Goal: Information Seeking & Learning: Find specific page/section

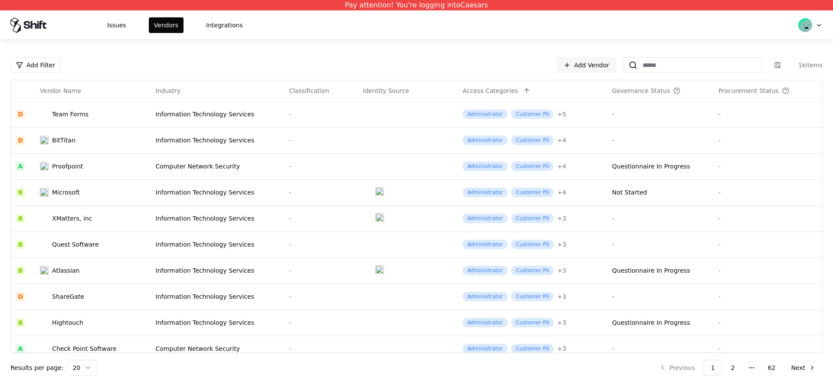
scroll to position [270, 0]
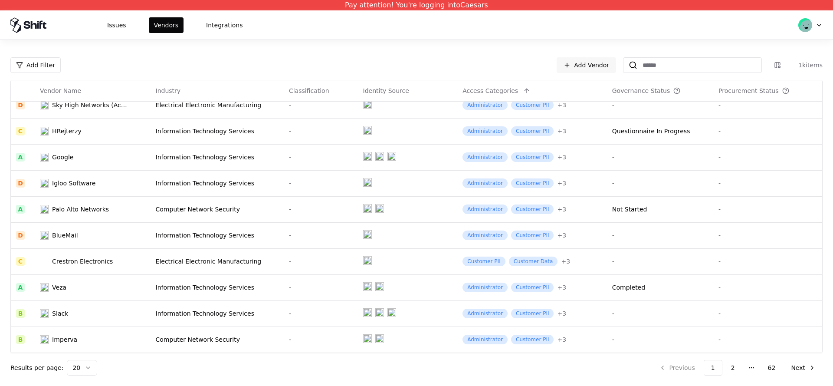
click at [76, 374] on html "Pay attention! You're logging into Caesars Issues Vendors Integrations Add Filt…" at bounding box center [416, 193] width 833 height 386
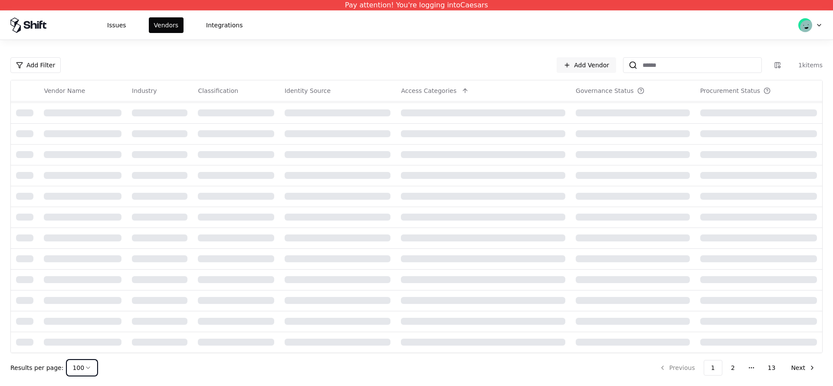
scroll to position [165, 0]
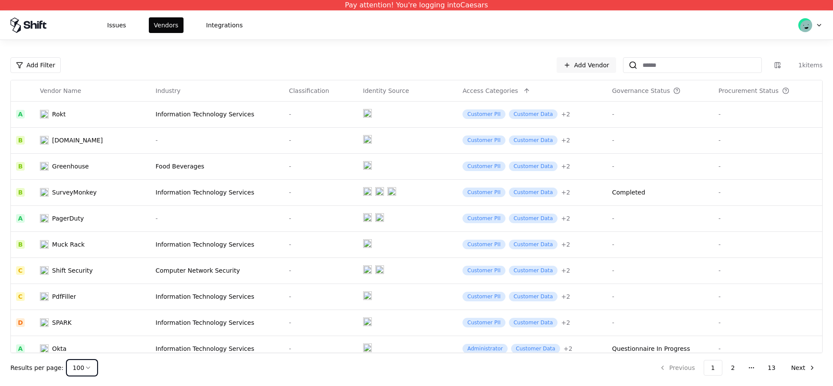
scroll to position [1741, 0]
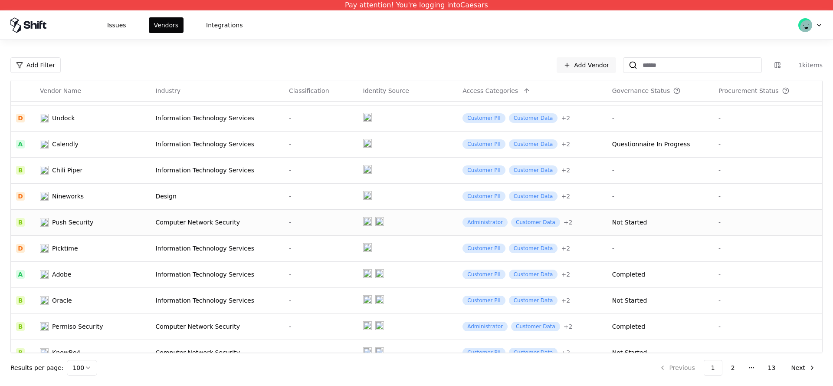
click at [164, 224] on div "Computer Network Security" at bounding box center [217, 222] width 123 height 9
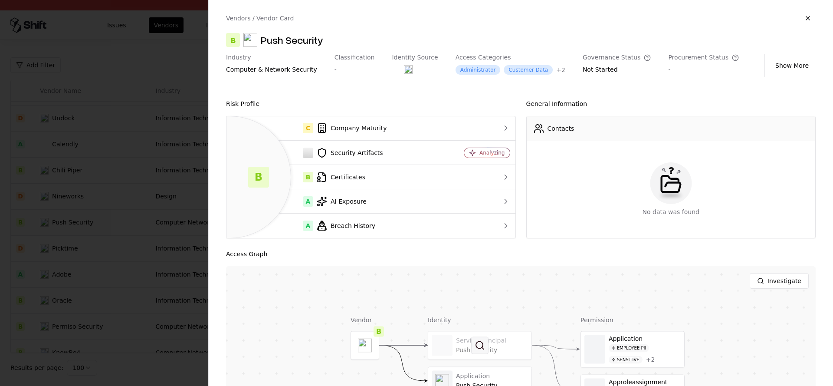
click at [481, 346] on button at bounding box center [479, 344] width 17 height 17
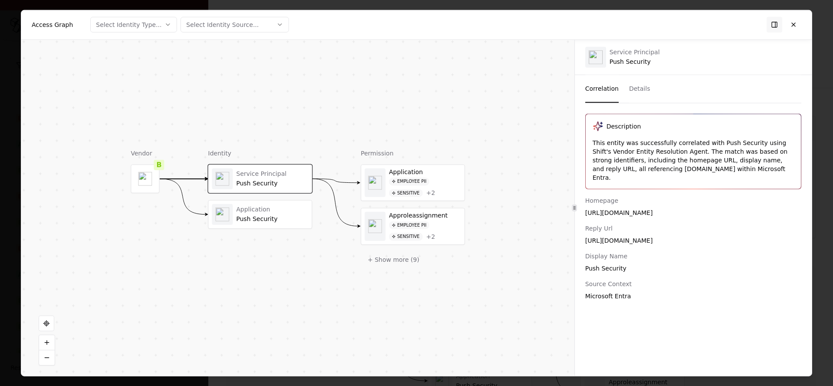
click at [268, 217] on div "Push Security" at bounding box center [273, 219] width 72 height 8
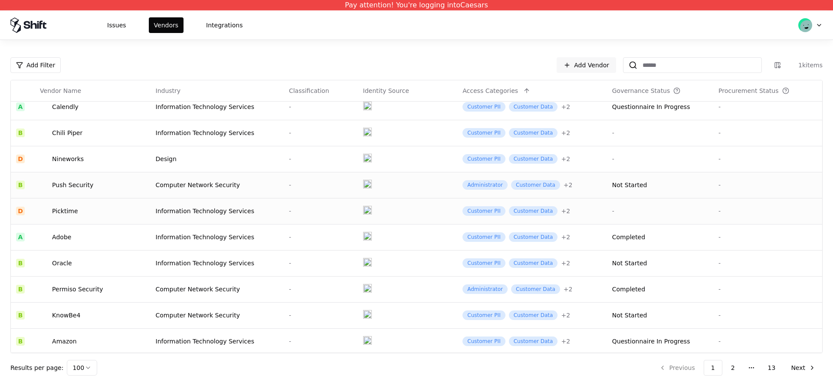
scroll to position [2012, 0]
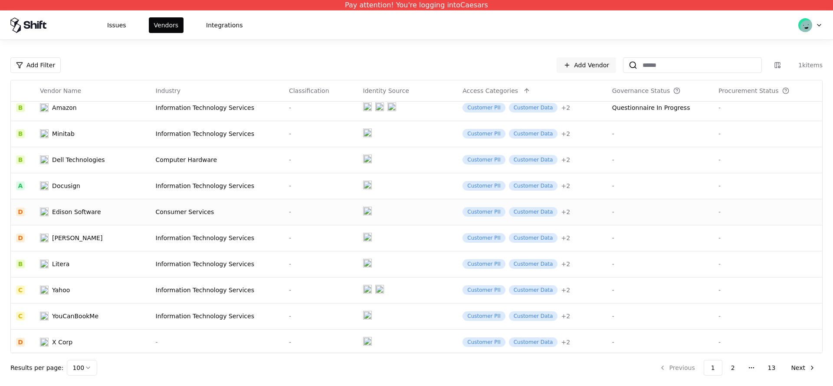
click at [188, 223] on td "Consumer Services" at bounding box center [217, 212] width 133 height 26
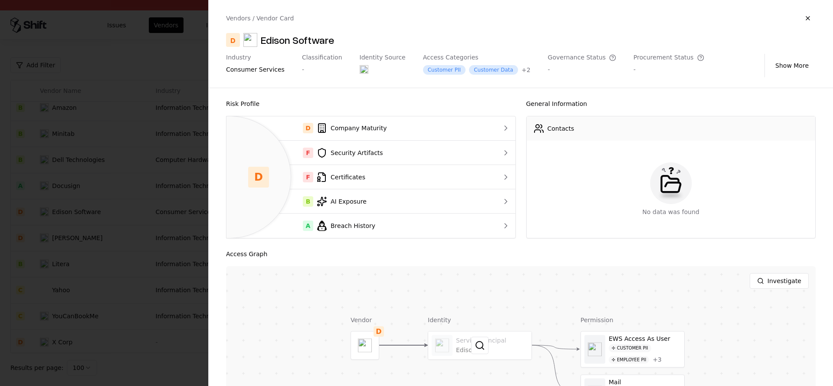
click at [462, 343] on div at bounding box center [479, 345] width 103 height 28
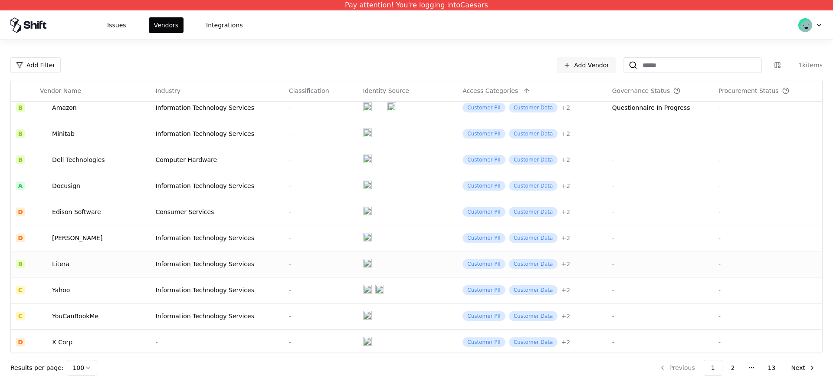
scroll to position [2288, 0]
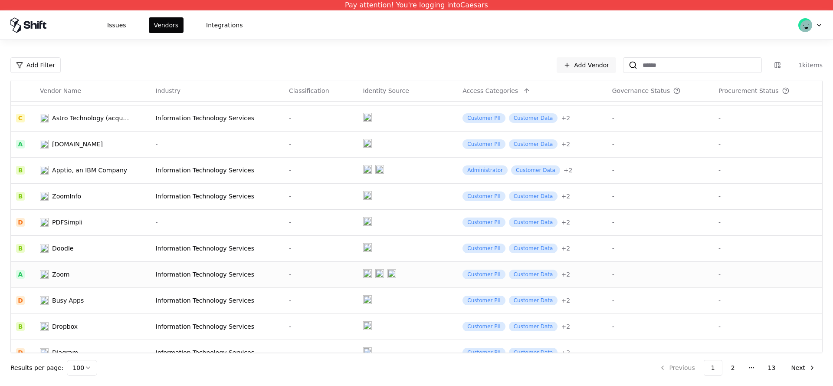
click at [171, 272] on div "Information Technology Services" at bounding box center [217, 274] width 123 height 9
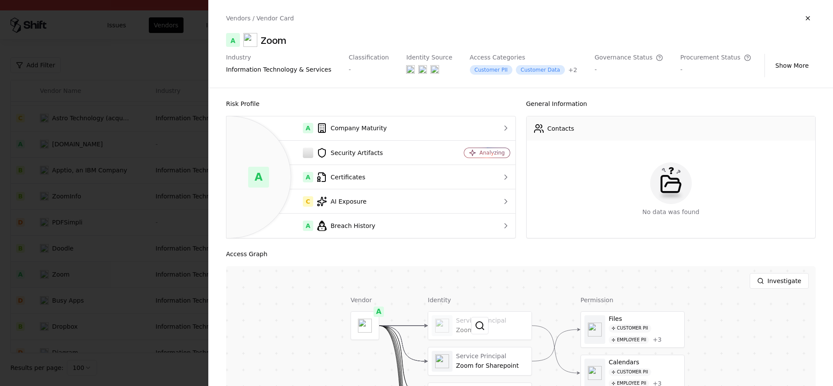
click at [446, 326] on div at bounding box center [479, 326] width 103 height 28
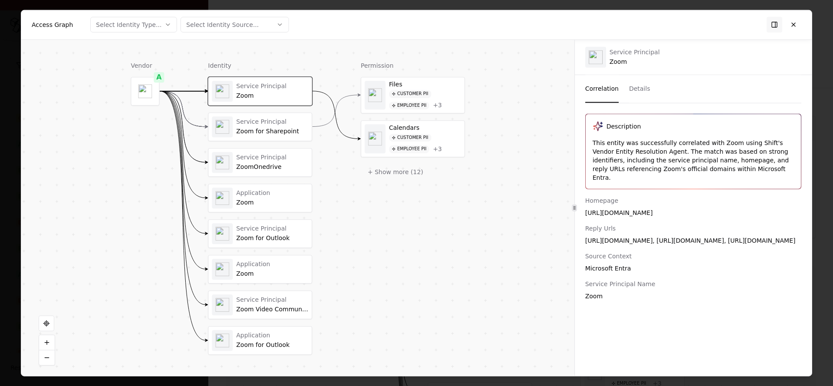
click at [256, 125] on div "Service Principal" at bounding box center [273, 122] width 72 height 8
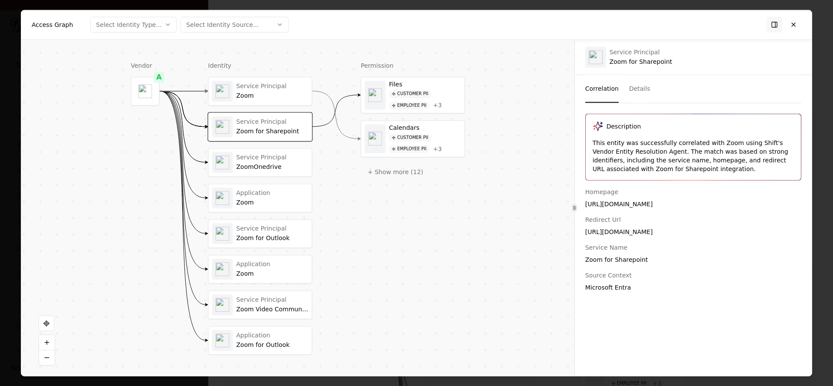
click at [259, 170] on div "ZoomOnedrive" at bounding box center [273, 167] width 72 height 8
click at [258, 221] on div "Service Principal Zoom for Outlook" at bounding box center [260, 234] width 103 height 28
click at [269, 284] on div "Service Principal Zoom Service Principal Zoom for Sharepoint Service Principal …" at bounding box center [260, 216] width 104 height 278
click at [269, 276] on div "Zoom" at bounding box center [273, 274] width 72 height 8
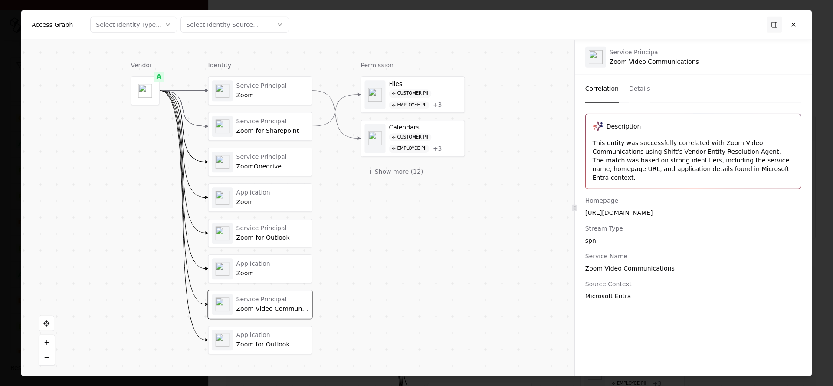
click at [263, 346] on div "Zoom for Outlook" at bounding box center [273, 345] width 72 height 8
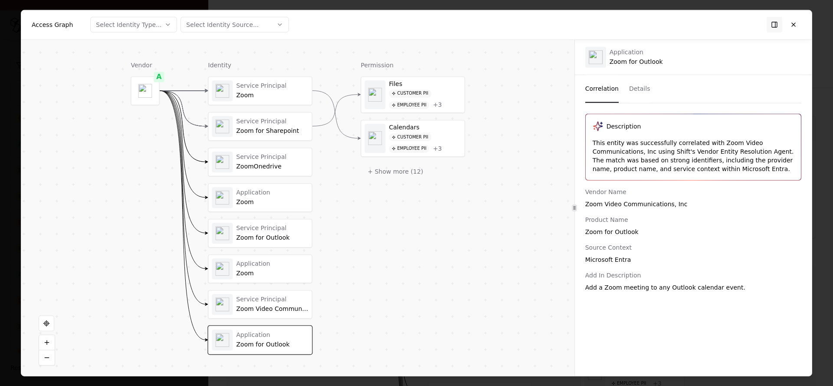
click at [632, 290] on div "Add a Zoom meeting to any Outlook calendar event." at bounding box center [694, 287] width 216 height 9
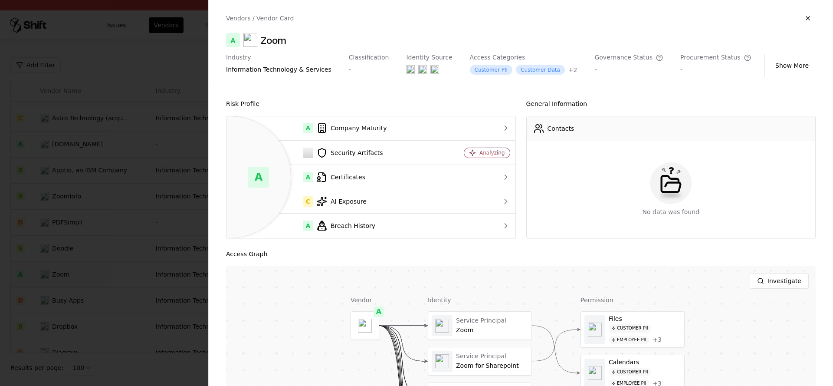
click at [159, 262] on div at bounding box center [416, 193] width 833 height 386
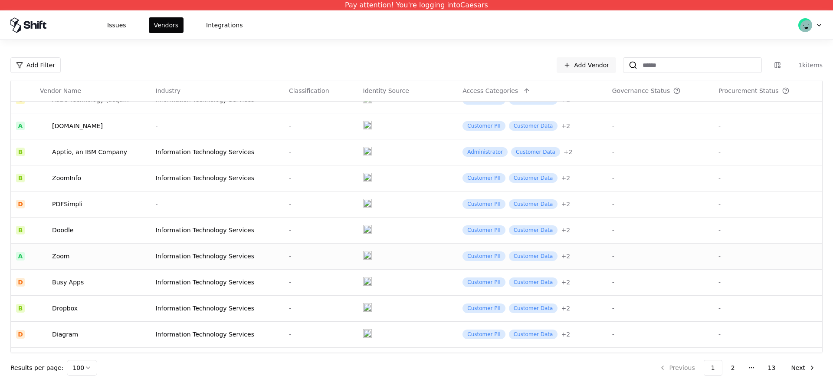
scroll to position [2353, 0]
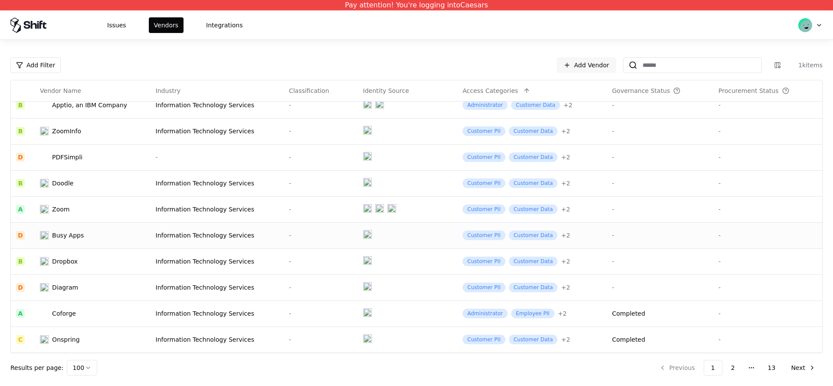
click at [183, 244] on td "Information Technology Services" at bounding box center [217, 235] width 133 height 26
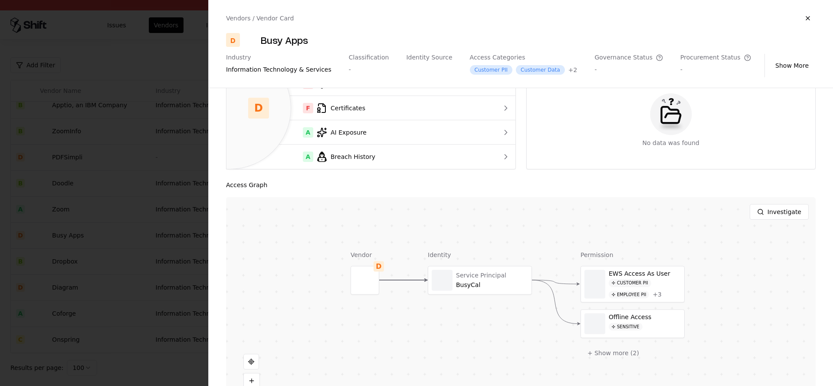
scroll to position [107, 0]
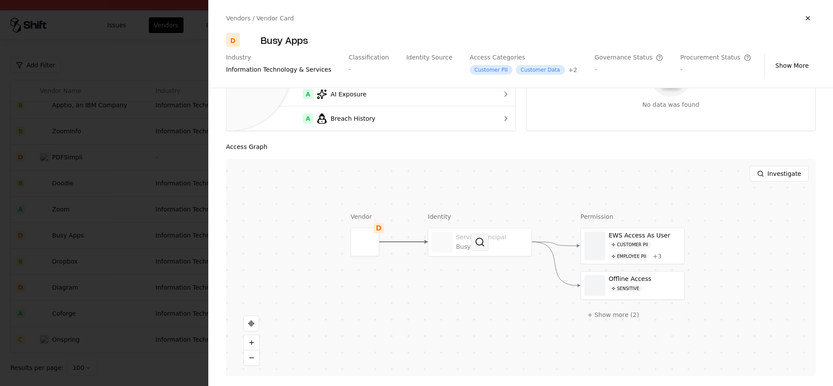
click at [477, 234] on button at bounding box center [479, 241] width 17 height 17
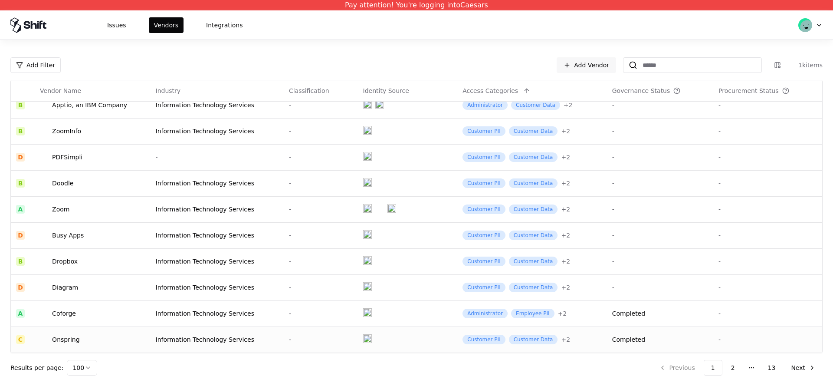
click at [111, 336] on div "Onspring" at bounding box center [85, 339] width 90 height 9
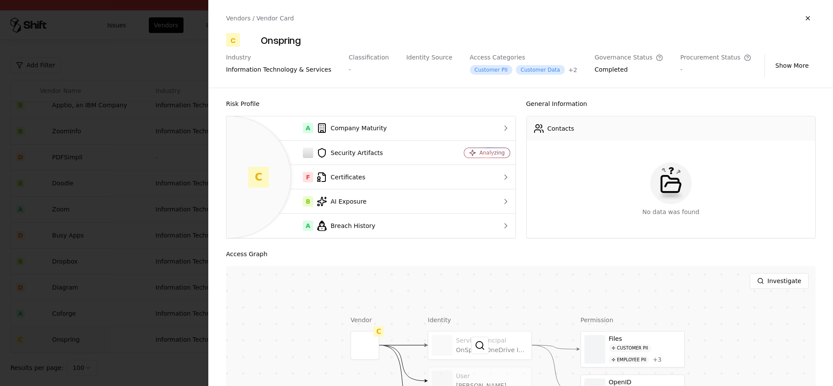
click at [456, 339] on div at bounding box center [479, 345] width 103 height 28
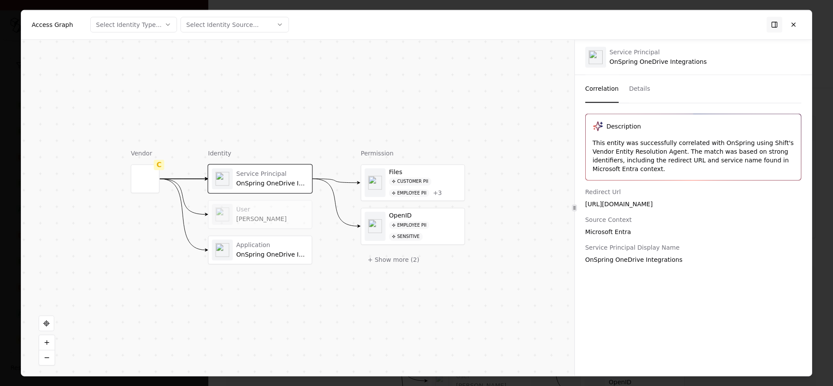
click at [268, 209] on div "User" at bounding box center [273, 210] width 72 height 8
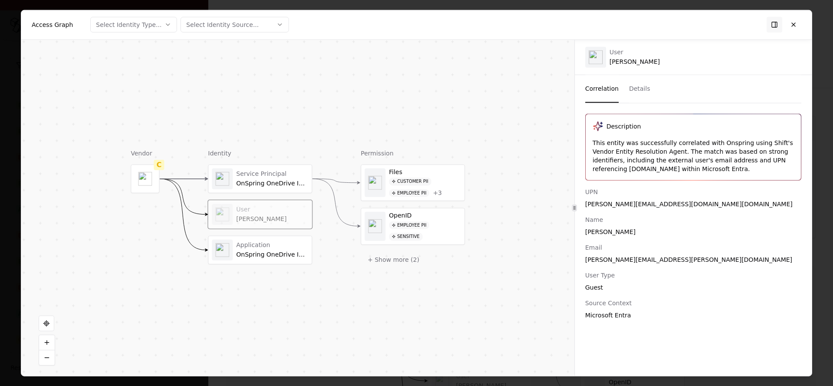
click at [246, 258] on div "OnSpring OneDrive Integrations" at bounding box center [273, 254] width 72 height 8
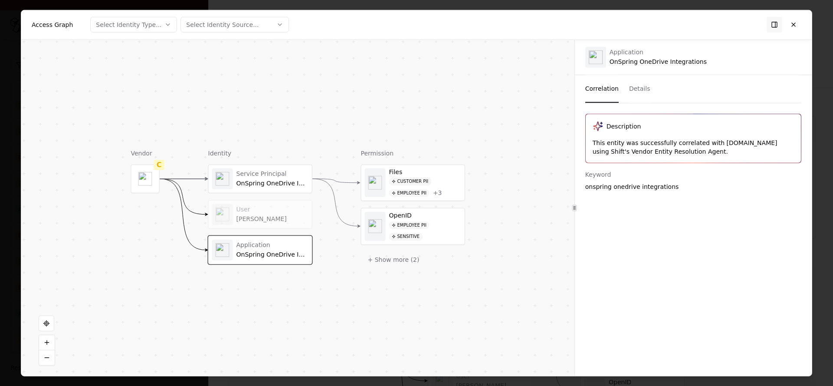
click at [251, 218] on div "Stevan Freeborn" at bounding box center [273, 219] width 72 height 8
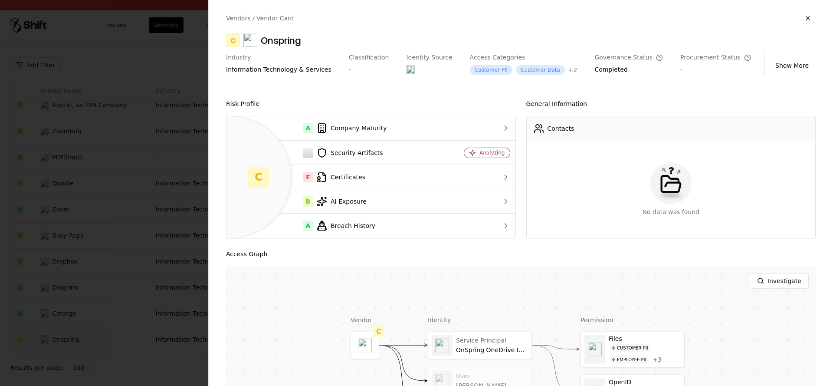
click at [126, 281] on div at bounding box center [416, 193] width 833 height 386
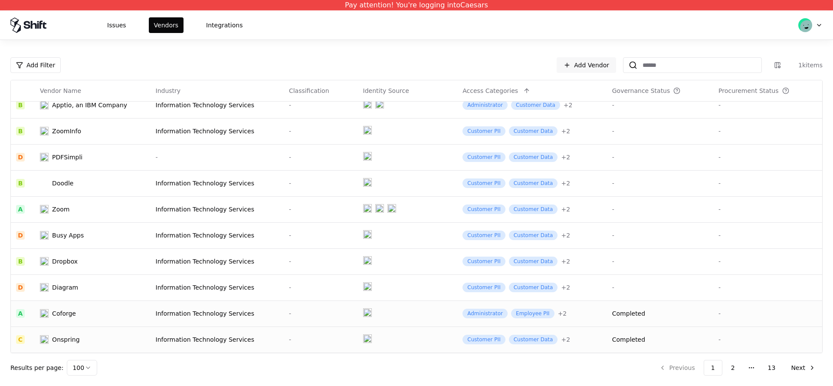
click at [136, 310] on td "Coforge" at bounding box center [92, 313] width 115 height 26
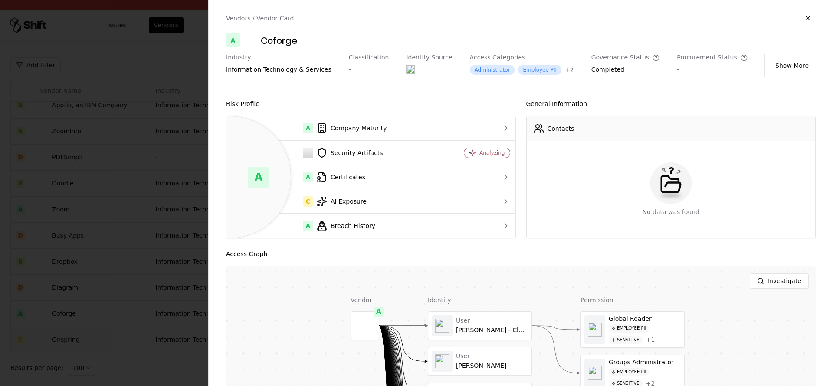
scroll to position [175, 0]
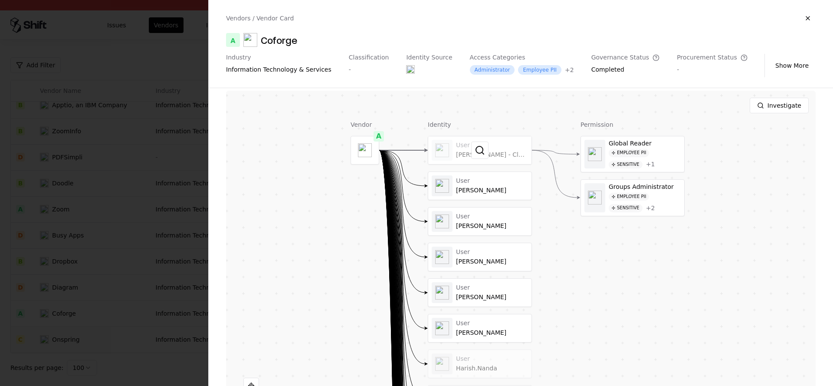
click at [471, 153] on div at bounding box center [479, 150] width 103 height 28
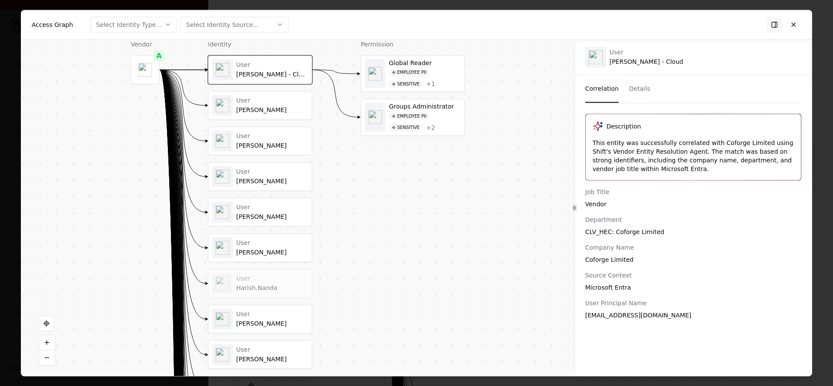
click at [240, 105] on div "User Vijay Arya" at bounding box center [273, 105] width 72 height 17
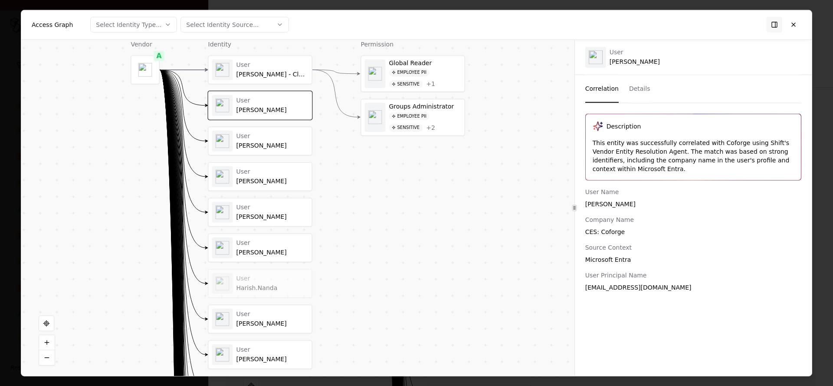
click at [257, 142] on div "Shiv Kumar" at bounding box center [273, 146] width 72 height 8
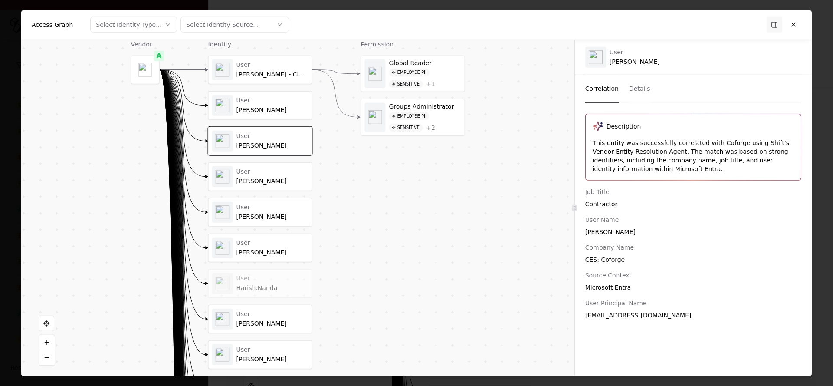
click at [256, 182] on div "Vaishali Singla" at bounding box center [273, 181] width 72 height 8
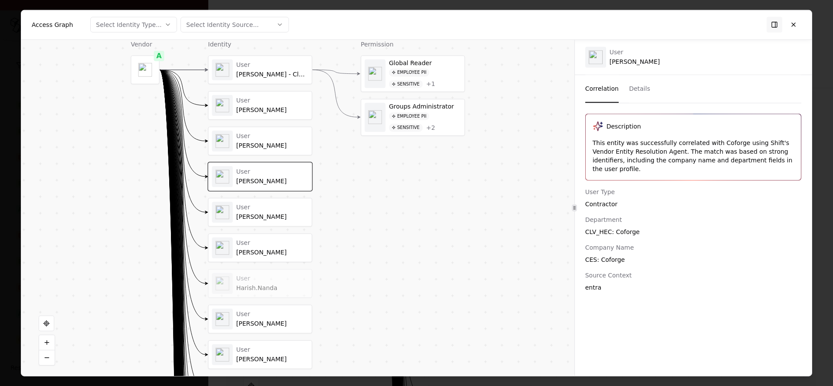
click at [256, 242] on div "User" at bounding box center [273, 243] width 72 height 8
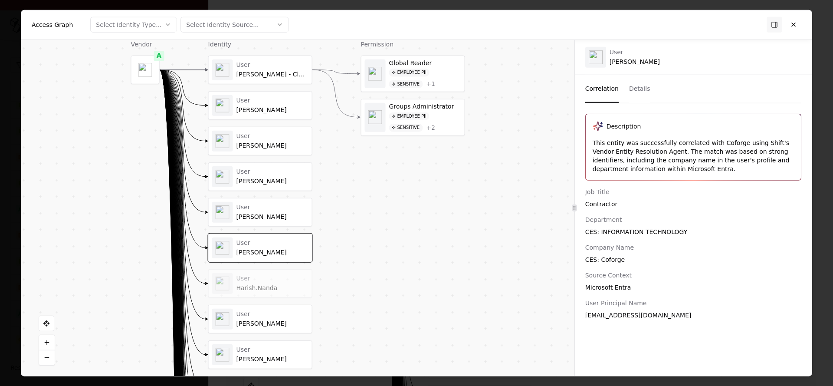
click at [257, 216] on div "Gaurav Yadav" at bounding box center [273, 217] width 72 height 8
click at [249, 313] on div "User" at bounding box center [273, 314] width 72 height 8
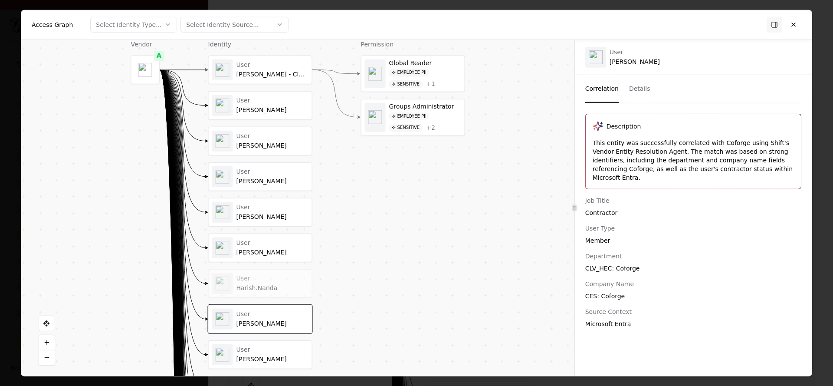
click at [250, 283] on div "User Harish.Nanda" at bounding box center [273, 283] width 72 height 17
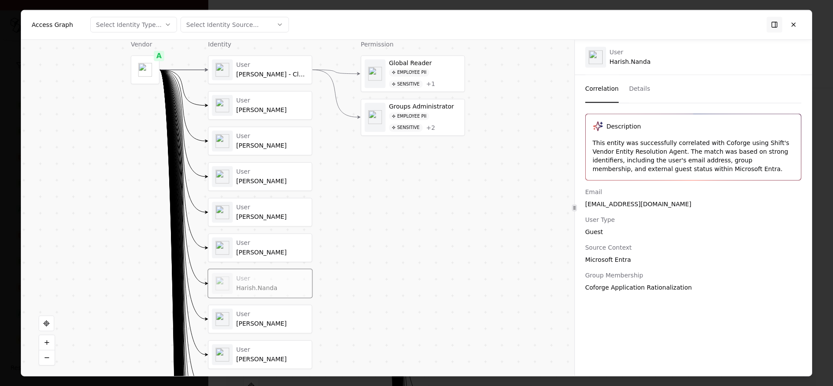
click at [254, 358] on div "Syed Yusuf" at bounding box center [273, 359] width 72 height 8
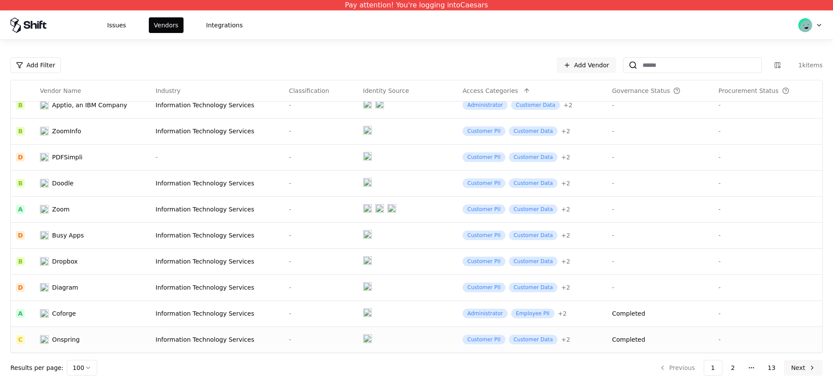
click at [793, 367] on button "Next" at bounding box center [803, 368] width 39 height 16
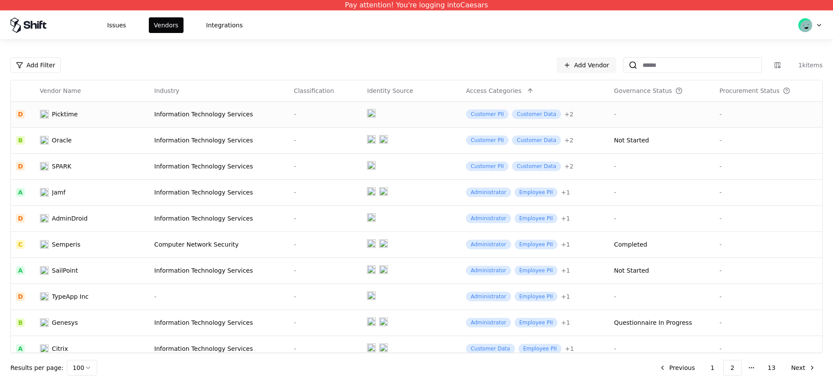
click at [94, 117] on div "Picktime" at bounding box center [85, 114] width 90 height 9
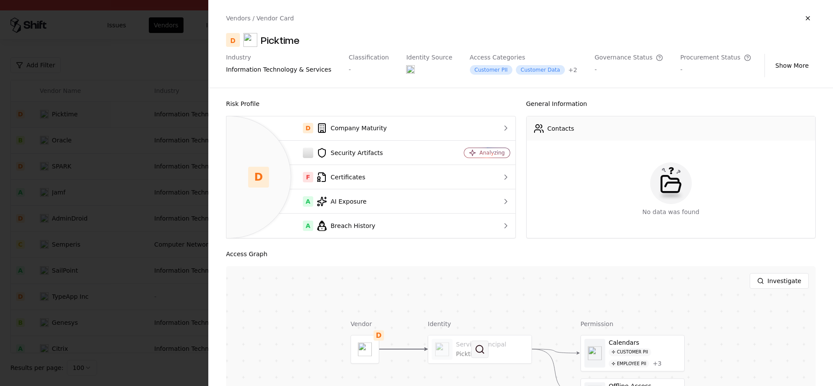
click at [476, 346] on button at bounding box center [479, 348] width 17 height 17
click at [90, 146] on td "Oracle" at bounding box center [92, 140] width 115 height 26
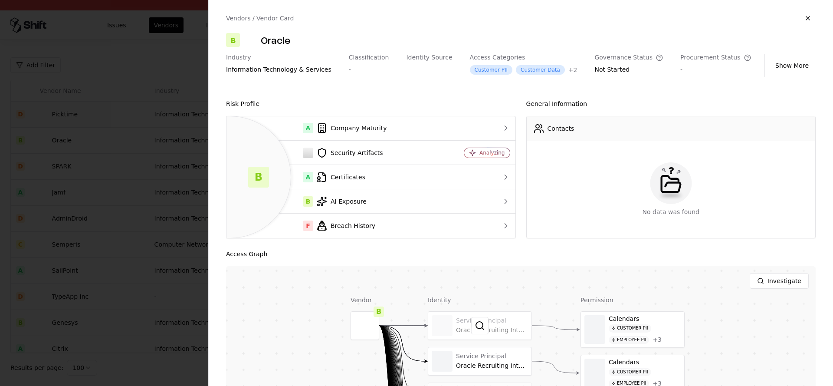
click at [464, 326] on div at bounding box center [479, 326] width 103 height 28
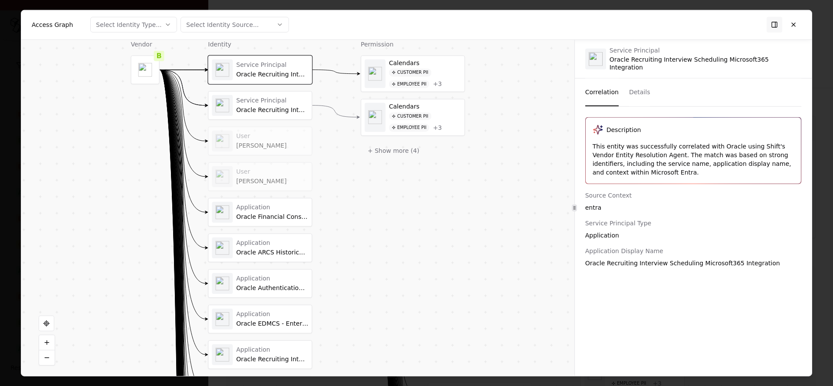
click at [274, 100] on div "Service Principal" at bounding box center [273, 101] width 72 height 8
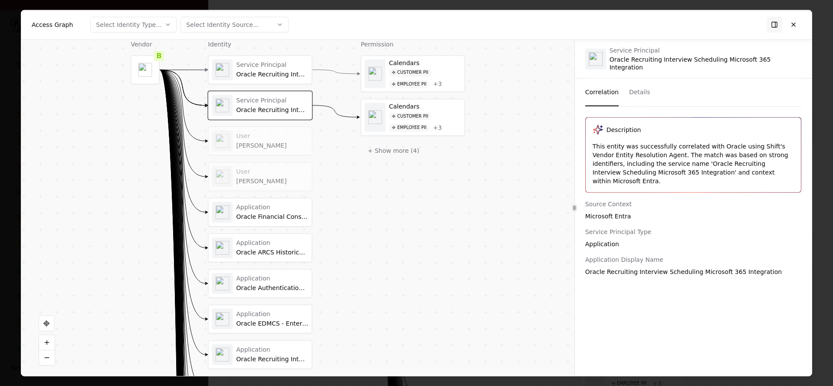
click at [271, 219] on div "Oracle Financial Consolidation and Close Cloud" at bounding box center [273, 217] width 72 height 8
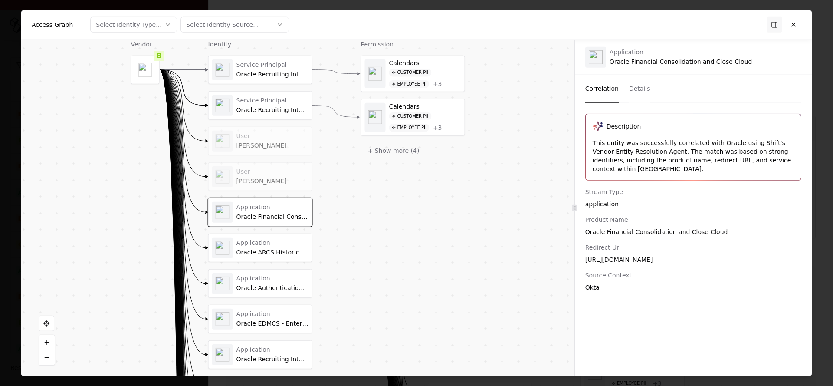
click at [268, 240] on div "Application" at bounding box center [273, 243] width 72 height 8
click at [268, 272] on div "Application Oracle Authentication - US6 - a615349 (Hidden)" at bounding box center [260, 283] width 103 height 28
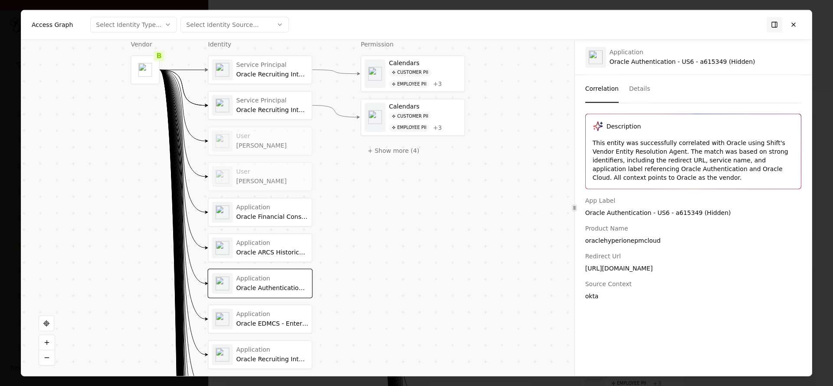
click at [263, 235] on div "Application Oracle ARCS Historical a419824" at bounding box center [260, 248] width 103 height 28
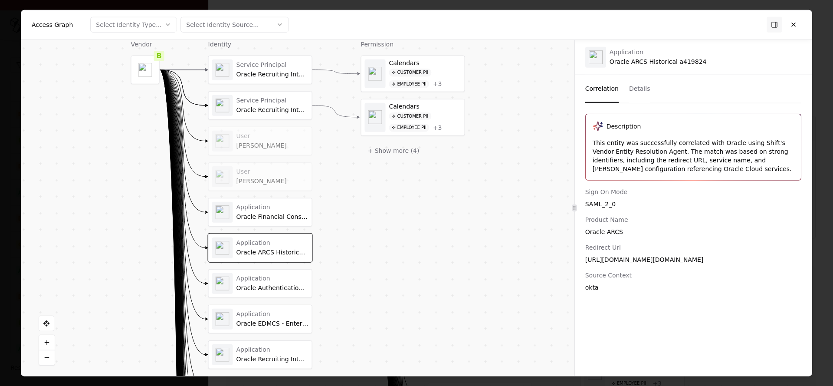
click at [257, 318] on div "Application Oracle EDMCS - Enterprise" at bounding box center [273, 318] width 72 height 17
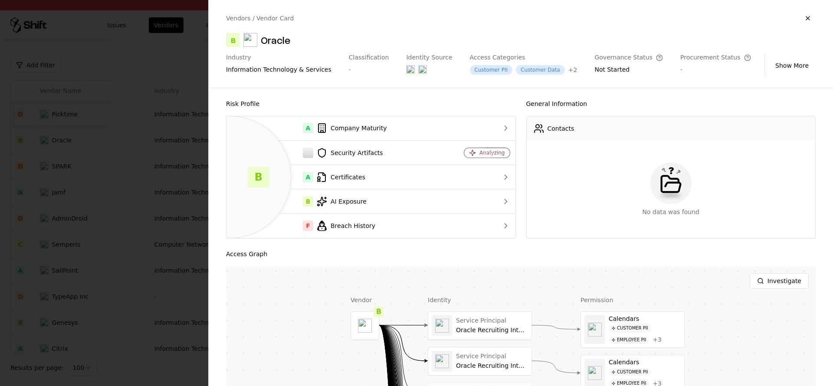
click at [120, 204] on div at bounding box center [416, 193] width 833 height 386
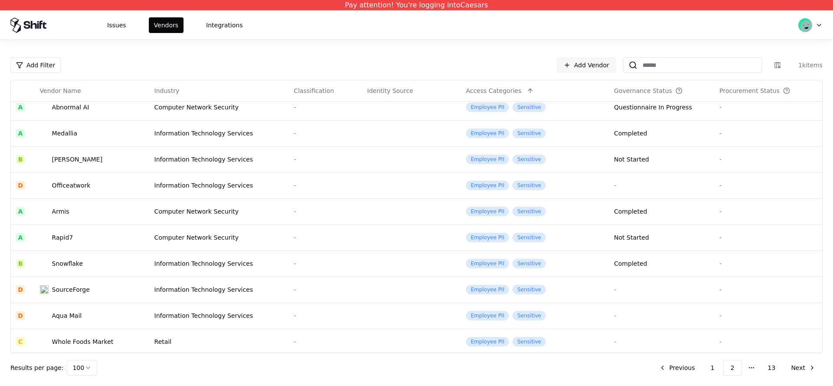
scroll to position [516, 0]
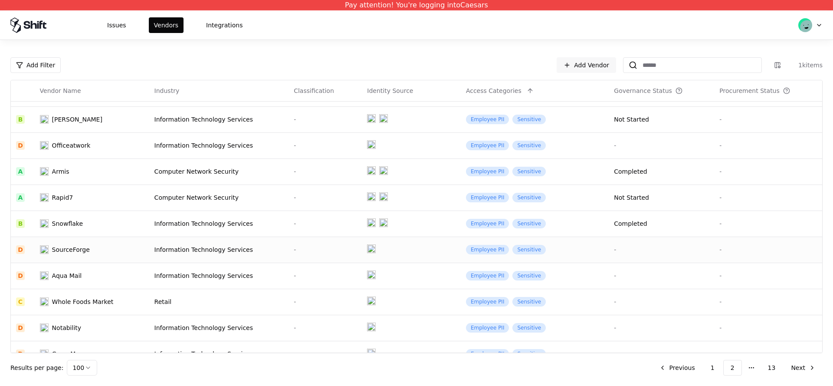
click at [122, 249] on div "SourceForge" at bounding box center [85, 249] width 90 height 9
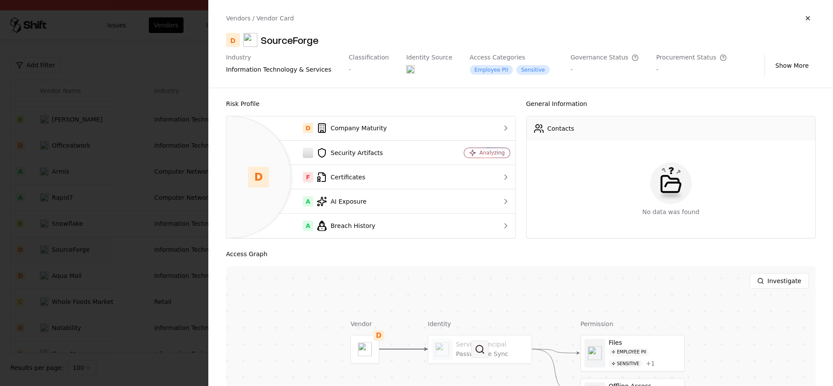
click at [476, 344] on button at bounding box center [479, 348] width 17 height 17
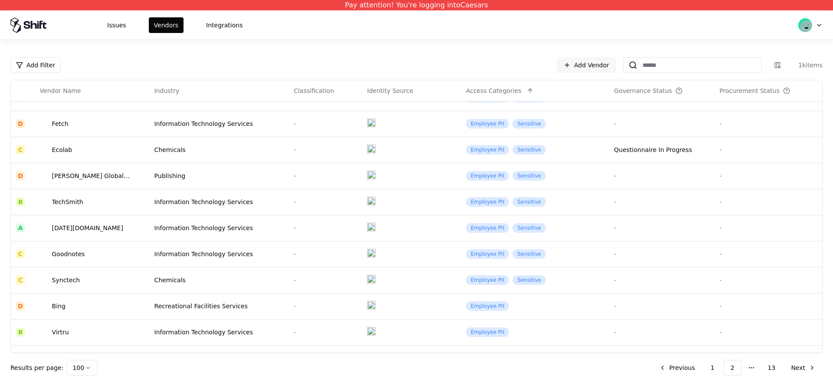
scroll to position [930, 0]
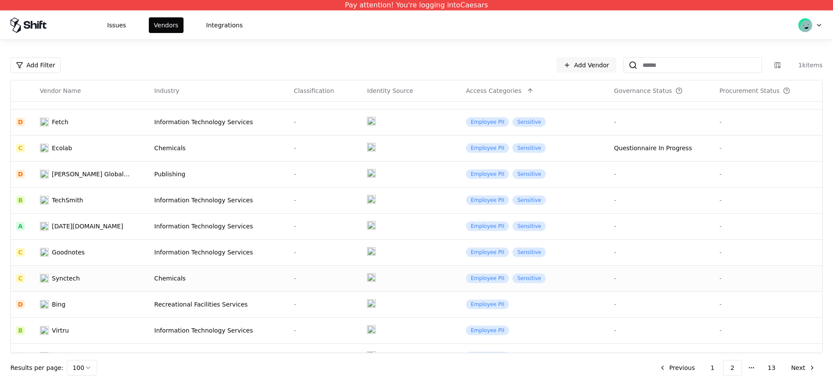
click at [111, 265] on td "Synctech" at bounding box center [92, 278] width 115 height 26
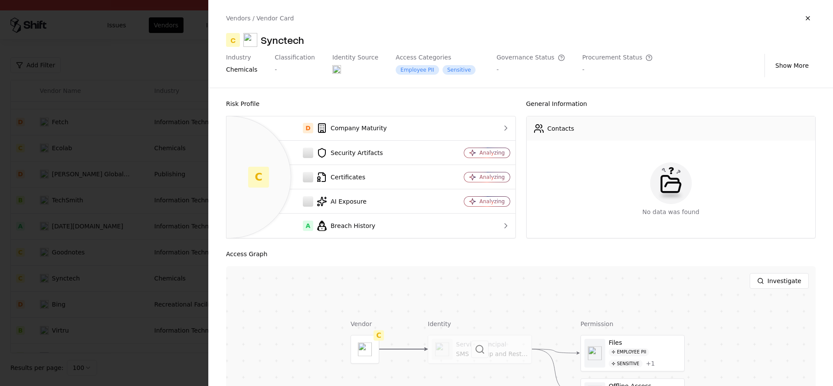
click at [497, 353] on div at bounding box center [479, 349] width 103 height 28
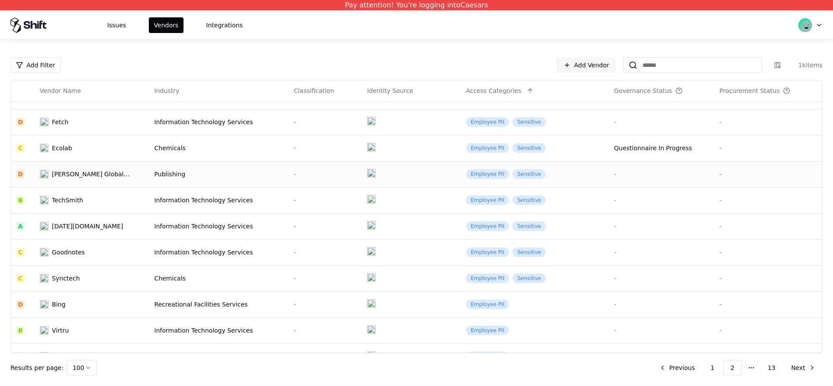
click at [159, 177] on div "Publishing" at bounding box center [219, 174] width 129 height 9
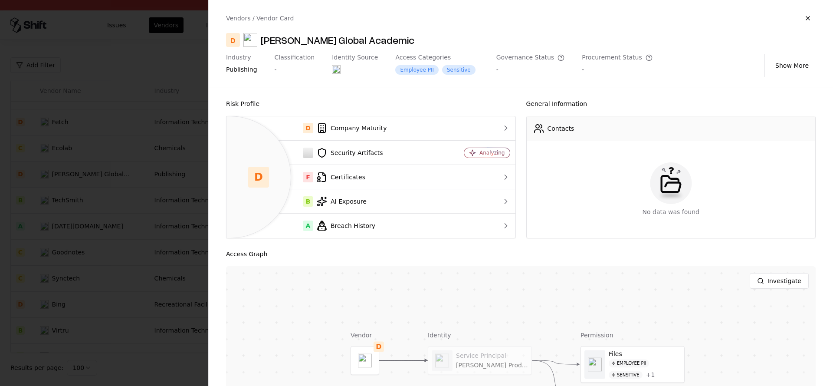
click at [68, 52] on div at bounding box center [416, 193] width 833 height 386
click at [117, 21] on button "Issues" at bounding box center [117, 25] width 30 height 16
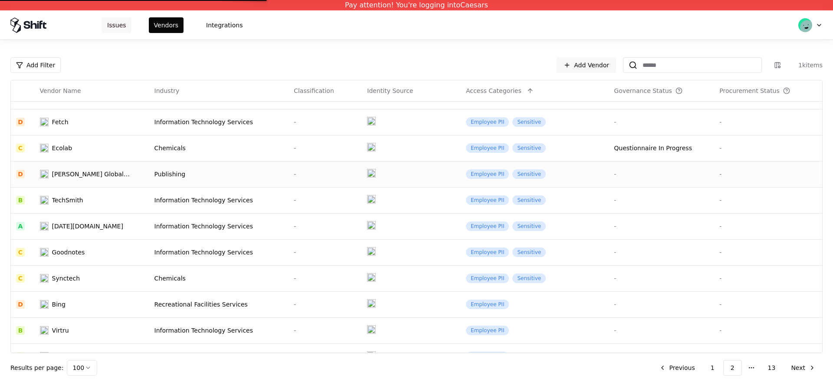
click at [113, 30] on button "Issues" at bounding box center [117, 25] width 30 height 16
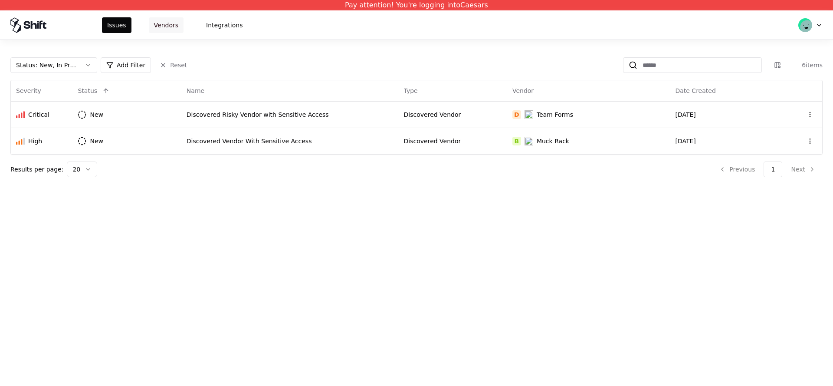
click at [165, 28] on button "Vendors" at bounding box center [166, 25] width 35 height 16
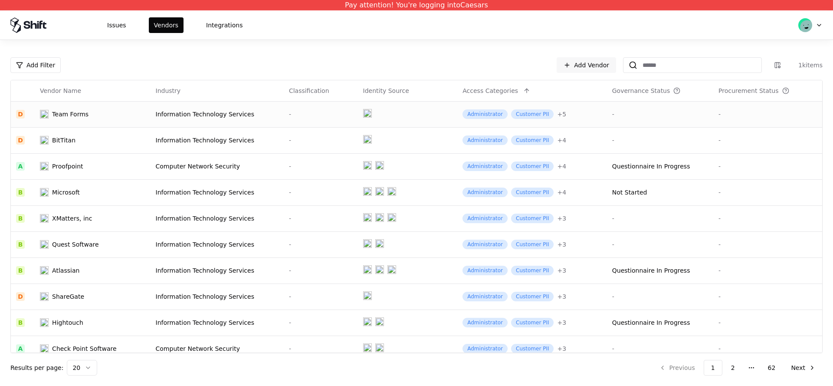
click at [180, 119] on td "Information Technology Services" at bounding box center [217, 114] width 133 height 26
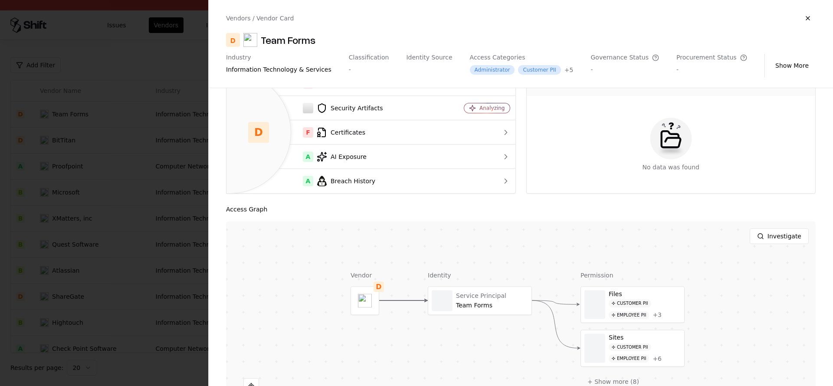
scroll to position [166, 0]
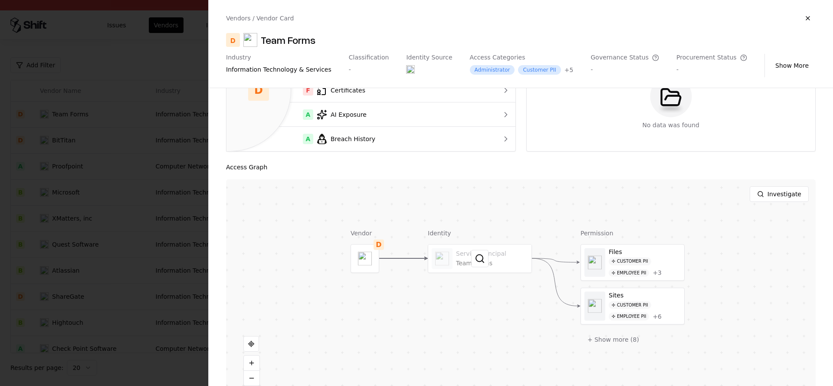
click at [471, 260] on div at bounding box center [479, 258] width 103 height 28
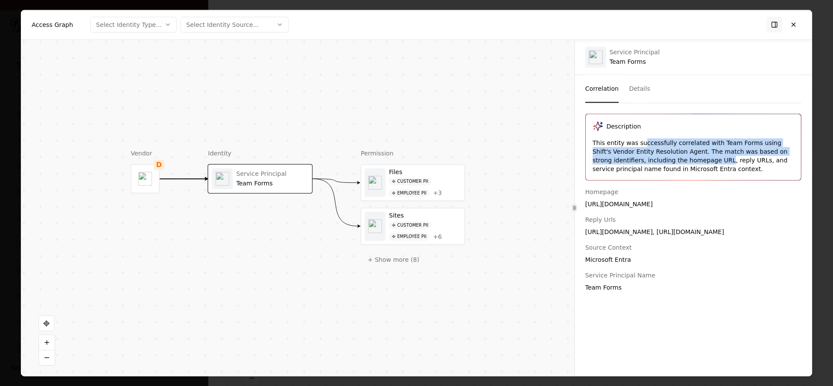
drag, startPoint x: 682, startPoint y: 144, endPoint x: 693, endPoint y: 158, distance: 18.6
click at [698, 155] on div "This entity was successfully correlated with Team Forms using Shift's Vendor En…" at bounding box center [693, 155] width 201 height 35
drag, startPoint x: 619, startPoint y: 207, endPoint x: 640, endPoint y: 202, distance: 22.3
click at [640, 202] on div "https://web.teamforms.app" at bounding box center [694, 203] width 216 height 9
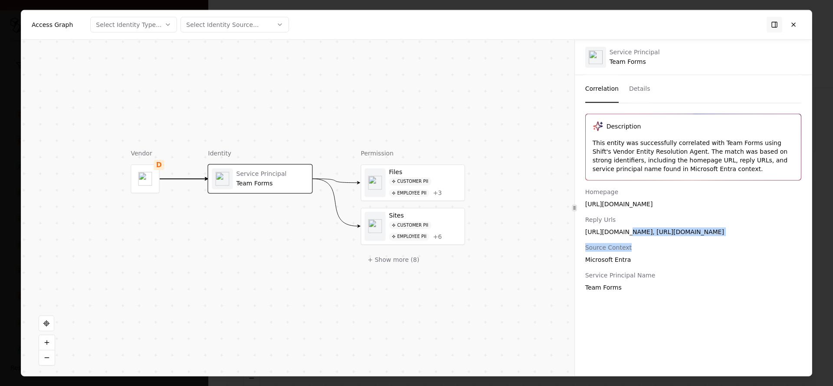
drag, startPoint x: 620, startPoint y: 234, endPoint x: 709, endPoint y: 244, distance: 89.1
click at [709, 244] on div "Homepage https://web.teamforms.app Reply Urls https://web.teamforms.app/auth-en…" at bounding box center [694, 239] width 216 height 104
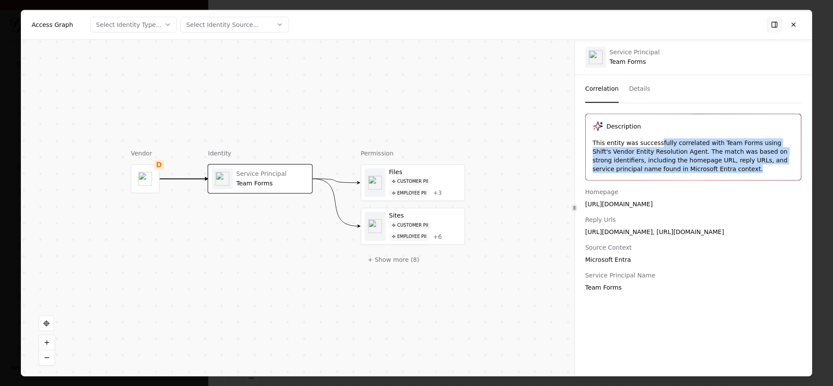
drag, startPoint x: 660, startPoint y: 146, endPoint x: 667, endPoint y: 175, distance: 29.9
click at [667, 175] on div "Description This entity was successfully correlated with Team Forms using Shift…" at bounding box center [693, 147] width 215 height 66
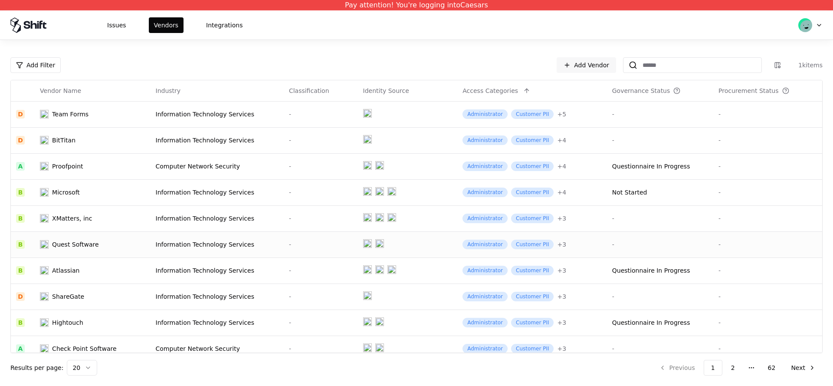
click at [237, 239] on td "Information Technology Services" at bounding box center [217, 244] width 133 height 26
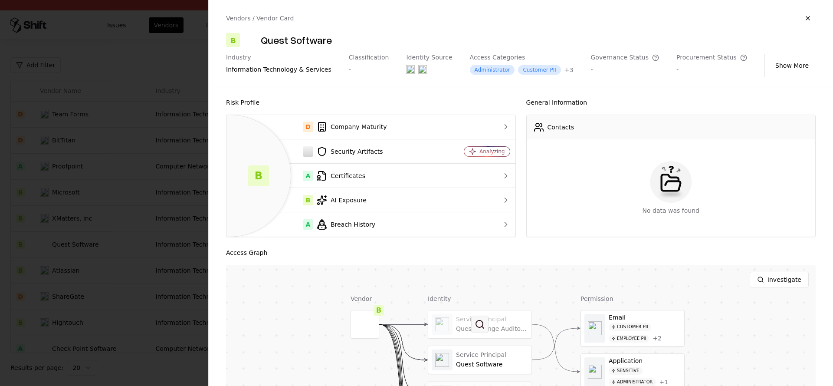
scroll to position [2, 0]
click at [475, 316] on button at bounding box center [479, 323] width 17 height 17
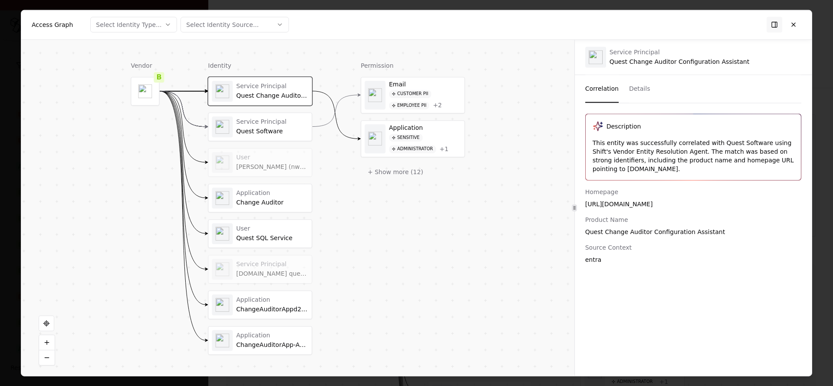
click at [254, 123] on div "Service Principal" at bounding box center [273, 122] width 72 height 8
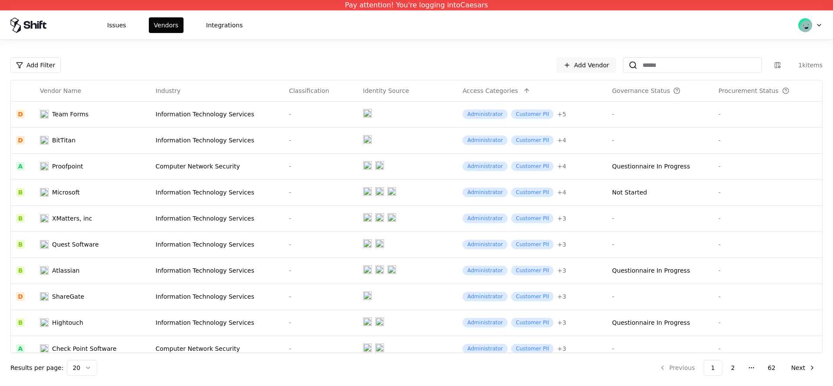
click at [425, 42] on div "Add Filter Add Vendor 1k items Vendor Name Industry Classification Identity Sou…" at bounding box center [416, 213] width 833 height 346
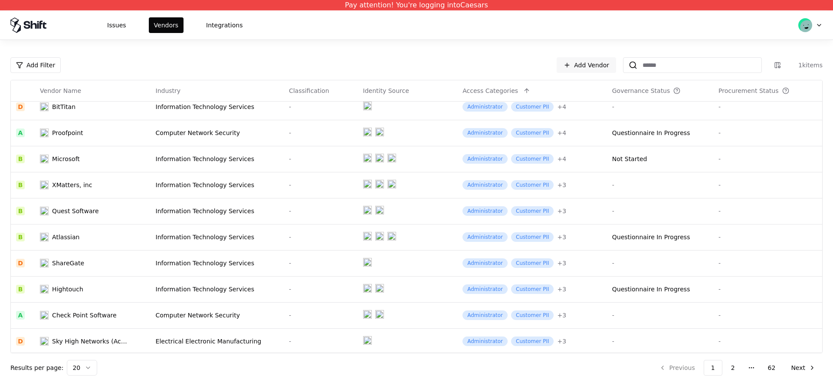
scroll to position [186, 0]
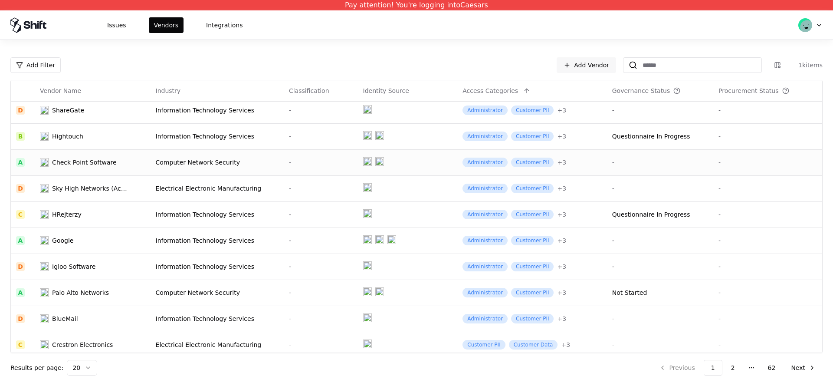
click at [113, 167] on td "Check Point Software" at bounding box center [92, 162] width 115 height 26
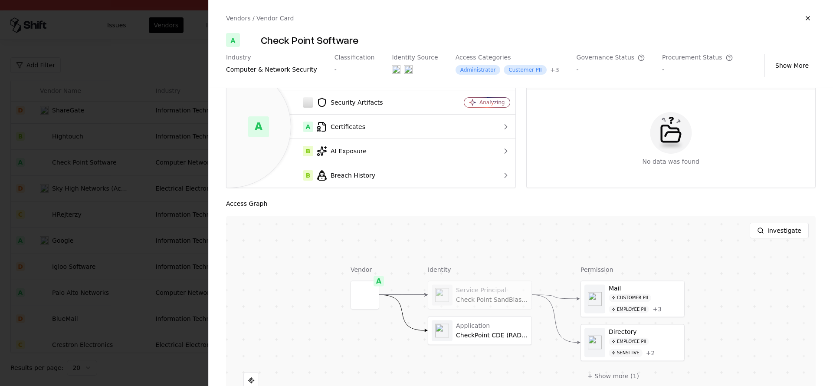
scroll to position [107, 0]
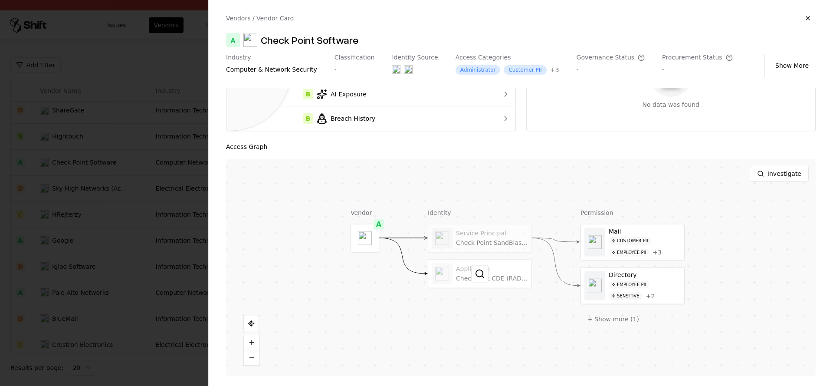
click at [489, 270] on div at bounding box center [479, 274] width 103 height 28
click at [139, 277] on div at bounding box center [416, 193] width 833 height 386
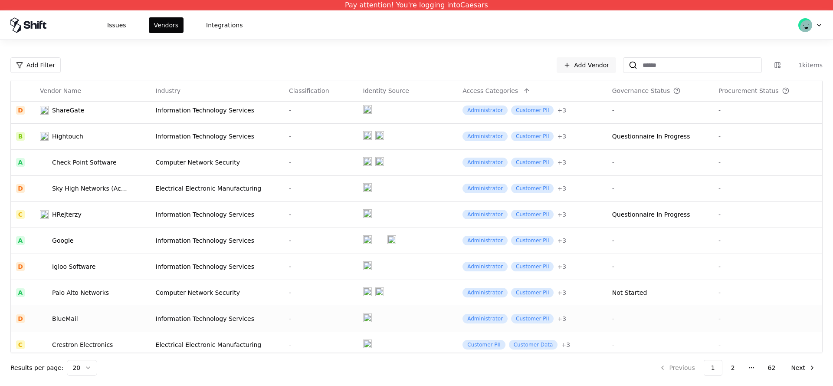
scroll to position [270, 0]
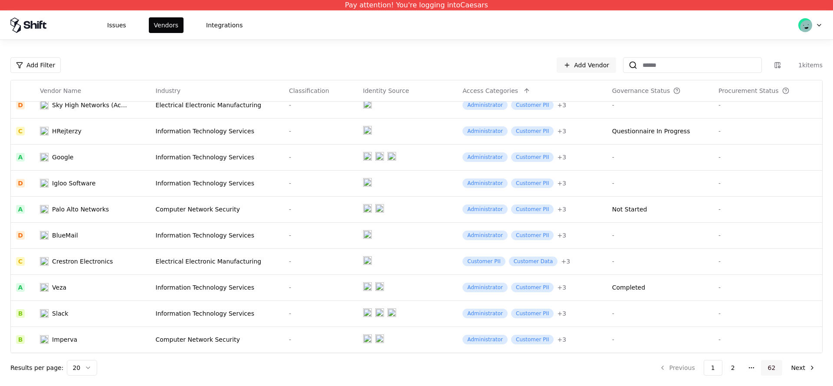
click at [770, 365] on button "62" at bounding box center [772, 368] width 22 height 16
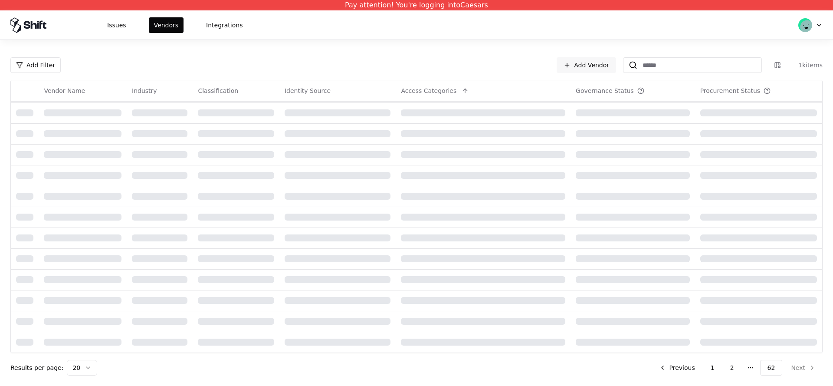
scroll to position [165, 0]
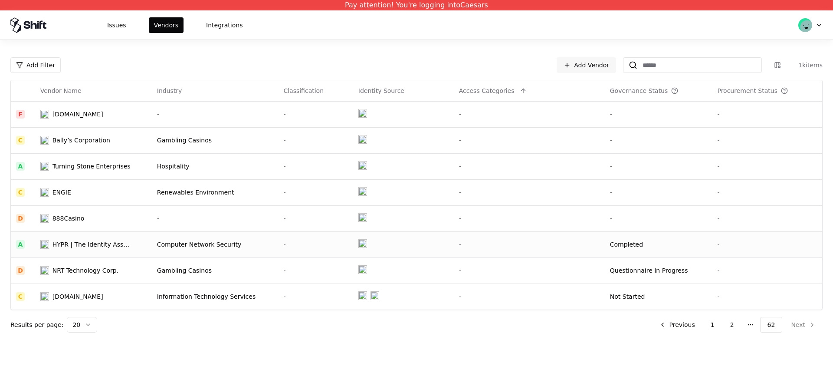
click at [91, 239] on td "HYPR | The Identity Assurance Company" at bounding box center [93, 244] width 117 height 26
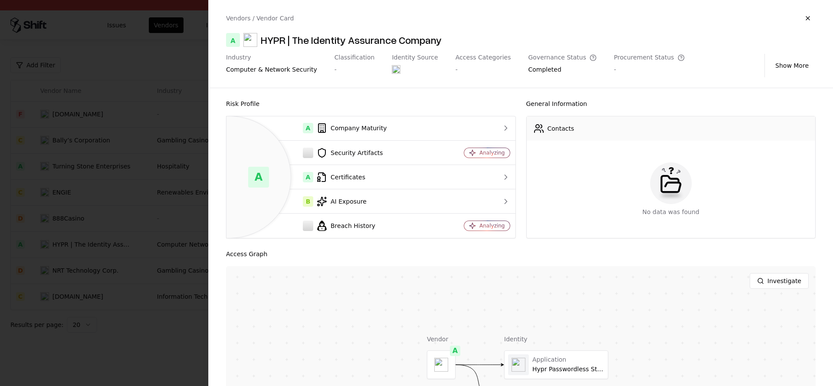
scroll to position [107, 0]
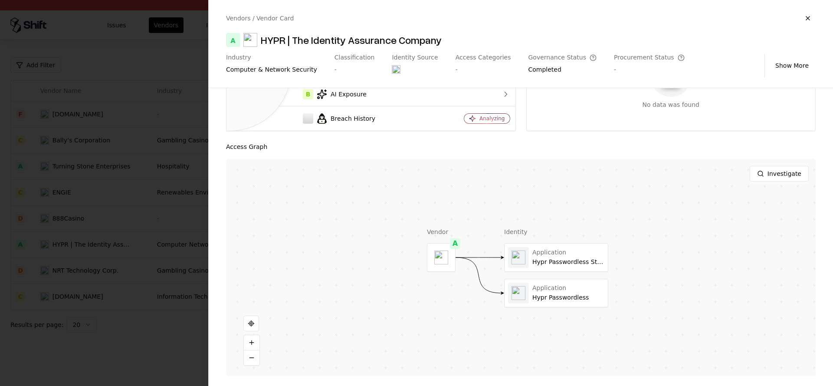
click at [533, 275] on div "Application Hypr Passwordless Stage Application Hypr Passwordless" at bounding box center [556, 275] width 104 height 64
click at [543, 281] on div at bounding box center [556, 293] width 103 height 28
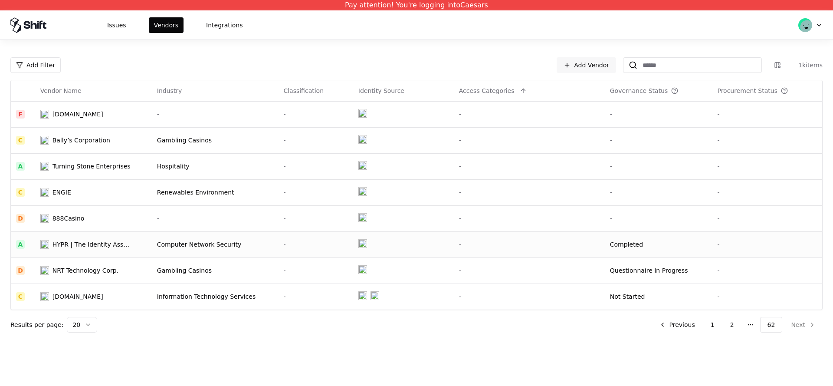
click at [93, 246] on div "HYPR | The Identity Assurance Company" at bounding box center [92, 244] width 78 height 9
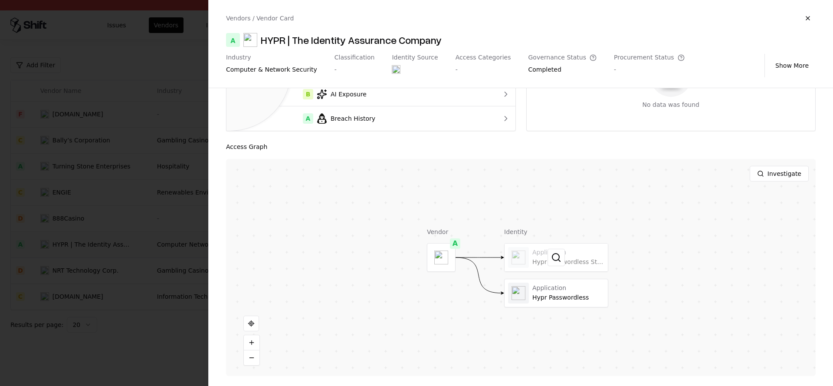
click at [547, 265] on div at bounding box center [556, 258] width 103 height 28
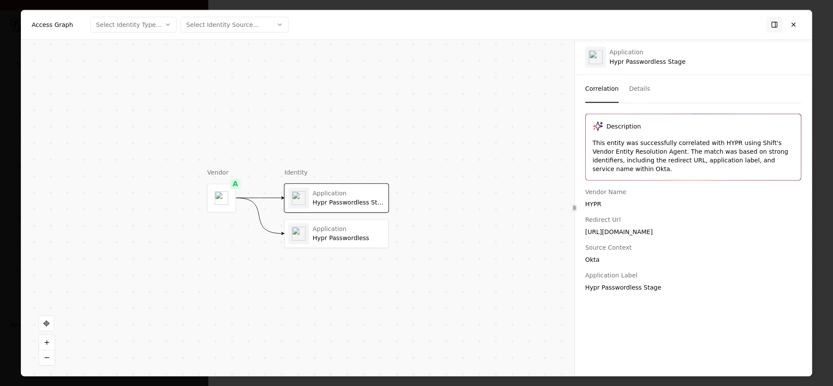
click at [546, 285] on div at bounding box center [556, 293] width 103 height 28
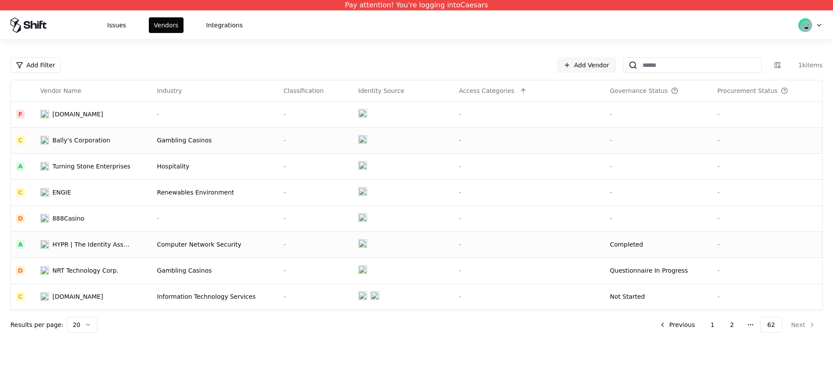
click at [103, 137] on div "Bally’s Corporation" at bounding box center [82, 140] width 58 height 9
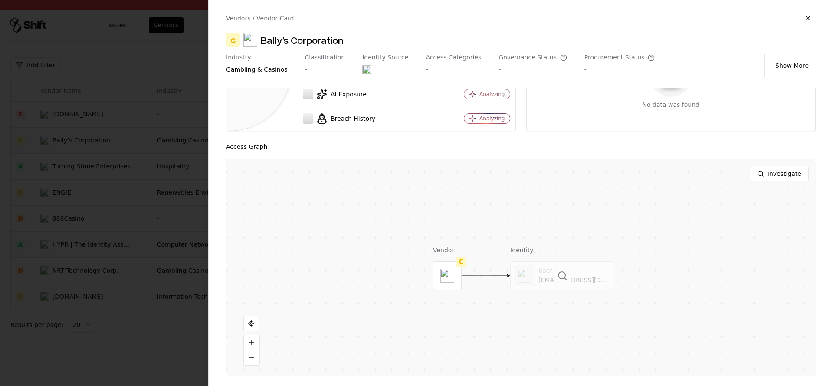
click at [547, 265] on div at bounding box center [562, 276] width 103 height 28
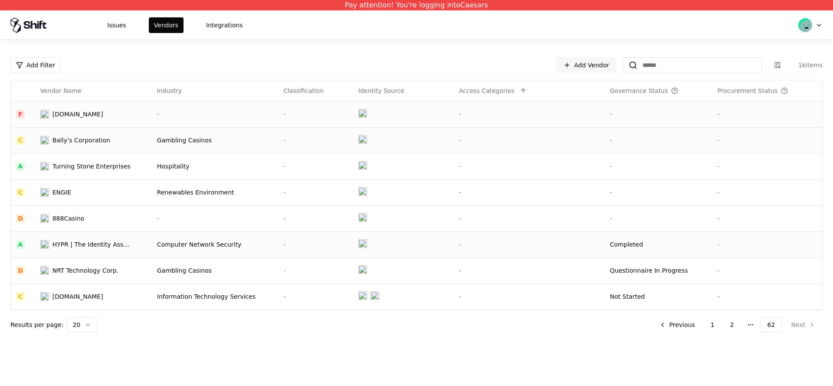
click at [81, 118] on div "Tungstenautomation.com" at bounding box center [78, 114] width 51 height 9
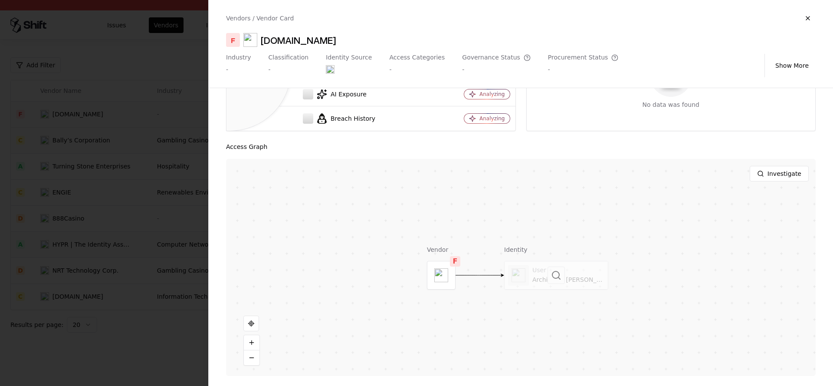
click at [539, 272] on div at bounding box center [556, 275] width 103 height 28
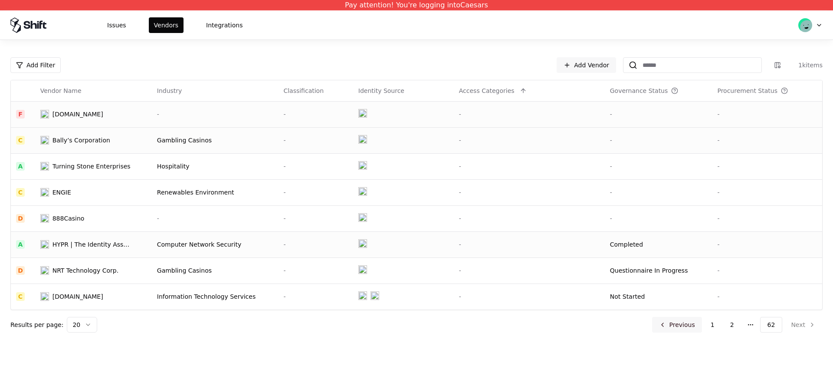
click at [688, 327] on button "Previous" at bounding box center [677, 325] width 50 height 16
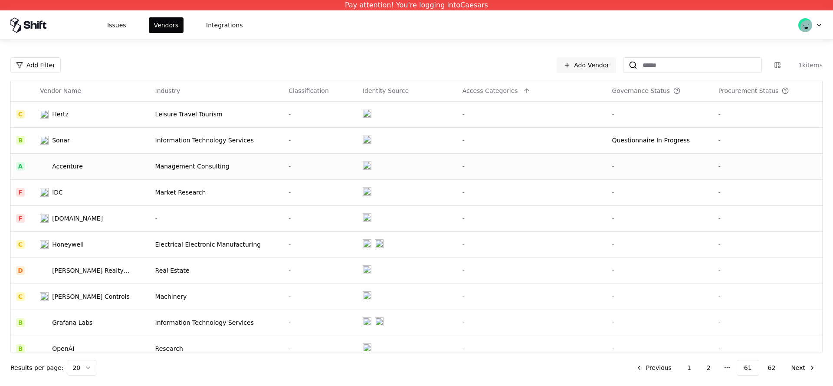
click at [135, 167] on td "Accenture" at bounding box center [92, 166] width 115 height 26
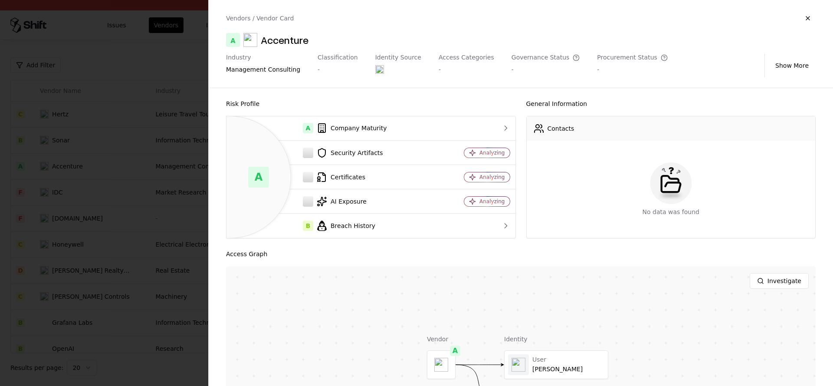
scroll to position [107, 0]
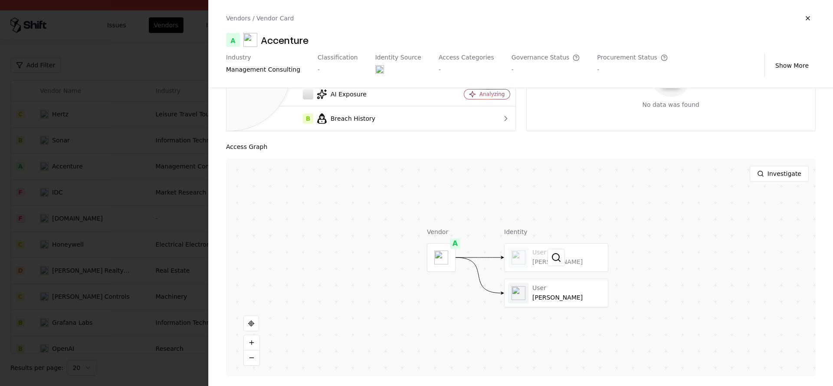
click at [532, 252] on div at bounding box center [556, 258] width 103 height 28
click at [533, 283] on div at bounding box center [556, 293] width 103 height 28
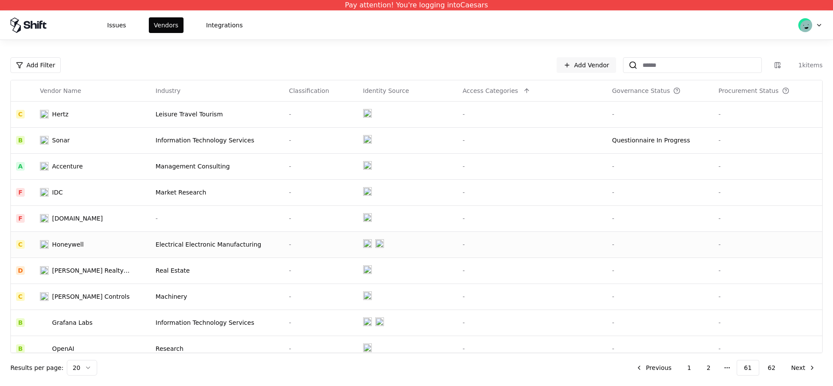
click at [154, 241] on td "Electrical Electronic Manufacturing" at bounding box center [217, 244] width 133 height 26
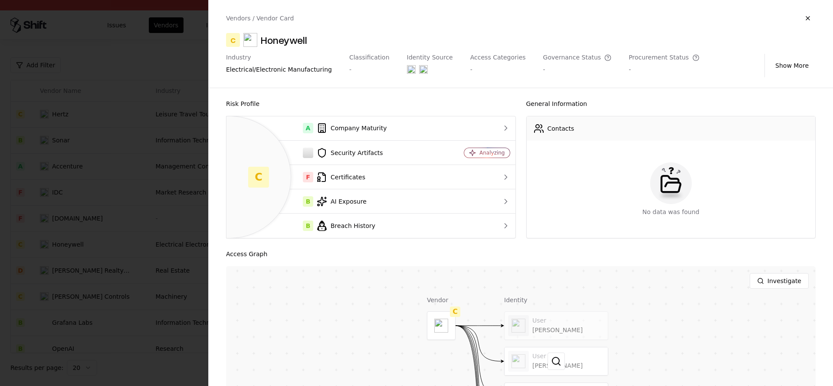
click at [535, 363] on div at bounding box center [556, 361] width 103 height 28
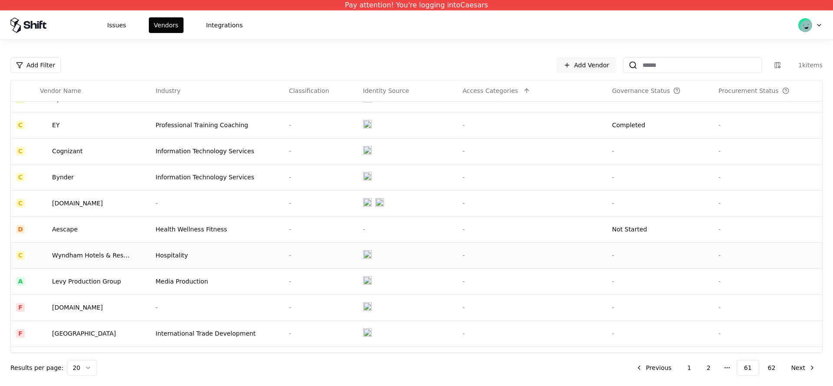
scroll to position [253, 0]
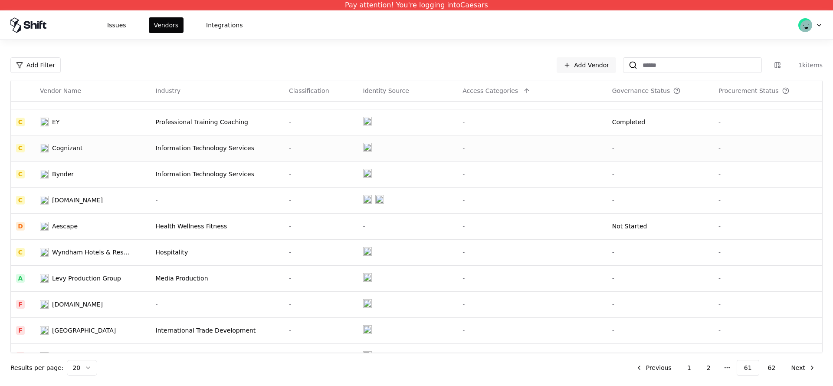
click at [92, 154] on td "Cognizant" at bounding box center [92, 148] width 115 height 26
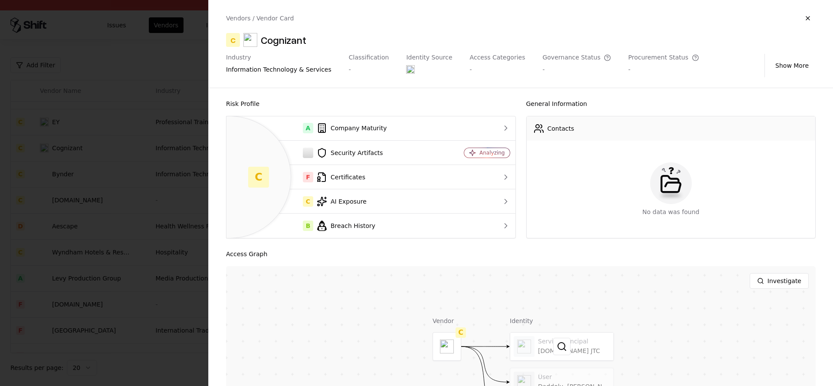
click at [553, 353] on div at bounding box center [561, 347] width 103 height 28
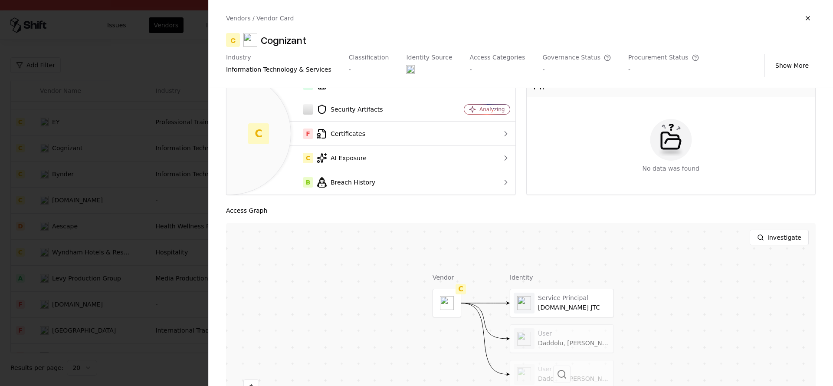
scroll to position [107, 0]
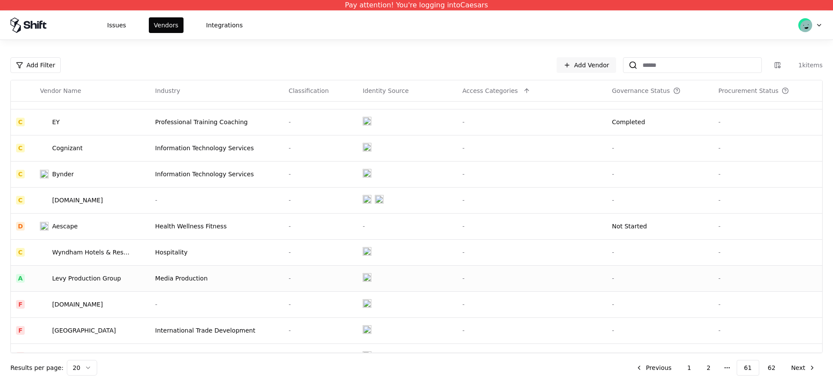
click at [133, 279] on td "Levy Production Group" at bounding box center [92, 278] width 115 height 26
click at [87, 296] on td "About.gitlab.com" at bounding box center [92, 304] width 115 height 26
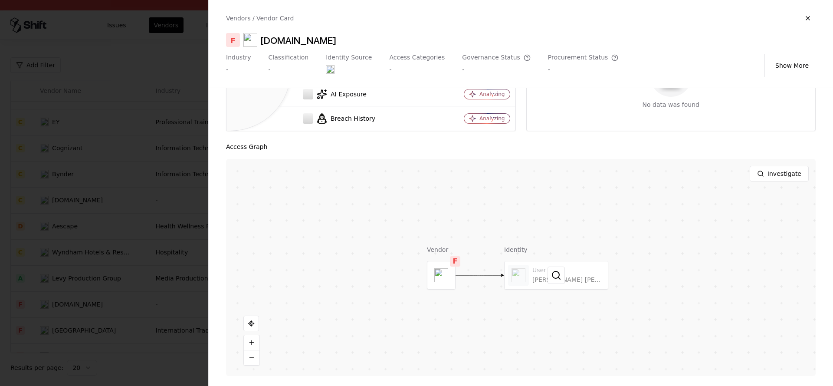
click at [547, 283] on div at bounding box center [556, 275] width 103 height 28
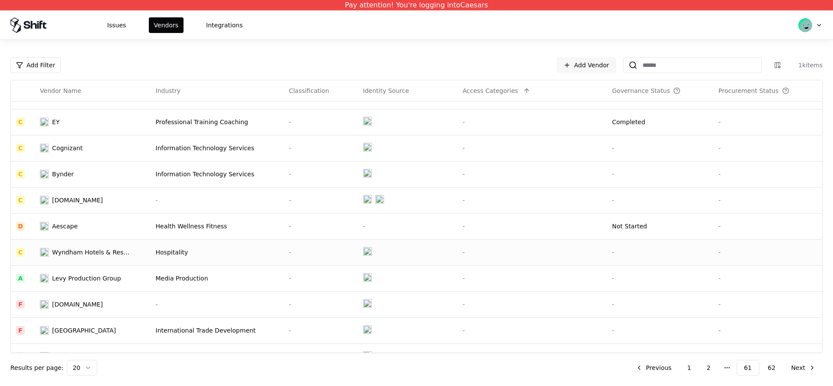
click at [139, 246] on td "Wyndham Hotels & Resorts" at bounding box center [92, 252] width 115 height 26
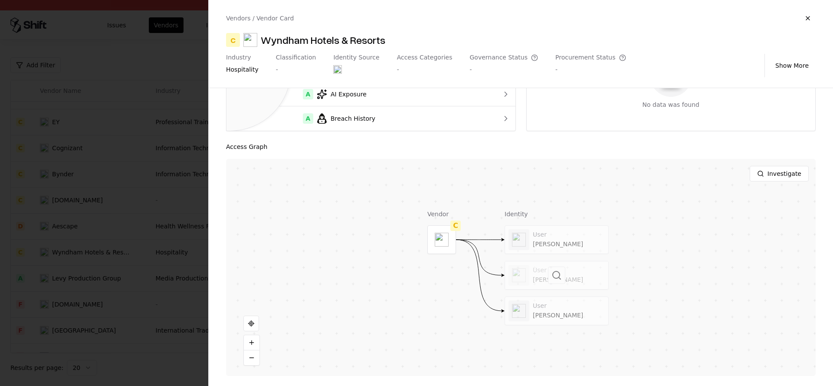
click at [541, 283] on div at bounding box center [556, 275] width 103 height 28
click at [119, 310] on div at bounding box center [416, 193] width 833 height 386
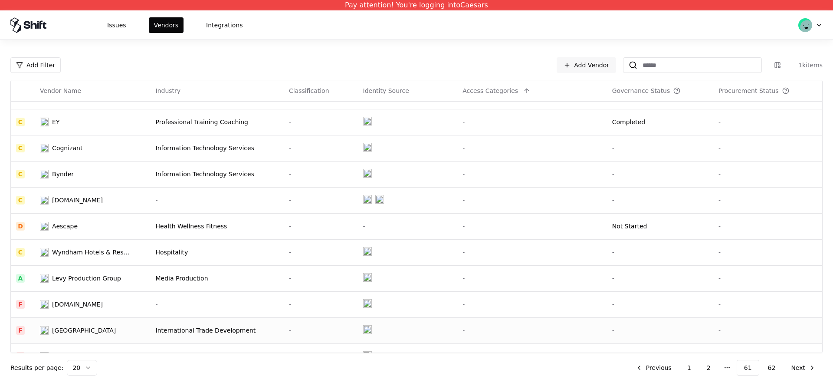
click at [102, 323] on td "Stanford Terrace Inn" at bounding box center [92, 330] width 115 height 26
click at [134, 169] on td "Bynder" at bounding box center [92, 174] width 115 height 26
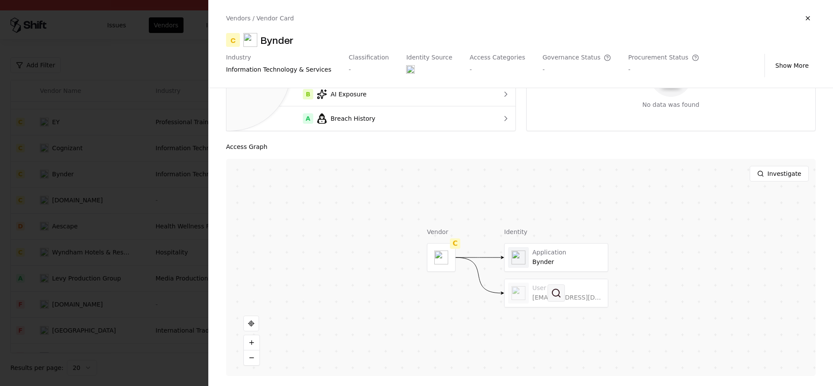
click at [558, 300] on button at bounding box center [556, 292] width 17 height 17
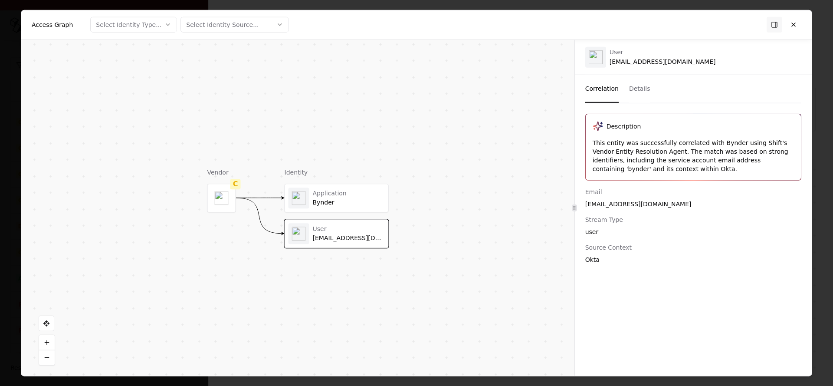
click at [307, 198] on div at bounding box center [299, 198] width 21 height 21
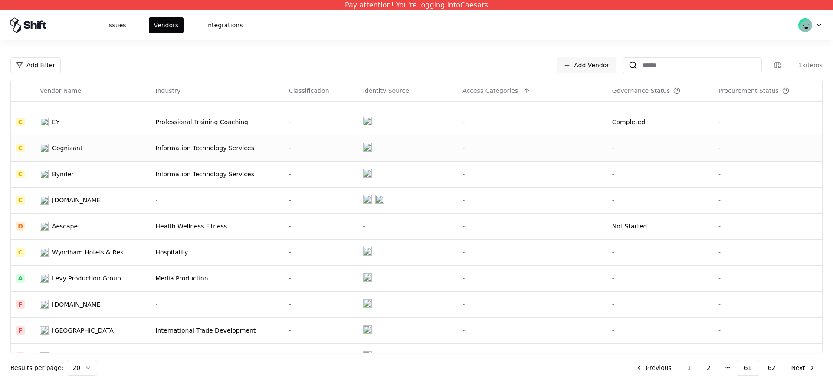
click at [200, 149] on div "Information Technology Services" at bounding box center [217, 148] width 123 height 9
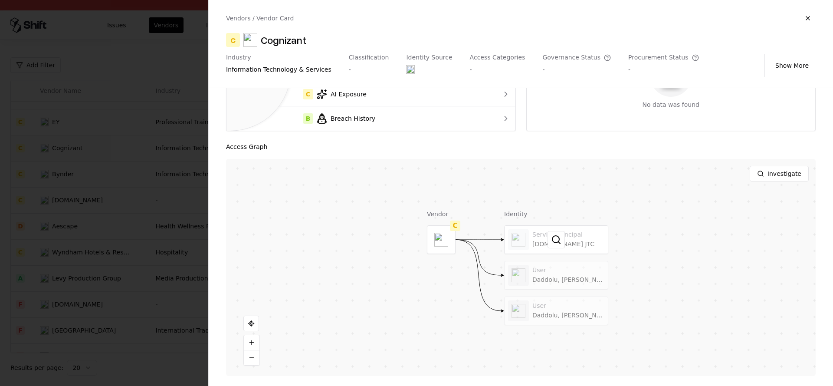
click at [536, 227] on div at bounding box center [556, 240] width 103 height 28
click at [71, 279] on div at bounding box center [416, 193] width 833 height 386
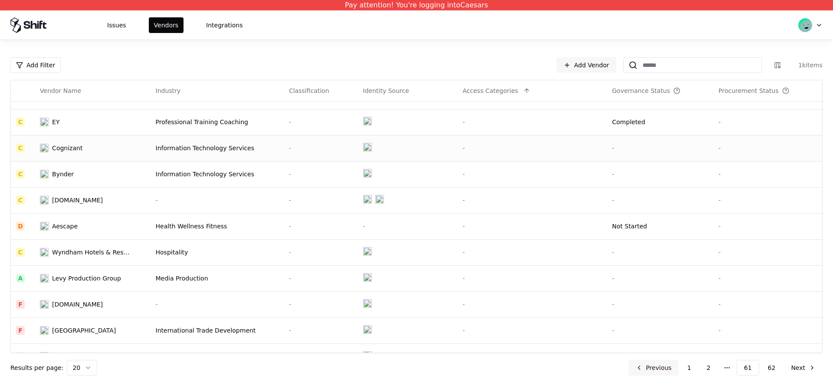
click at [661, 369] on button "Previous" at bounding box center [654, 368] width 50 height 16
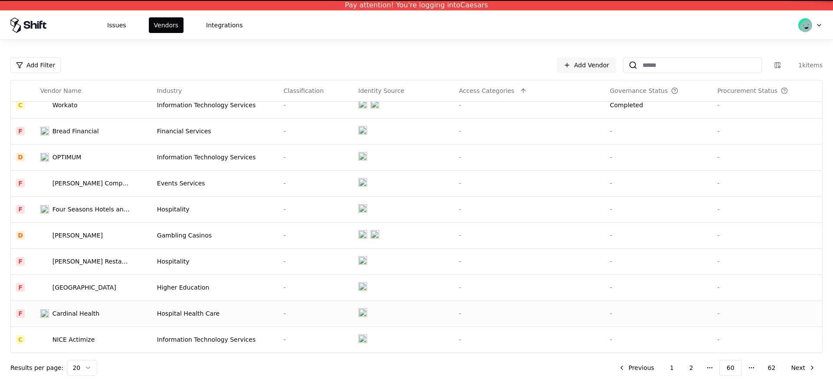
scroll to position [253, 0]
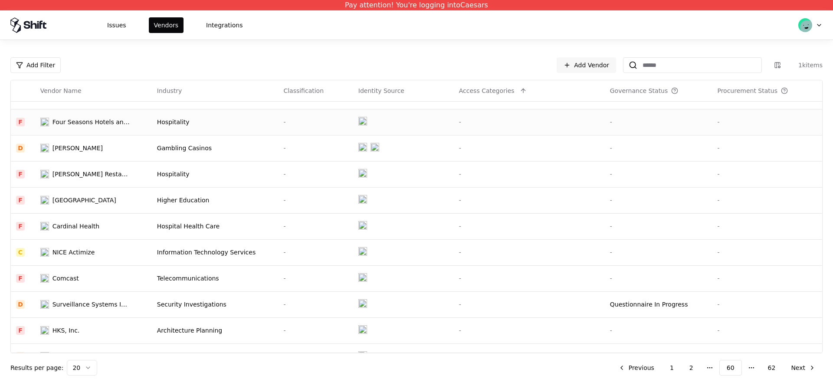
click at [84, 118] on div "Four Seasons Hotels and Resorts" at bounding box center [92, 122] width 78 height 9
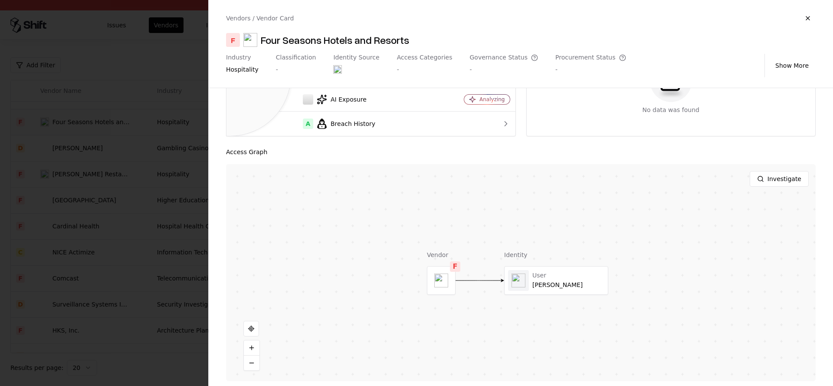
scroll to position [107, 0]
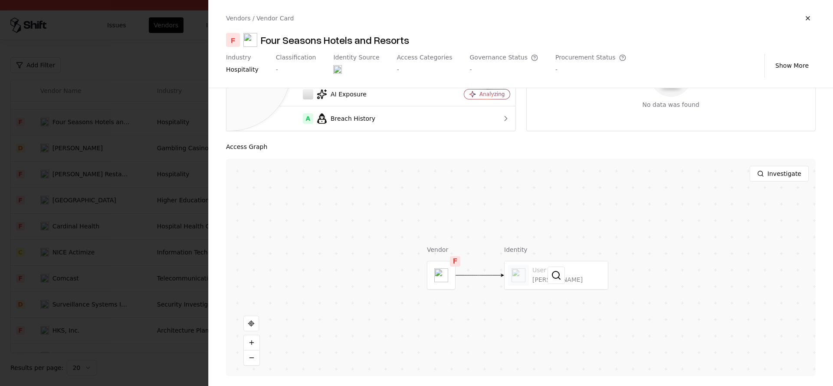
click at [556, 264] on div at bounding box center [556, 275] width 103 height 28
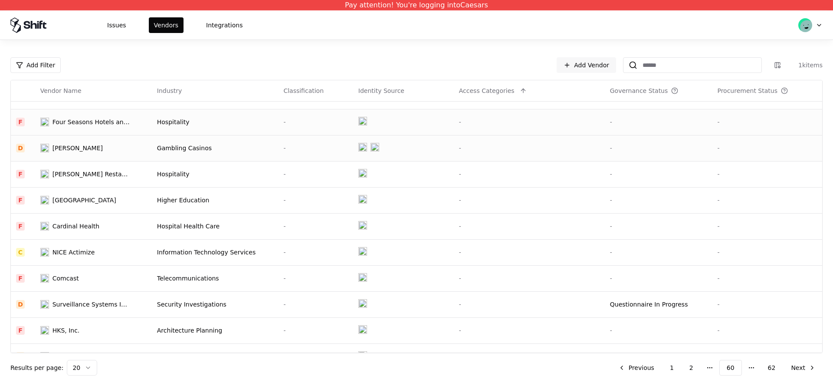
click at [87, 153] on td "William Hill" at bounding box center [93, 148] width 117 height 26
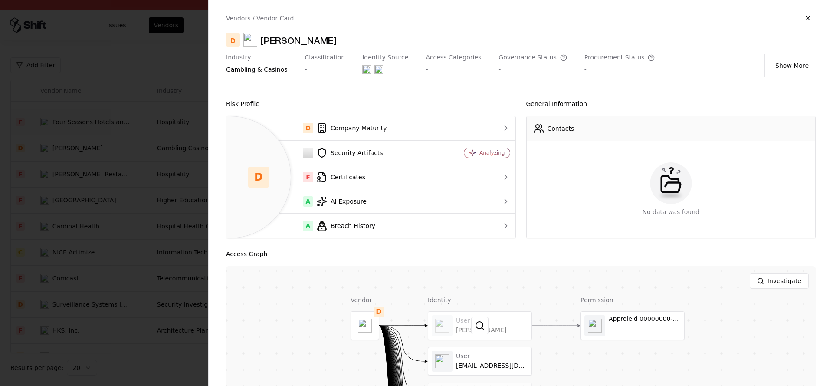
click at [469, 324] on div at bounding box center [479, 326] width 103 height 28
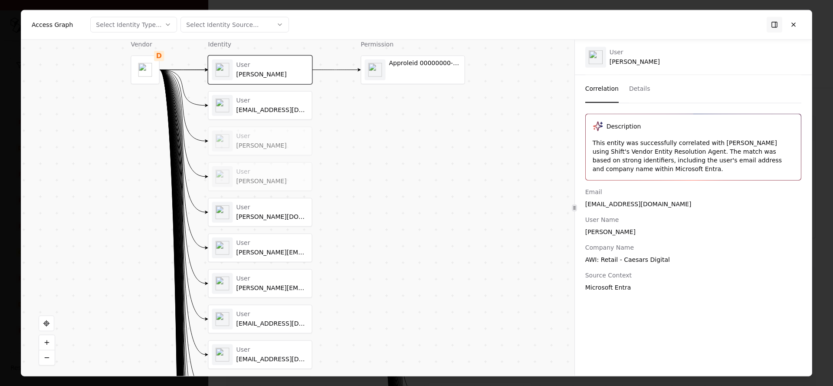
click at [264, 112] on div "scoutinho@williamhill.us" at bounding box center [273, 110] width 72 height 8
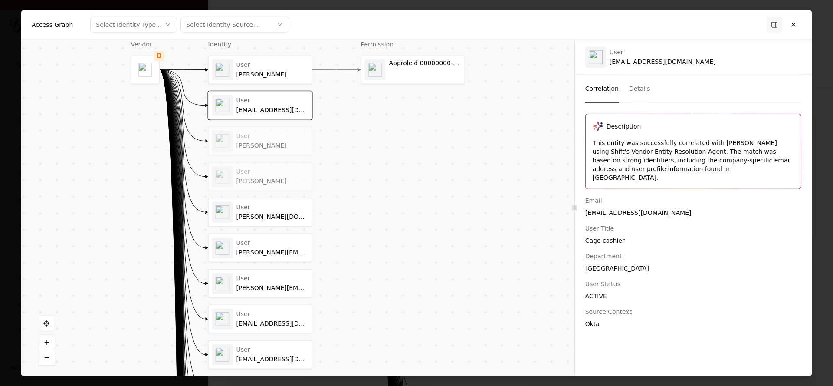
click at [259, 139] on div "User" at bounding box center [273, 136] width 72 height 8
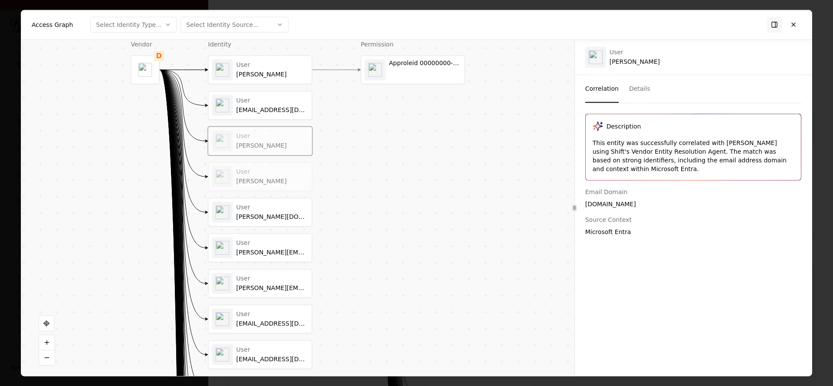
click at [261, 178] on div "Riccy Altamirano" at bounding box center [273, 181] width 72 height 8
click at [250, 204] on div "User" at bounding box center [273, 208] width 72 height 8
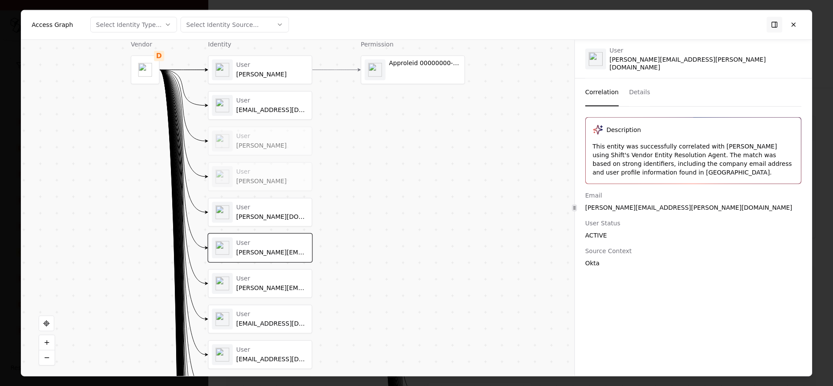
click at [236, 282] on div "User thomas.macsweeney@williamhill.com" at bounding box center [260, 283] width 96 height 21
click at [252, 330] on div "User thaygood@williamhill.us" at bounding box center [260, 319] width 103 height 28
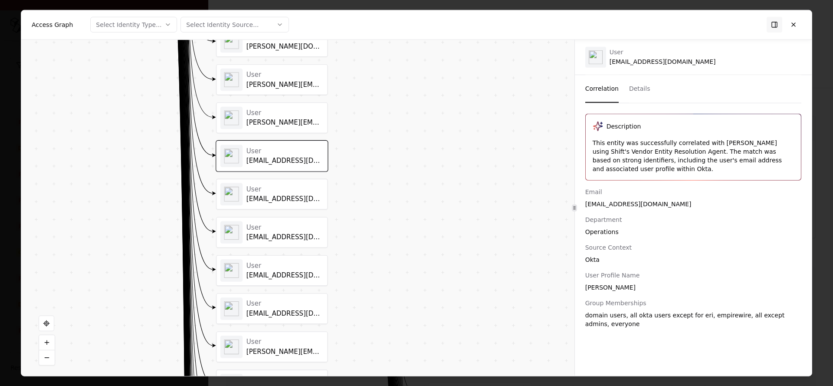
drag, startPoint x: 370, startPoint y: 338, endPoint x: 277, endPoint y: 205, distance: 162.0
click at [265, 198] on div "re_gporter@williamhill.us" at bounding box center [285, 199] width 77 height 8
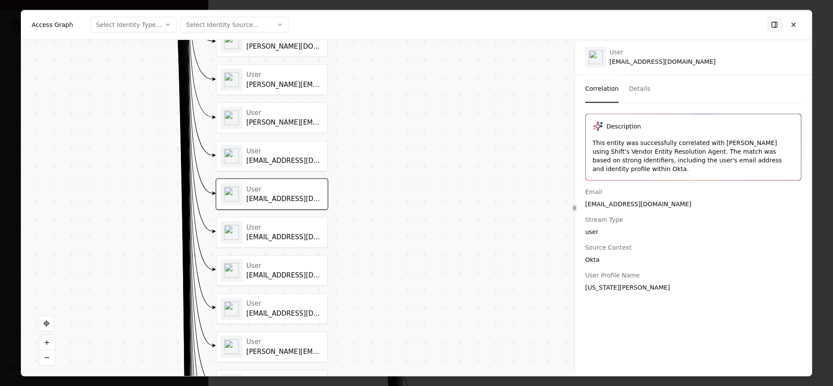
click at [268, 238] on div "trockglogower@williamhill.us" at bounding box center [285, 237] width 77 height 8
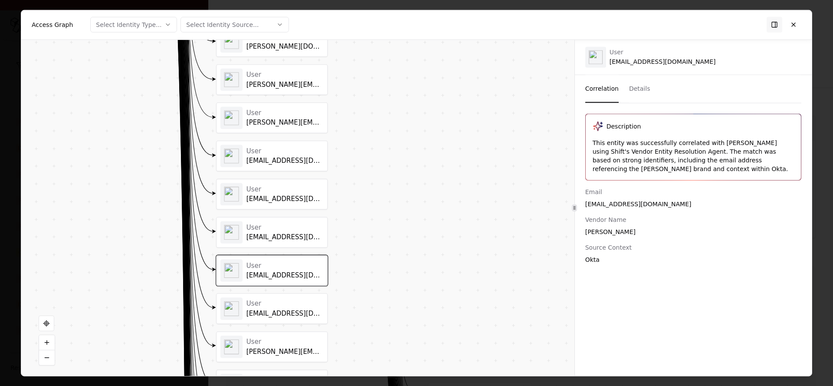
click at [267, 296] on div "User zwood1@williamhill.us" at bounding box center [272, 308] width 111 height 30
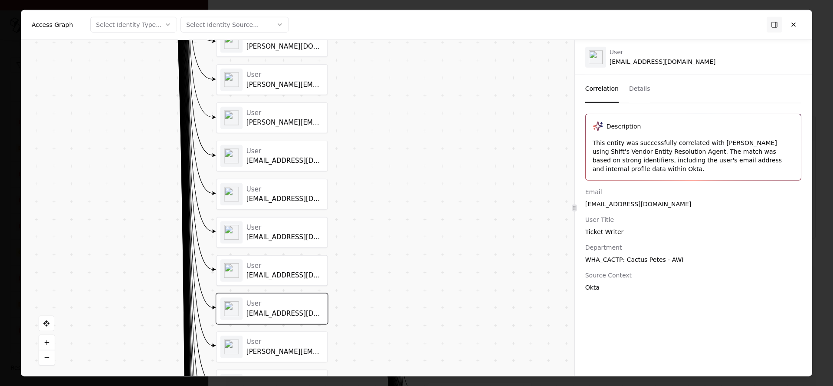
click at [267, 320] on div "User zwood1@williamhill.us" at bounding box center [272, 308] width 111 height 30
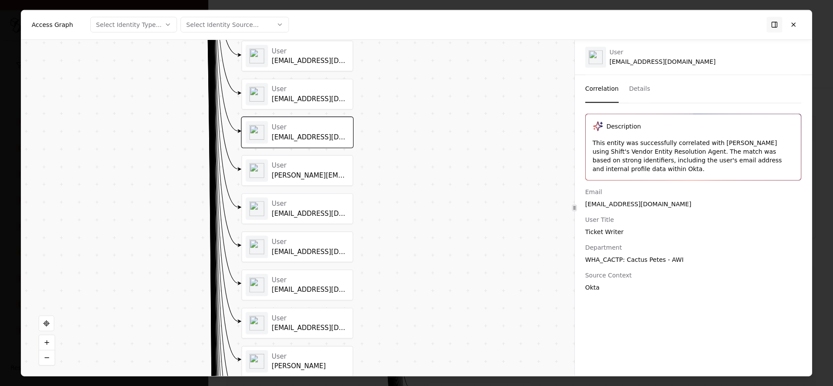
click at [295, 170] on div "User alex.bell@williamhill.com" at bounding box center [310, 170] width 77 height 18
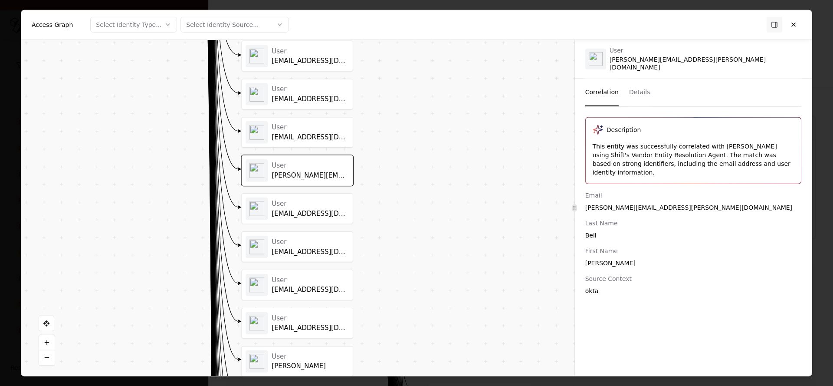
click at [287, 212] on div "al_acaceres1@williamhill.us" at bounding box center [310, 213] width 77 height 8
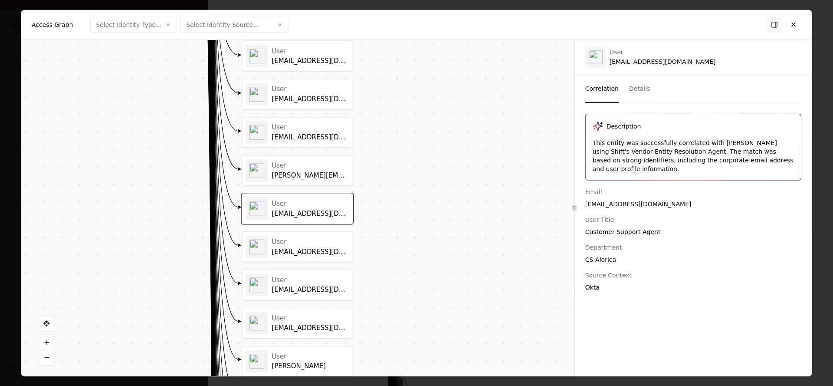
click at [293, 319] on div "User" at bounding box center [310, 318] width 77 height 8
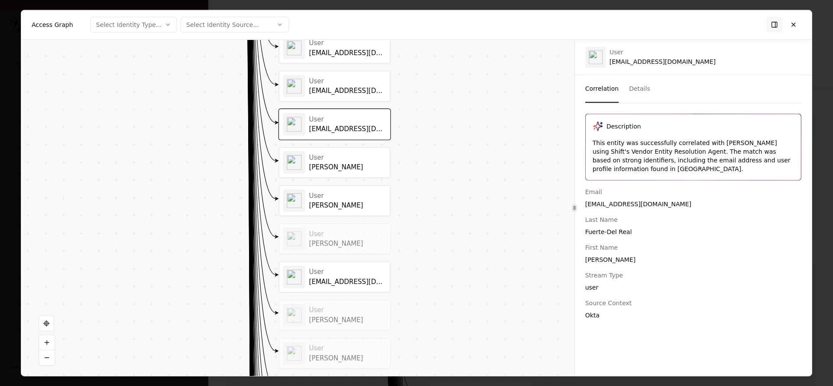
click at [326, 194] on div "User" at bounding box center [347, 195] width 77 height 8
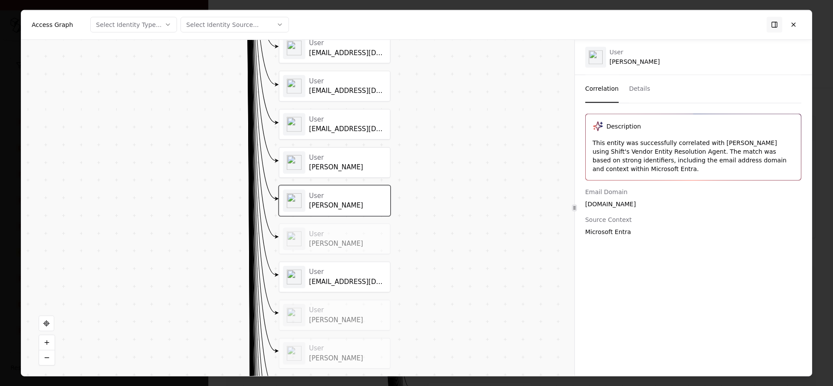
click at [319, 161] on div "User Anna Giorgione" at bounding box center [347, 162] width 77 height 18
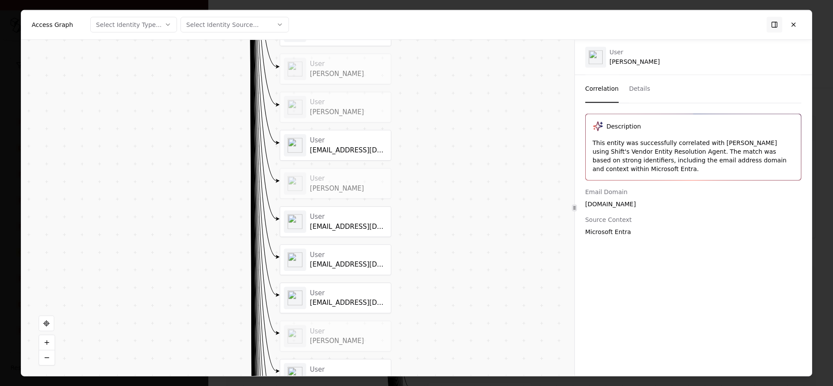
click at [323, 227] on div "rapodaca@williamhill.us" at bounding box center [348, 226] width 77 height 8
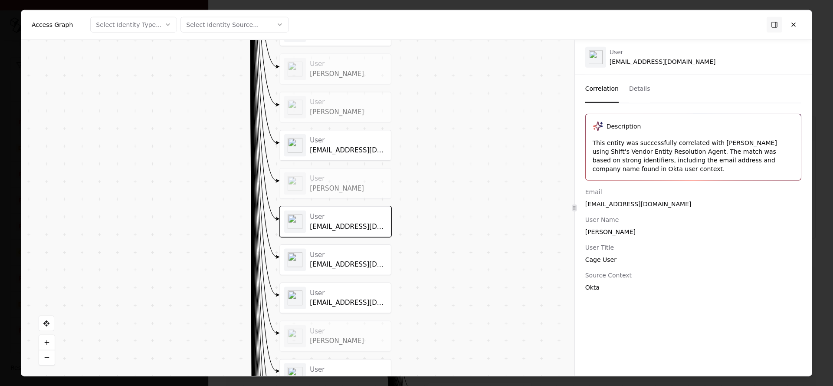
click at [319, 146] on div "scharles@whilliamhill.us" at bounding box center [348, 150] width 77 height 8
click at [339, 300] on div "galcadaromos@williamhill.us" at bounding box center [348, 303] width 77 height 8
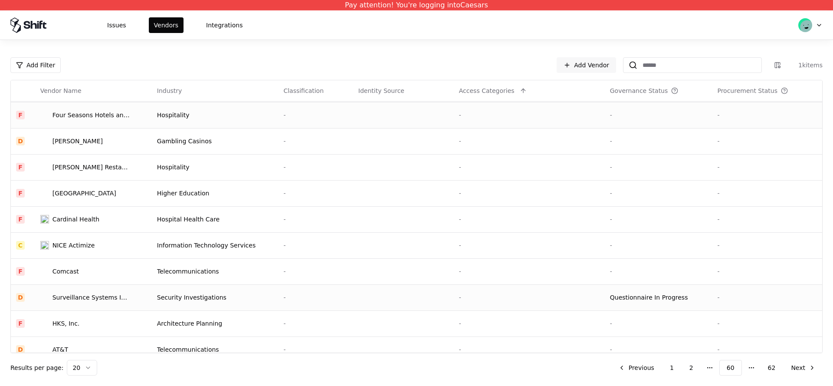
scroll to position [270, 0]
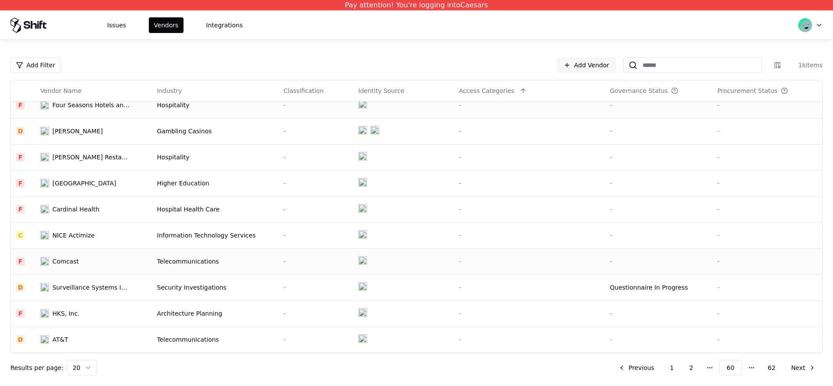
click at [89, 267] on td "Comcast" at bounding box center [93, 261] width 117 height 26
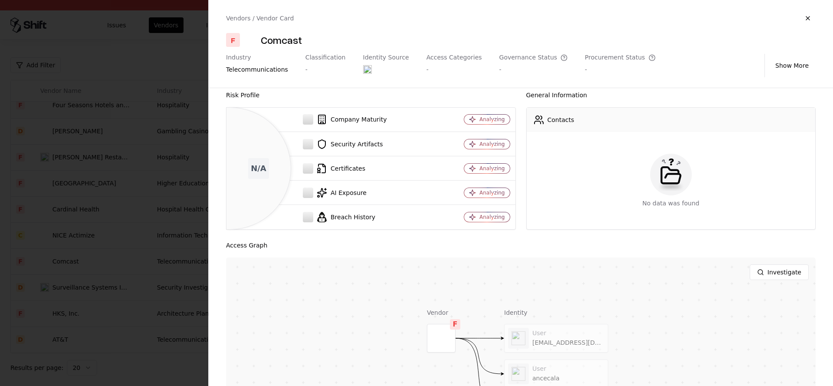
scroll to position [14, 0]
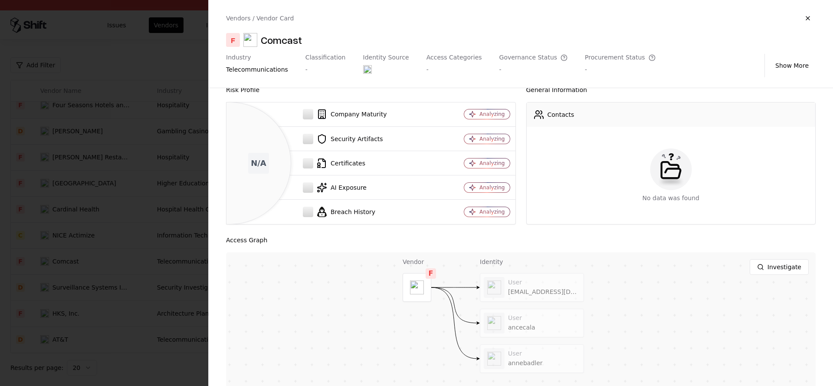
drag, startPoint x: 365, startPoint y: 321, endPoint x: 341, endPoint y: 276, distance: 51.1
click at [341, 276] on div "Investigate Vendor F Identity User adriscoll@comcast.net User ancecala User ann…" at bounding box center [521, 360] width 590 height 217
click at [500, 283] on div at bounding box center [532, 287] width 103 height 28
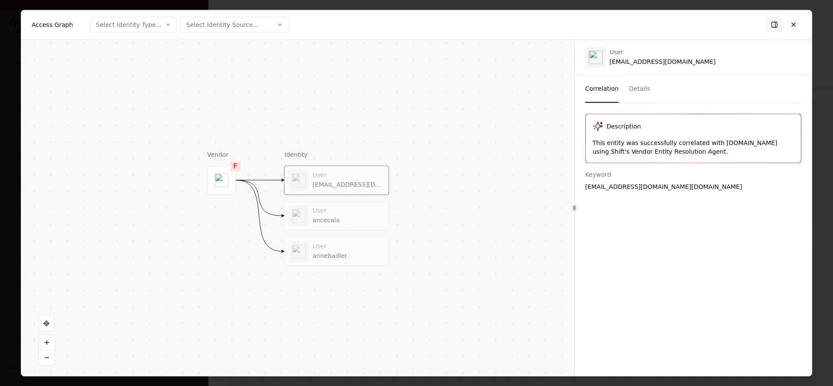
click at [310, 235] on div "User adriscoll@comcast.net User ancecala User annebadler" at bounding box center [337, 216] width 104 height 100
click at [319, 251] on div "User annebadler" at bounding box center [349, 251] width 72 height 17
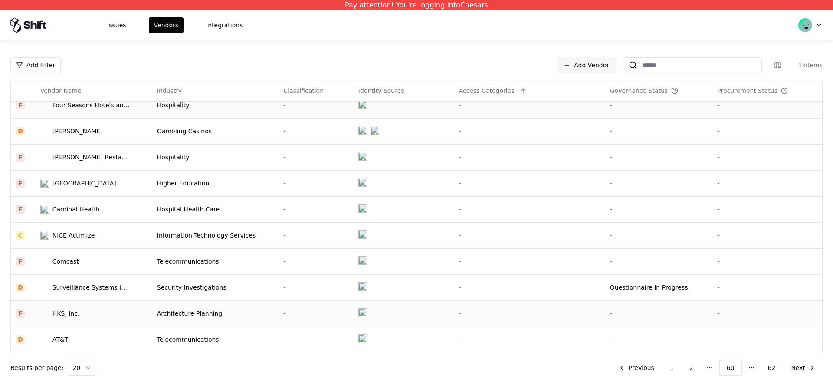
click at [115, 303] on td "HKS, Inc." at bounding box center [93, 313] width 117 height 26
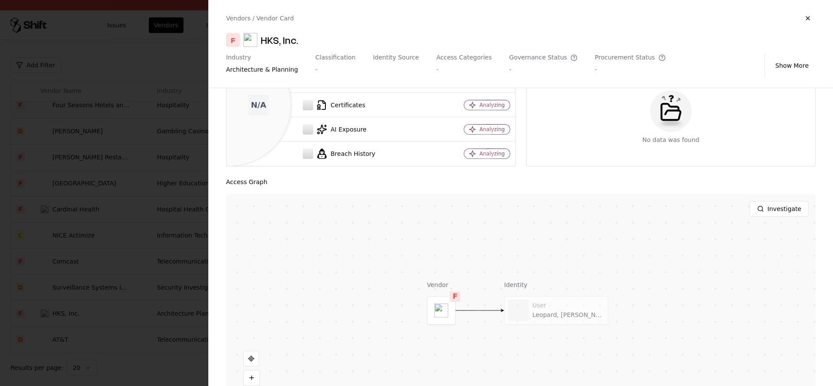
scroll to position [107, 0]
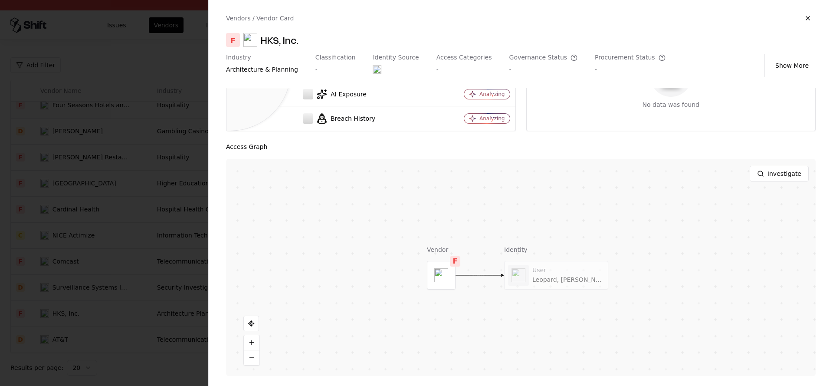
click at [150, 259] on div at bounding box center [416, 193] width 833 height 386
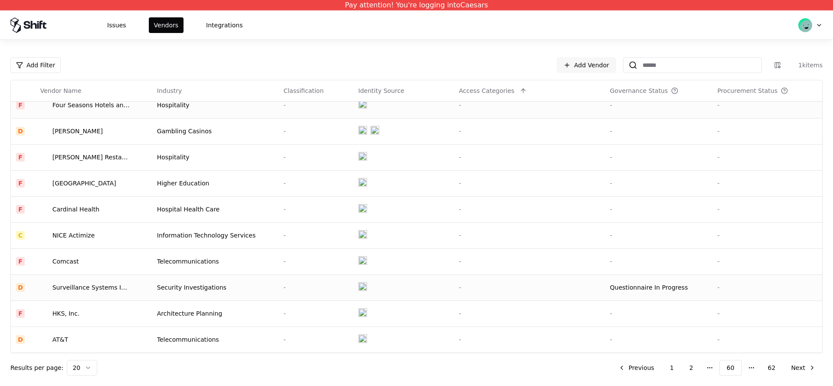
click at [111, 288] on div "Surveillance Systems Incorporated" at bounding box center [92, 287] width 78 height 9
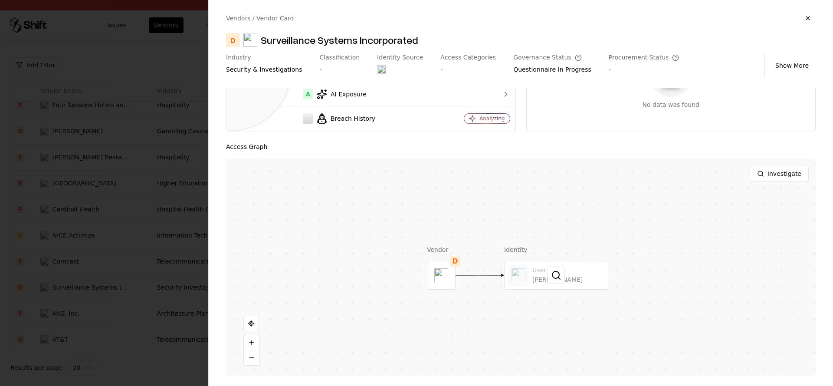
click at [534, 277] on div at bounding box center [556, 275] width 103 height 28
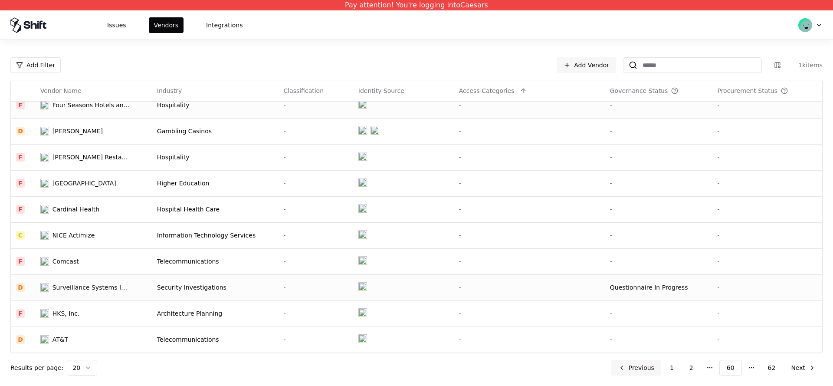
click at [630, 365] on button "Previous" at bounding box center [637, 368] width 50 height 16
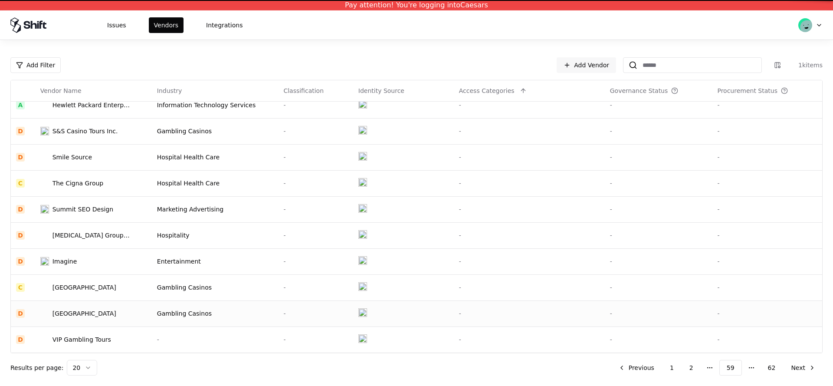
scroll to position [270, 0]
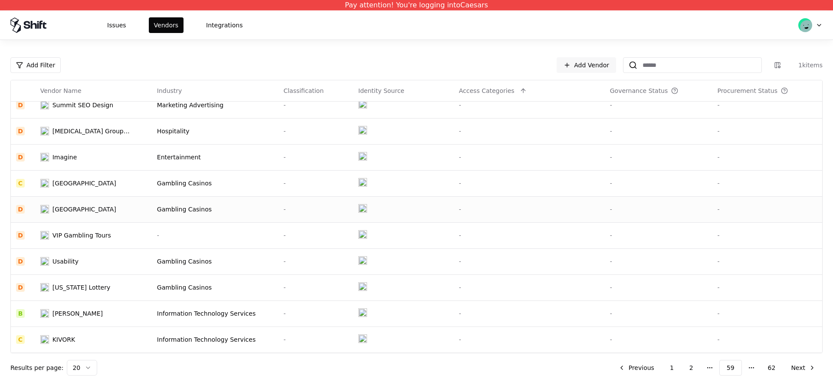
click at [104, 207] on div "[GEOGRAPHIC_DATA]" at bounding box center [85, 209] width 64 height 9
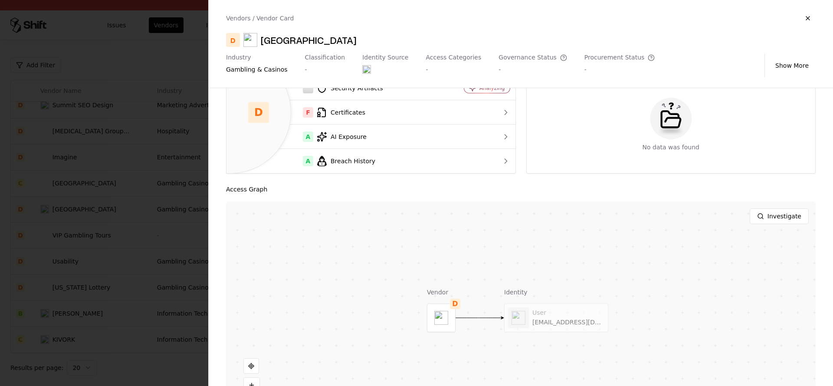
scroll to position [107, 0]
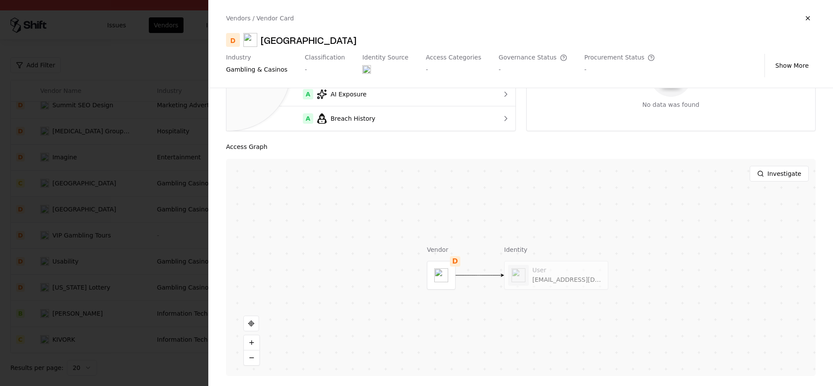
click at [69, 252] on div at bounding box center [416, 193] width 833 height 386
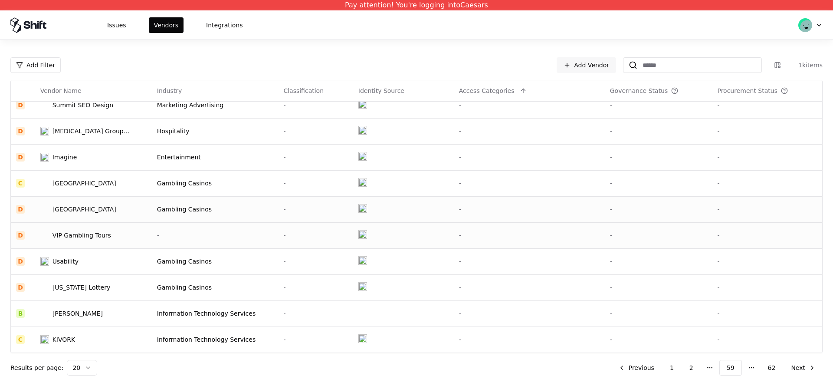
click at [71, 246] on td "VIP Gambling Tours" at bounding box center [93, 235] width 117 height 26
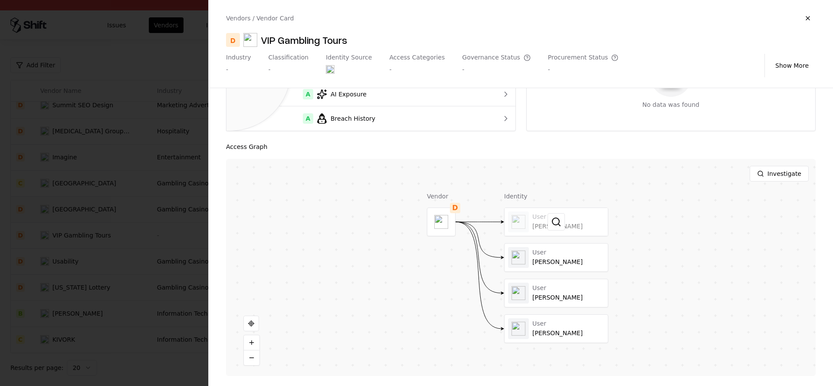
click at [534, 216] on div at bounding box center [556, 222] width 103 height 28
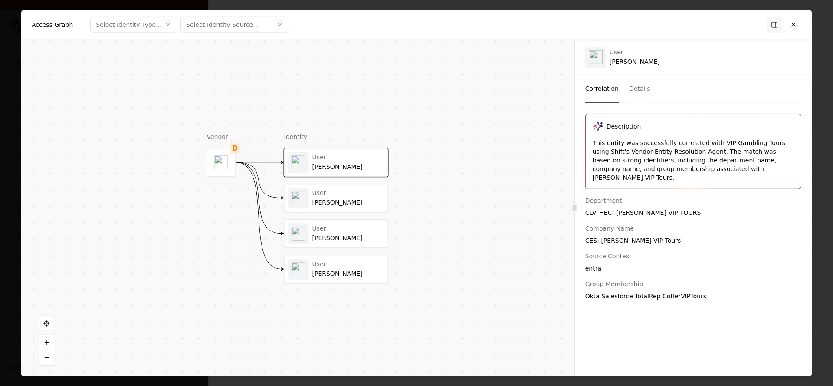
click at [341, 241] on div "[PERSON_NAME]" at bounding box center [349, 238] width 72 height 8
click at [336, 265] on div "User" at bounding box center [349, 264] width 72 height 8
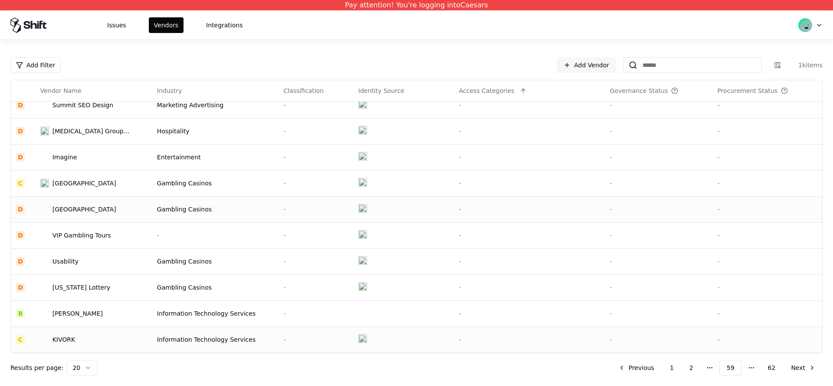
click at [99, 335] on td "KIVORK" at bounding box center [93, 339] width 117 height 26
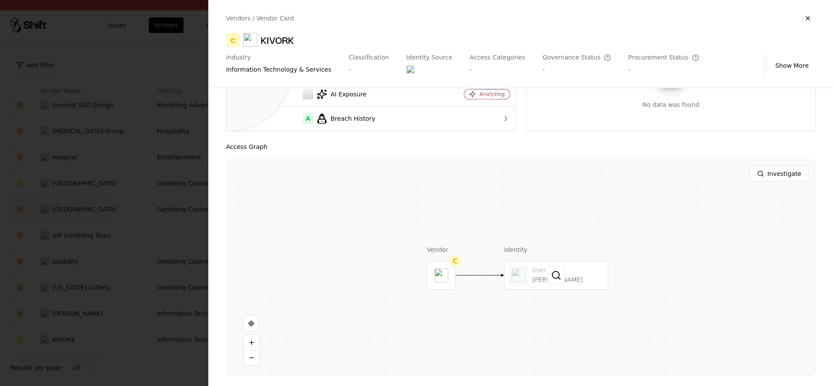
click at [543, 265] on div at bounding box center [556, 275] width 103 height 28
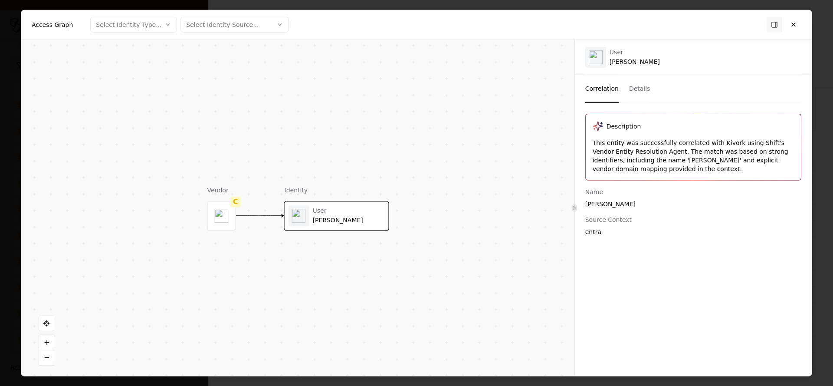
click at [718, 136] on div "Description This entity was successfully correlated with Kivork using Shift's V…" at bounding box center [693, 147] width 215 height 66
click at [719, 141] on div "This entity was successfully correlated with Kivork using Shift's Vendor Entity…" at bounding box center [693, 155] width 201 height 35
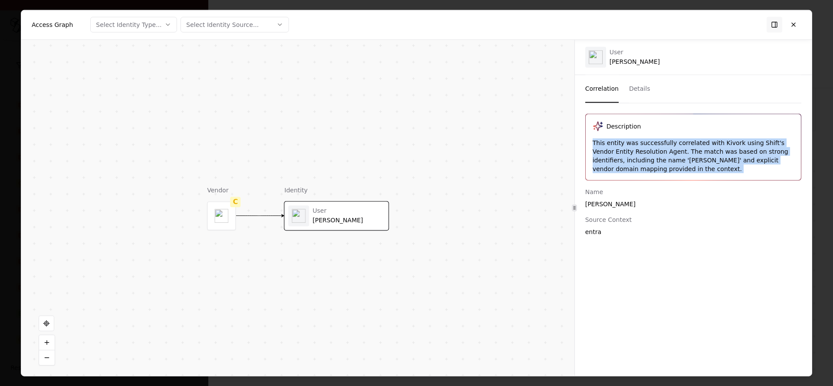
click at [719, 141] on div "This entity was successfully correlated with Kivork using Shift's Vendor Entity…" at bounding box center [693, 155] width 201 height 35
click at [710, 159] on div "This entity was successfully correlated with Kivork using Shift's Vendor Entity…" at bounding box center [693, 155] width 201 height 35
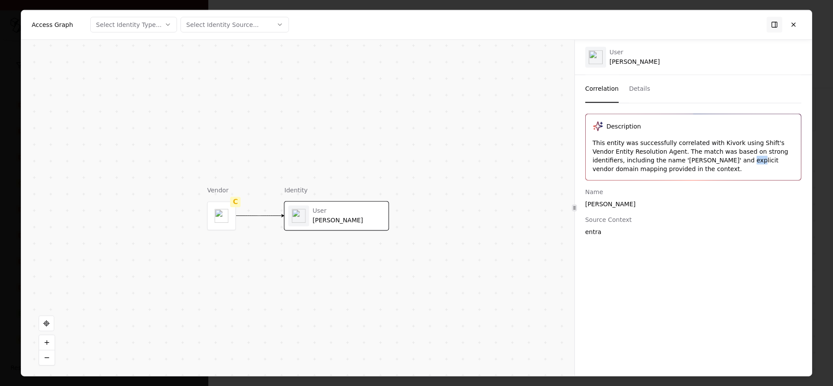
click at [710, 159] on div "This entity was successfully correlated with Kivork using Shift's Vendor Entity…" at bounding box center [693, 155] width 201 height 35
click at [732, 137] on div "Description This entity was successfully correlated with Kivork using Shift's V…" at bounding box center [693, 147] width 215 height 66
click at [730, 140] on div "This entity was successfully correlated with Kivork using Shift's Vendor Entity…" at bounding box center [693, 155] width 201 height 35
click at [652, 66] on div "User Veaceslav Saracul" at bounding box center [693, 57] width 237 height 35
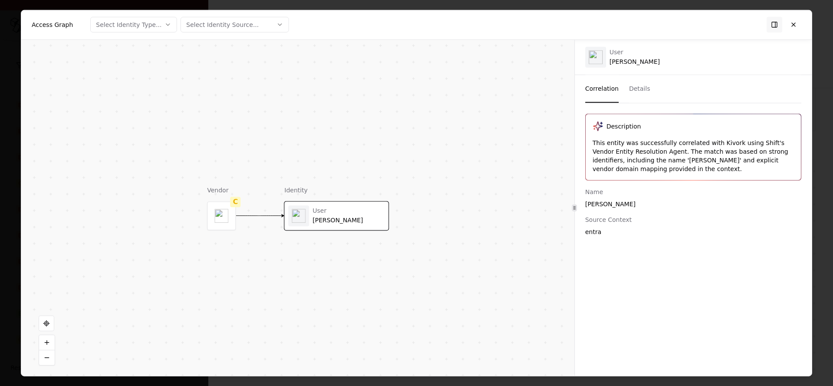
click at [651, 65] on div "User Veaceslav Saracul" at bounding box center [635, 57] width 50 height 17
click at [650, 65] on div "User Veaceslav Saracul" at bounding box center [635, 57] width 50 height 17
click at [648, 63] on div "User Veaceslav Saracul" at bounding box center [635, 57] width 50 height 17
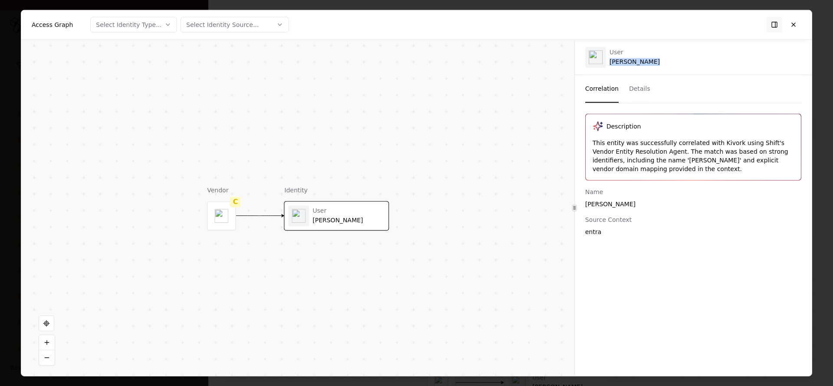
scroll to position [107, 0]
click at [657, 155] on div "This entity was successfully correlated with Kivork using Shift's Vendor Entity…" at bounding box center [693, 155] width 201 height 35
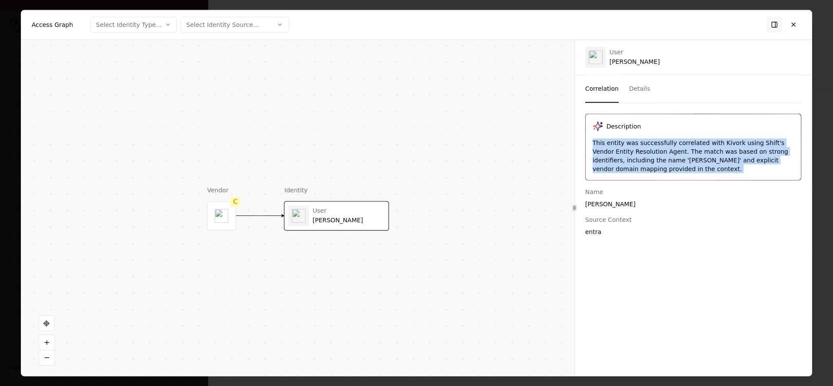
click at [657, 156] on div "This entity was successfully correlated with Kivork using Shift's Vendor Entity…" at bounding box center [693, 155] width 201 height 35
click at [654, 161] on div "This entity was successfully correlated with Kivork using Shift's Vendor Entity…" at bounding box center [693, 155] width 201 height 35
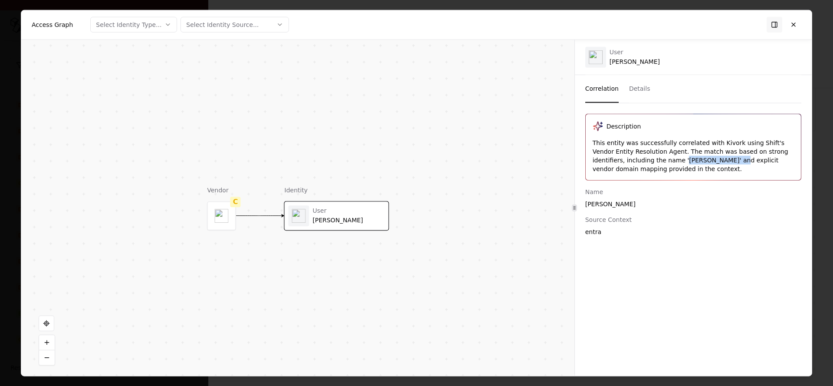
drag, startPoint x: 651, startPoint y: 159, endPoint x: 700, endPoint y: 160, distance: 49.1
click at [700, 160] on div "This entity was successfully correlated with Kivork using Shift's Vendor Entity…" at bounding box center [693, 155] width 201 height 35
copy div "[PERSON_NAME]"
click at [720, 140] on div "This entity was successfully correlated with Kivork using Shift's Vendor Entity…" at bounding box center [693, 155] width 201 height 35
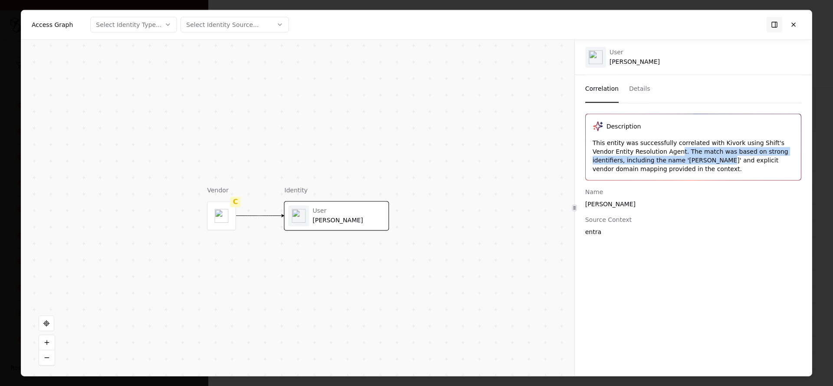
drag, startPoint x: 654, startPoint y: 148, endPoint x: 687, endPoint y: 157, distance: 34.1
click at [687, 157] on div "This entity was successfully correlated with Kivork using Shift's Vendor Entity…" at bounding box center [693, 155] width 201 height 35
click at [679, 158] on div "This entity was successfully correlated with Kivork using Shift's Vendor Entity…" at bounding box center [693, 155] width 201 height 35
drag, startPoint x: 647, startPoint y: 156, endPoint x: 665, endPoint y: 183, distance: 32.1
click at [697, 159] on div "This entity was successfully correlated with Kivork using Shift's Vendor Entity…" at bounding box center [693, 155] width 201 height 35
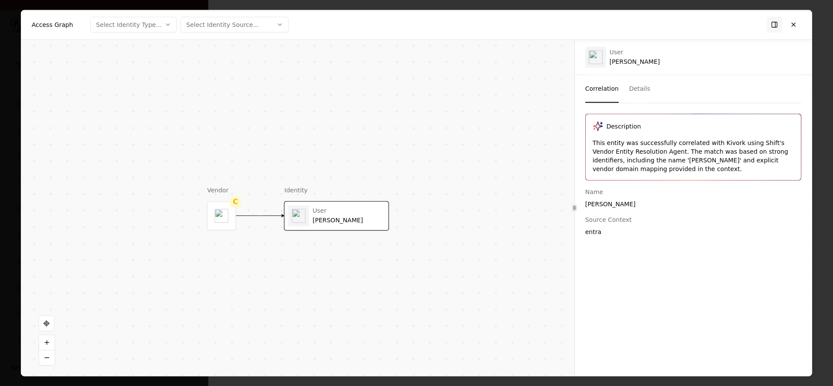
drag, startPoint x: 632, startPoint y: 192, endPoint x: 626, endPoint y: 194, distance: 7.3
click at [626, 194] on div "Name" at bounding box center [694, 191] width 216 height 9
click at [632, 202] on div "[PERSON_NAME]" at bounding box center [694, 203] width 216 height 9
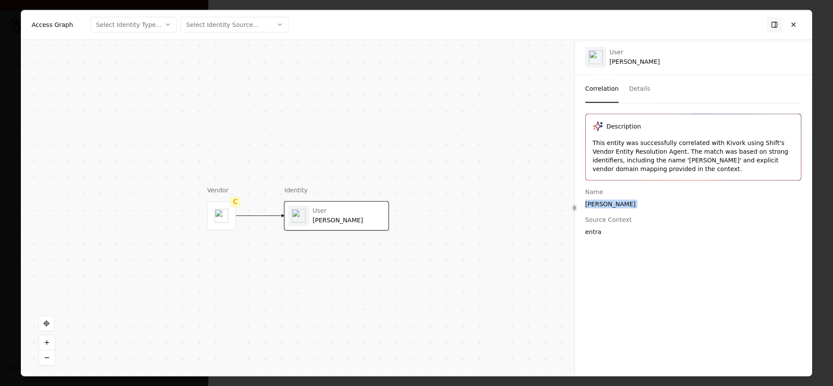
click at [719, 144] on div "This entity was successfully correlated with Kivork using Shift's Vendor Entity…" at bounding box center [693, 155] width 201 height 35
copy div "Kivork"
click at [635, 83] on button "Details" at bounding box center [639, 89] width 21 height 28
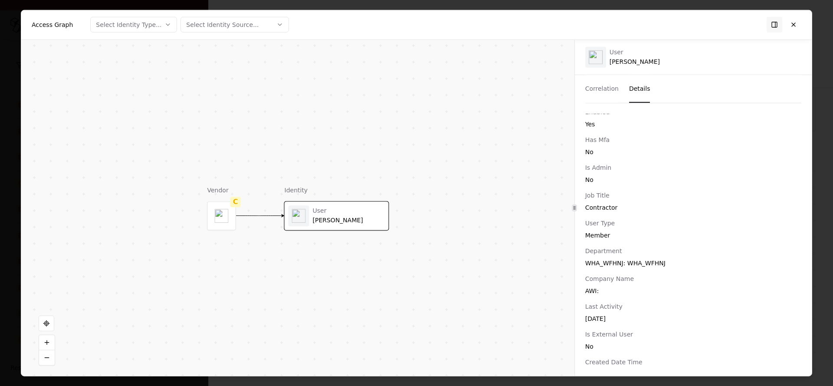
scroll to position [481, 0]
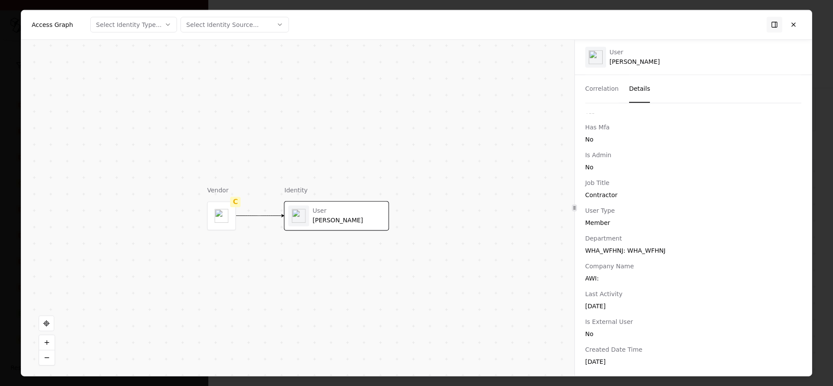
click at [644, 286] on div "Id 578d0238-8621-4ddd-aae0-11adbd5e21fd Upn [EMAIL_ADDRESS][DOMAIN_NAME] Mail […" at bounding box center [693, 26] width 237 height 677
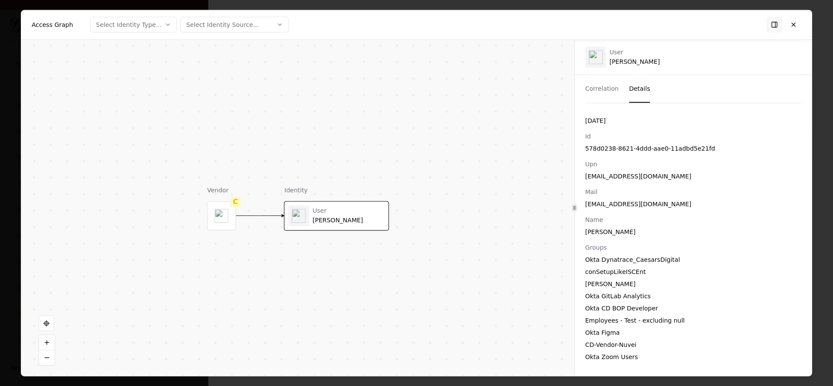
scroll to position [0, 0]
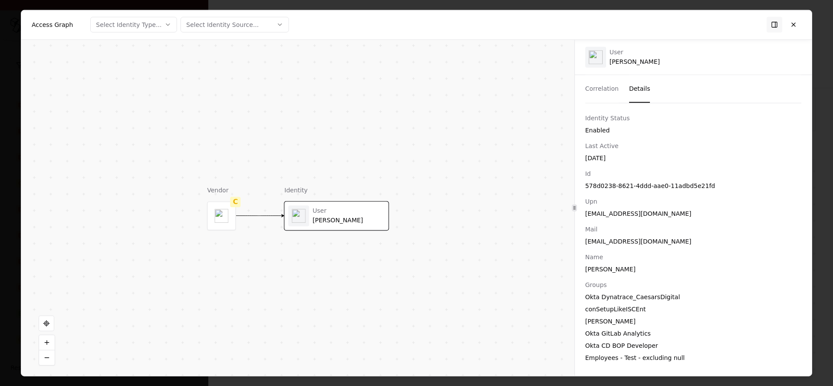
click at [601, 80] on button "Correlation" at bounding box center [602, 89] width 33 height 28
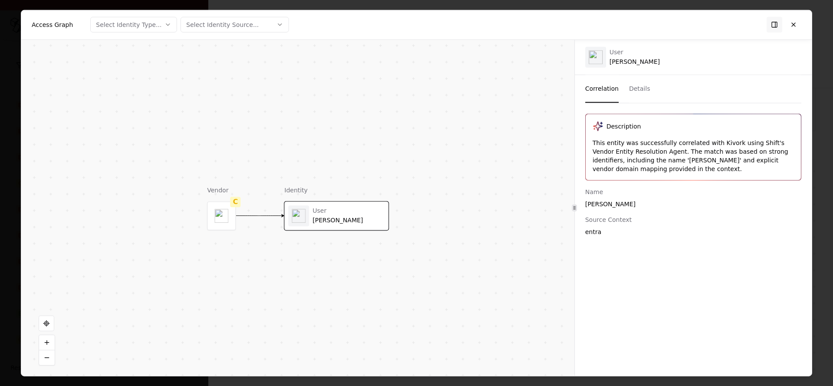
drag, startPoint x: 667, startPoint y: 148, endPoint x: 670, endPoint y: 179, distance: 30.5
click at [670, 179] on div "Description This entity was successfully correlated with Kivork using Shift's V…" at bounding box center [693, 147] width 215 height 66
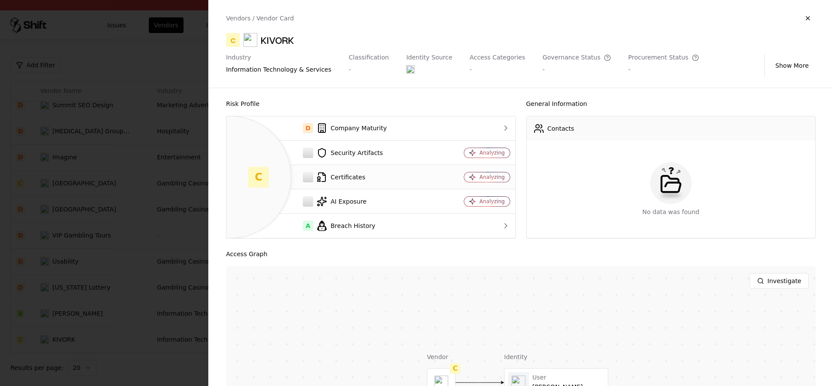
click at [365, 181] on div "Certificates" at bounding box center [335, 177] width 202 height 10
click at [335, 173] on div "Certificates" at bounding box center [335, 177] width 202 height 10
click at [336, 191] on td "AI Exposure" at bounding box center [335, 201] width 216 height 24
click at [336, 198] on div "AI Exposure" at bounding box center [335, 201] width 202 height 10
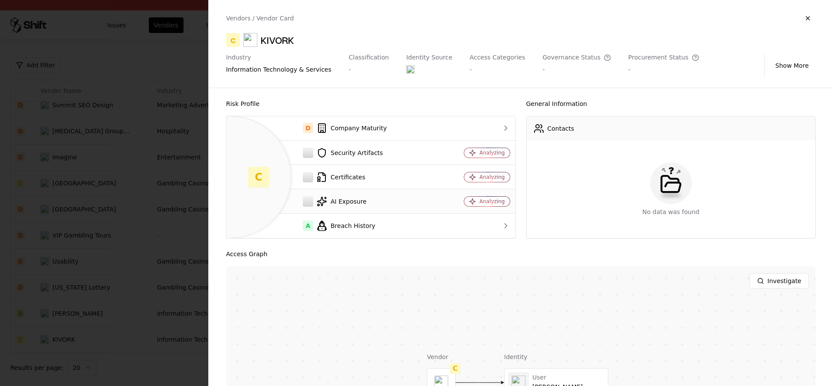
click at [336, 198] on div "AI Exposure" at bounding box center [335, 201] width 202 height 10
click at [105, 308] on div at bounding box center [416, 193] width 833 height 386
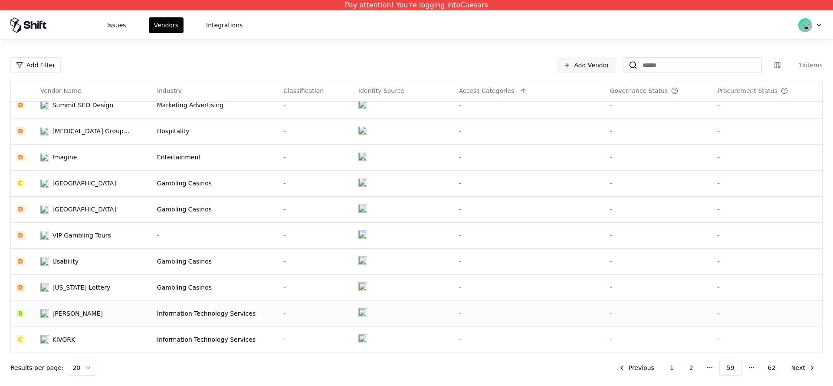
click at [84, 320] on td "[PERSON_NAME]" at bounding box center [93, 313] width 117 height 26
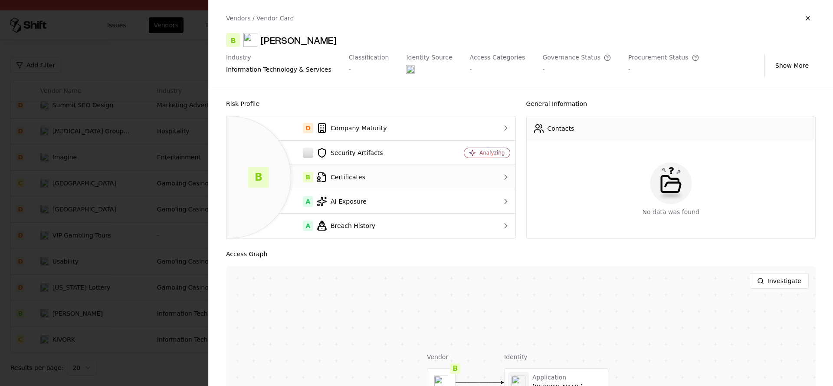
click at [344, 182] on div "B Certificates" at bounding box center [335, 177] width 202 height 10
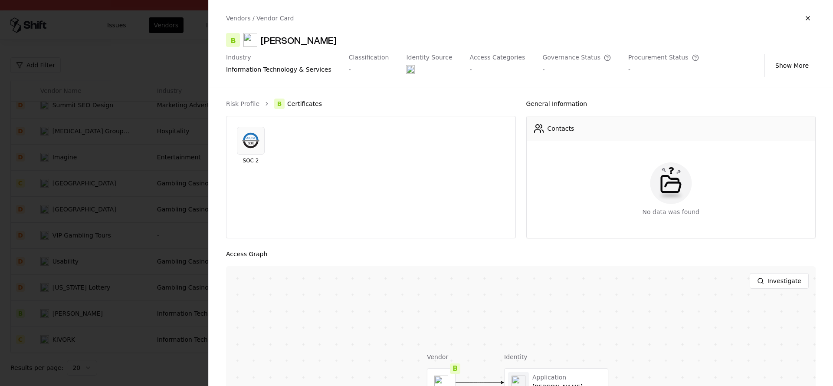
click at [247, 108] on ol "Risk Profile B Certificates" at bounding box center [371, 104] width 290 height 10
click at [247, 101] on link "Risk Profile" at bounding box center [242, 103] width 33 height 9
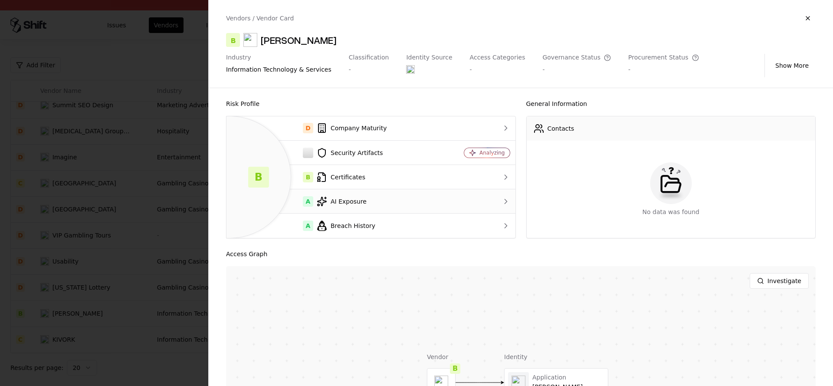
click at [342, 196] on div "A AI Exposure" at bounding box center [335, 201] width 202 height 10
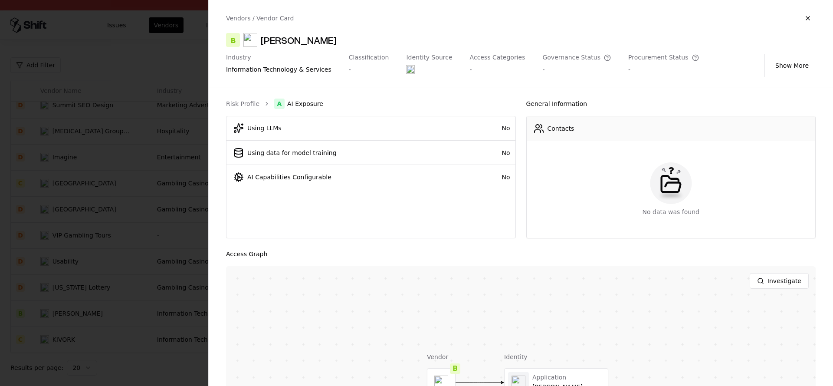
click at [244, 95] on div "Risk Profile A AI Exposure Using LLMs No Using data for model training No AI Ca…" at bounding box center [521, 237] width 625 height 298
click at [244, 98] on div "Risk Profile A AI Exposure Using LLMs No Using data for model training No AI Ca…" at bounding box center [521, 237] width 625 height 298
click at [244, 99] on ol "Risk Profile A AI Exposure" at bounding box center [371, 104] width 290 height 10
click at [242, 102] on link "Risk Profile" at bounding box center [242, 103] width 33 height 9
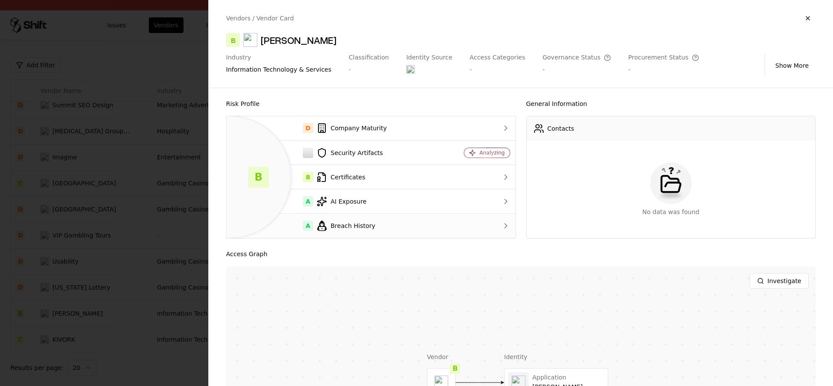
click at [344, 224] on div "A Breach History" at bounding box center [335, 226] width 202 height 10
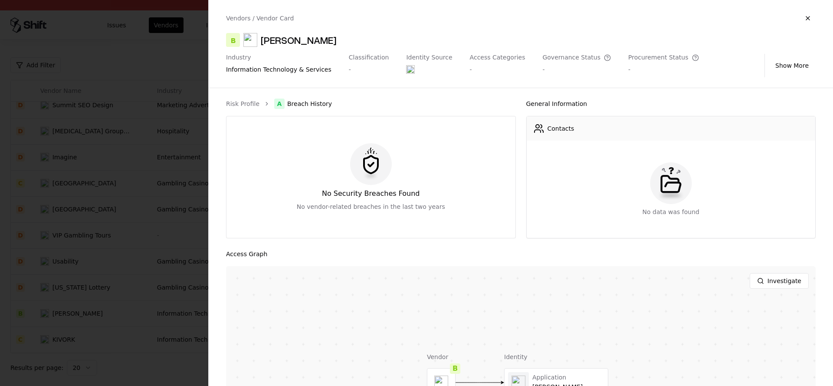
click at [244, 108] on ol "Risk Profile A Breach History" at bounding box center [371, 104] width 290 height 10
click at [242, 101] on link "Risk Profile" at bounding box center [242, 103] width 33 height 9
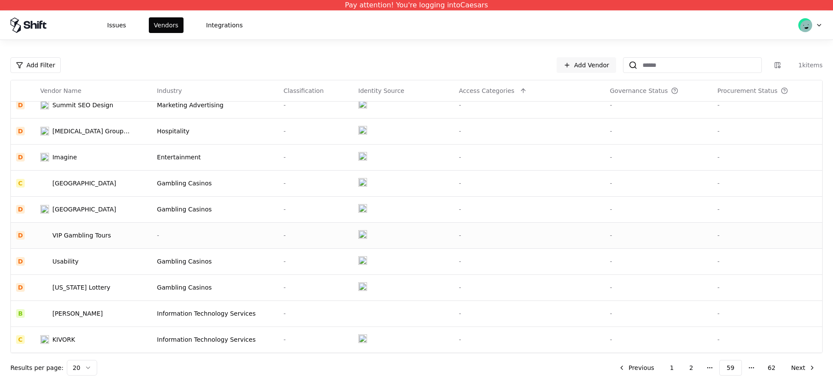
click at [73, 234] on div "VIP Gambling Tours" at bounding box center [82, 235] width 59 height 9
click at [84, 221] on td "[GEOGRAPHIC_DATA]" at bounding box center [93, 209] width 117 height 26
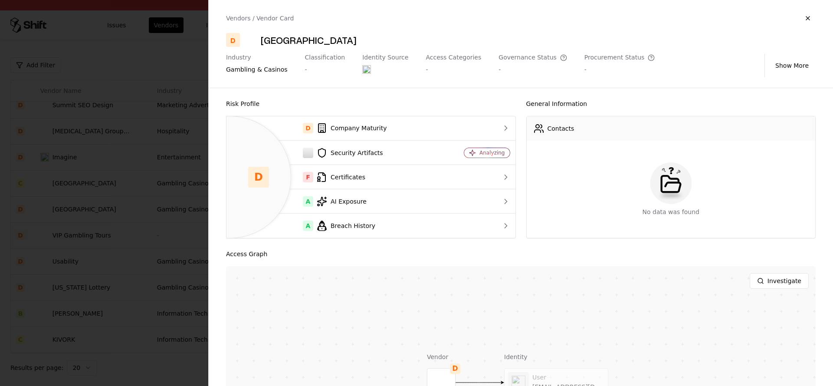
click at [67, 128] on div at bounding box center [416, 193] width 833 height 386
click at [71, 133] on div "[MEDICAL_DATA] Group Hospitality" at bounding box center [92, 131] width 78 height 9
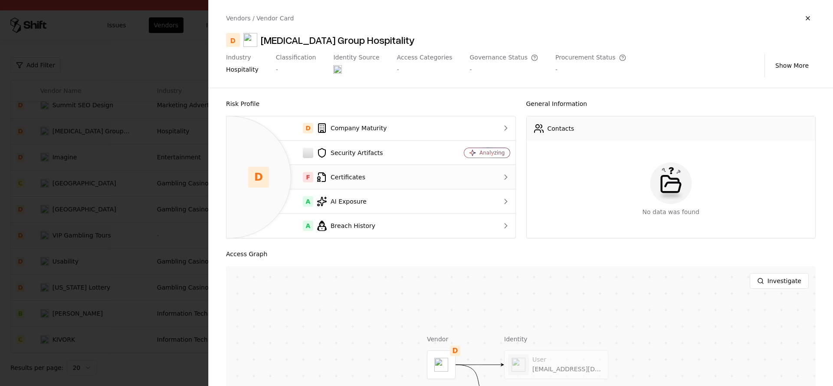
click at [315, 178] on div "F Certificates" at bounding box center [335, 177] width 202 height 10
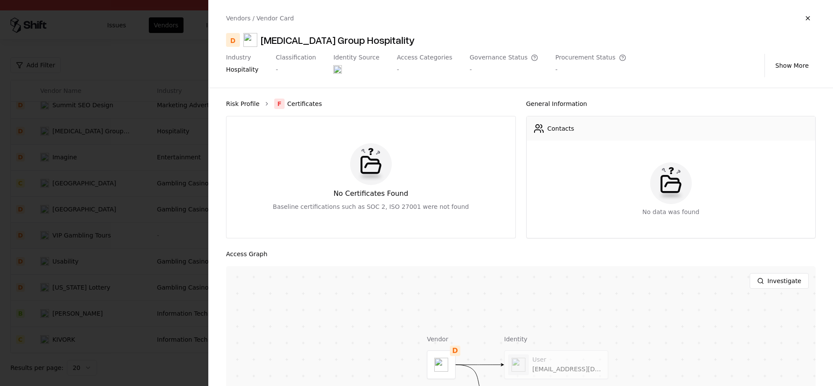
click at [243, 105] on link "Risk Profile" at bounding box center [242, 103] width 33 height 9
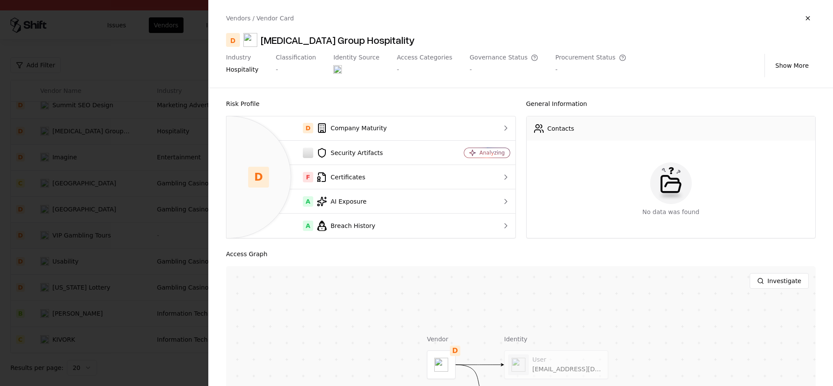
click at [178, 149] on div at bounding box center [416, 193] width 833 height 386
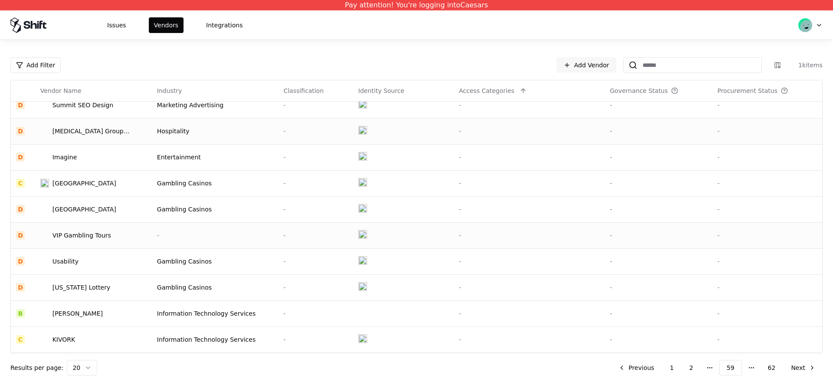
click at [81, 138] on td "[MEDICAL_DATA] Group Hospitality" at bounding box center [93, 131] width 117 height 26
click at [120, 114] on td "Summit SEO Design" at bounding box center [93, 105] width 117 height 26
click at [90, 287] on div "[US_STATE] Lottery" at bounding box center [82, 287] width 58 height 9
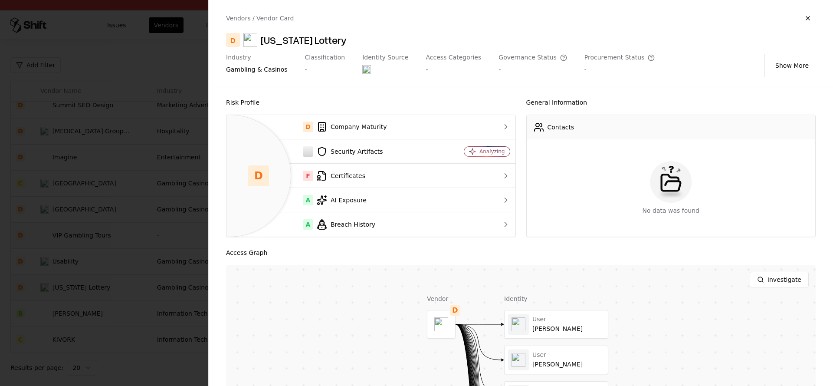
scroll to position [2, 0]
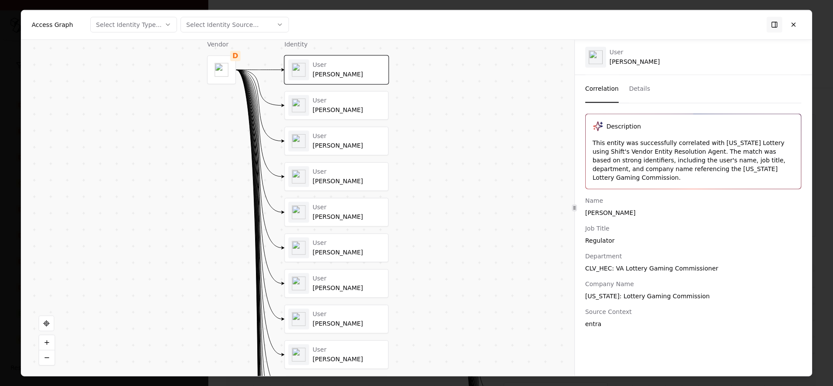
click at [322, 113] on div "[PERSON_NAME]" at bounding box center [349, 110] width 72 height 8
click at [329, 141] on div "User [PERSON_NAME]" at bounding box center [349, 140] width 72 height 17
click at [346, 224] on div "User [PERSON_NAME]" at bounding box center [336, 212] width 103 height 28
click at [352, 271] on div "User [PERSON_NAME]" at bounding box center [336, 283] width 103 height 28
click at [353, 288] on div "[PERSON_NAME]" at bounding box center [349, 288] width 72 height 8
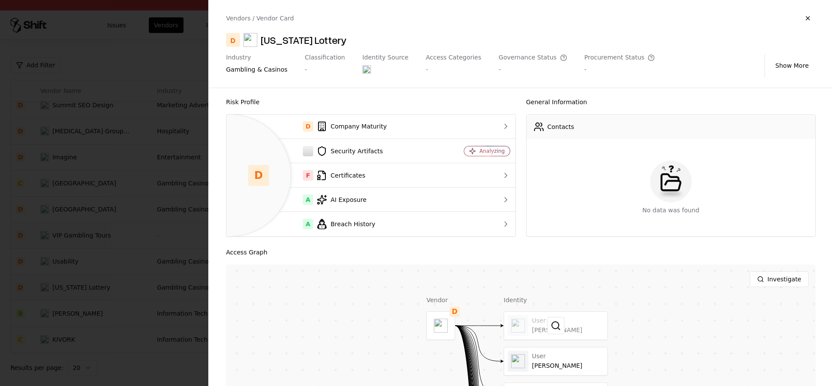
click at [518, 317] on div at bounding box center [555, 326] width 103 height 28
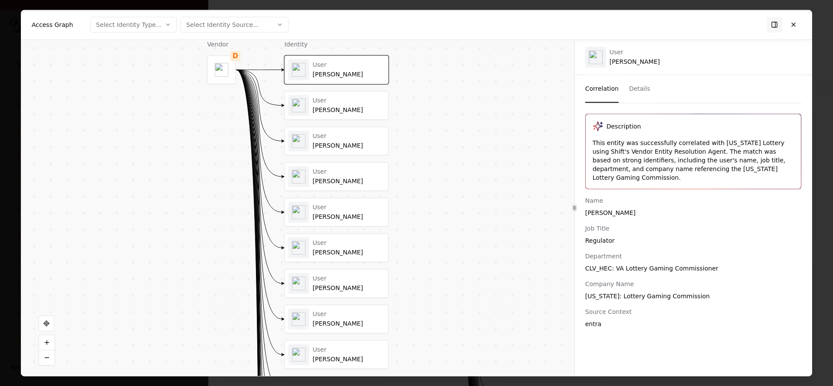
click at [328, 107] on div "[PERSON_NAME]" at bounding box center [349, 110] width 72 height 8
click at [332, 136] on div "User" at bounding box center [349, 136] width 72 height 8
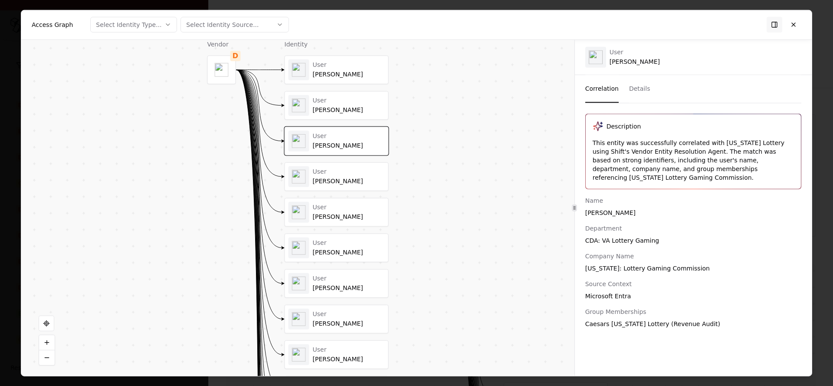
click at [348, 285] on div "[PERSON_NAME]" at bounding box center [349, 288] width 72 height 8
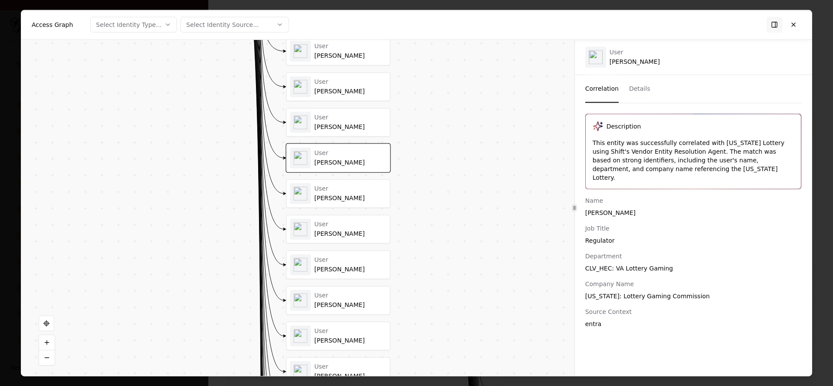
drag, startPoint x: 418, startPoint y: 285, endPoint x: 430, endPoint y: 95, distance: 190.1
click at [429, 109] on div "Vendor D Identity User [PERSON_NAME] User [PERSON_NAME] User [PERSON_NAME] User…" at bounding box center [297, 208] width 553 height 336
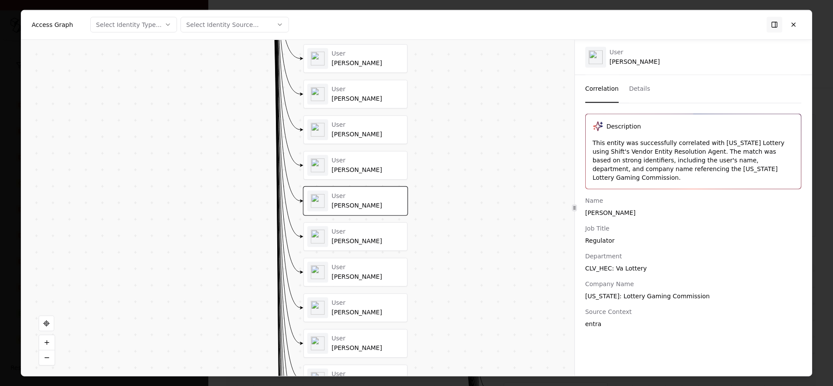
click at [357, 243] on div "[PERSON_NAME]" at bounding box center [368, 241] width 72 height 8
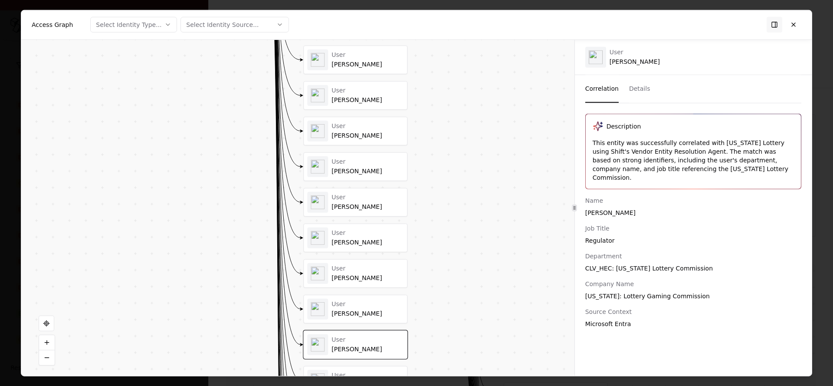
click at [404, 356] on div "User [PERSON_NAME]" at bounding box center [355, 344] width 103 height 28
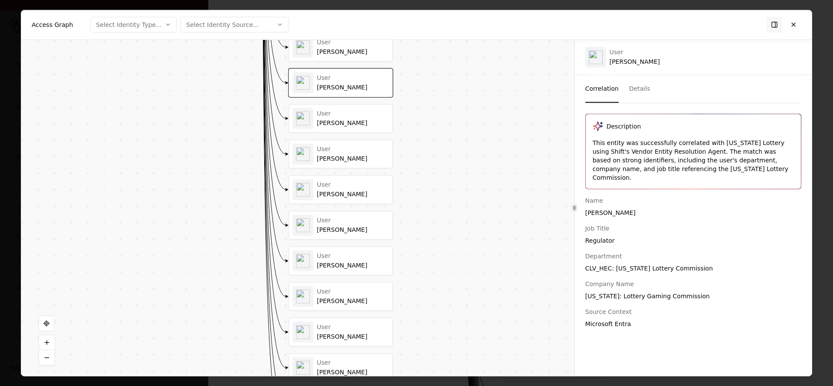
drag, startPoint x: 477, startPoint y: 325, endPoint x: 462, endPoint y: 64, distance: 261.8
click at [462, 64] on div "Vendor D Identity User [PERSON_NAME] User [PERSON_NAME] User [PERSON_NAME] User…" at bounding box center [297, 208] width 553 height 336
click at [335, 198] on div "[PERSON_NAME]" at bounding box center [352, 194] width 72 height 8
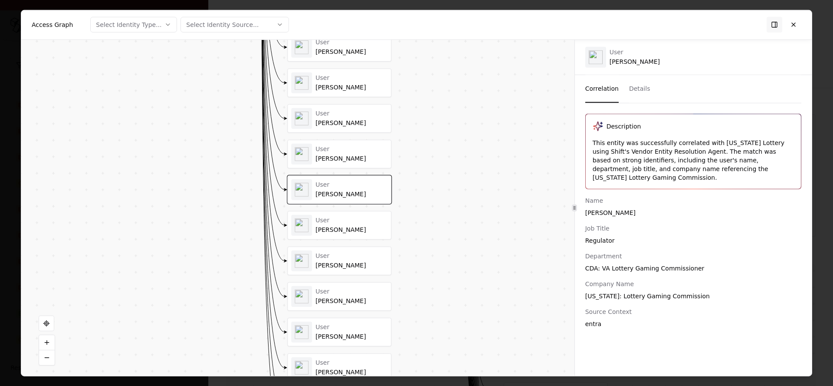
click at [344, 151] on div "User" at bounding box center [352, 149] width 72 height 8
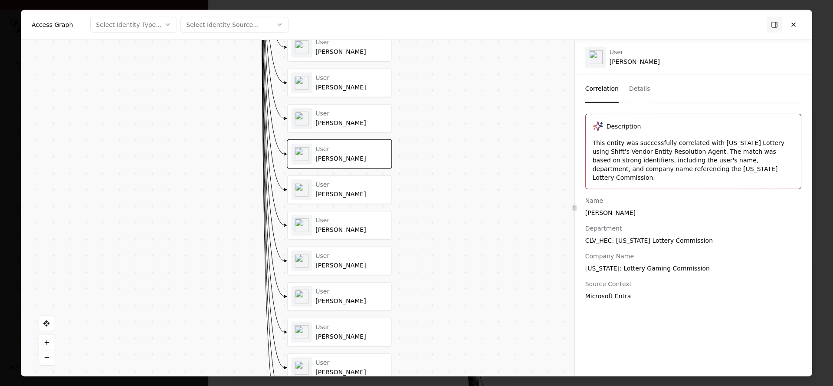
click at [327, 217] on div "User" at bounding box center [352, 221] width 72 height 8
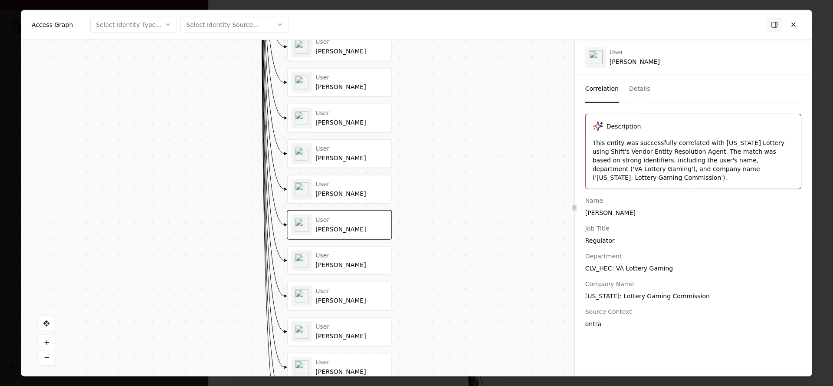
click at [340, 252] on div "User" at bounding box center [352, 256] width 72 height 8
click at [343, 310] on div "User [PERSON_NAME]" at bounding box center [339, 295] width 104 height 29
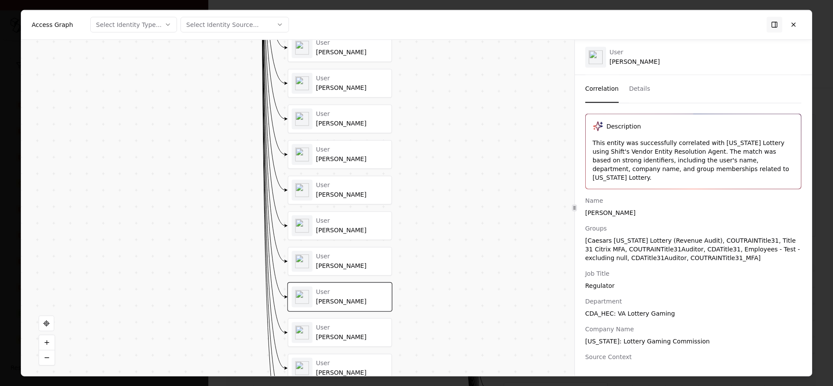
click at [372, 343] on div "User [PERSON_NAME]" at bounding box center [339, 332] width 103 height 28
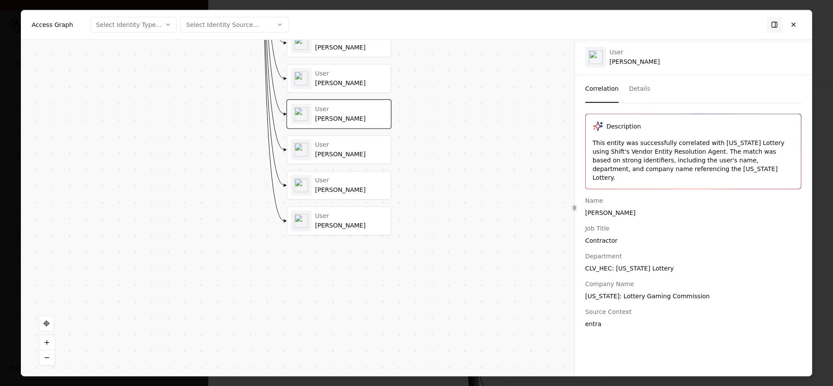
drag, startPoint x: 448, startPoint y: 351, endPoint x: 437, endPoint y: 123, distance: 228.6
click at [447, 110] on div "Vendor D Identity User [PERSON_NAME] User [PERSON_NAME] User [PERSON_NAME] User…" at bounding box center [297, 208] width 553 height 336
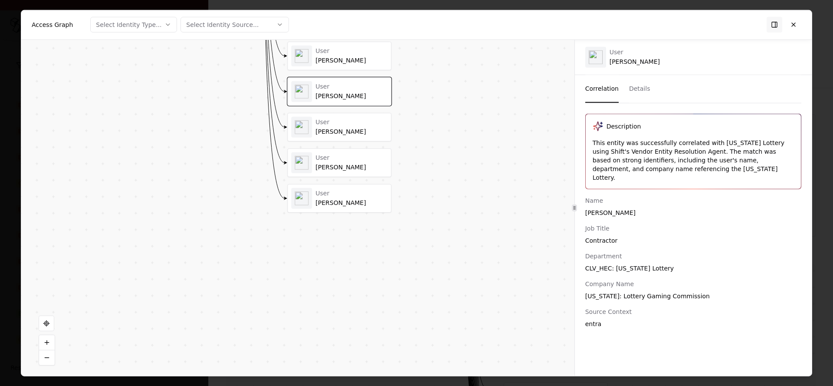
click at [341, 128] on div "[PERSON_NAME]" at bounding box center [352, 131] width 72 height 8
click at [326, 166] on div "[PERSON_NAME]" at bounding box center [352, 167] width 72 height 8
click at [327, 193] on div "User" at bounding box center [352, 193] width 72 height 8
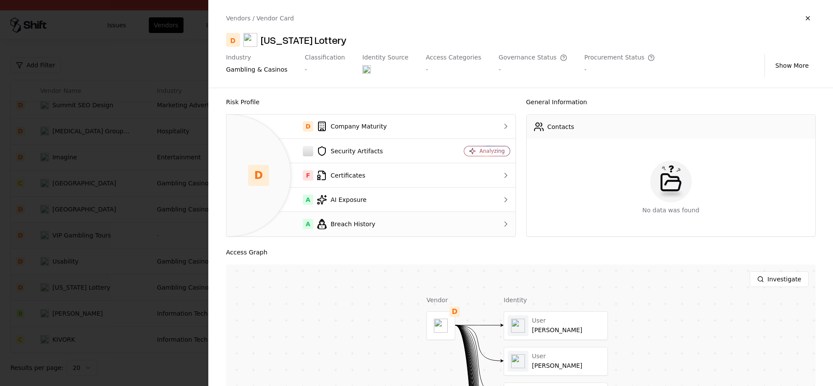
scroll to position [237, 0]
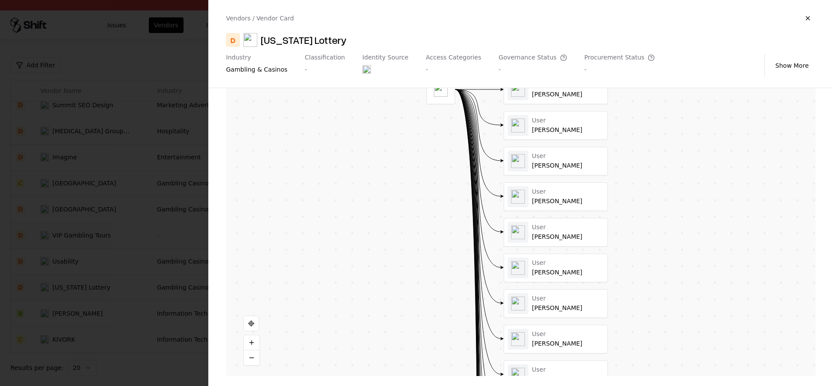
click at [137, 249] on div at bounding box center [416, 193] width 833 height 386
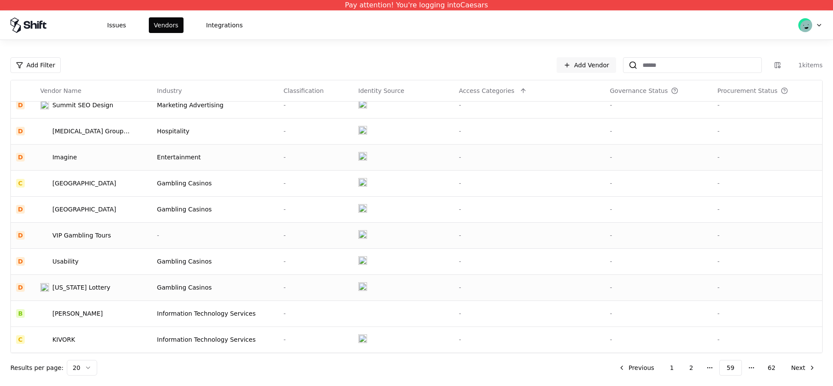
click at [35, 160] on td "D" at bounding box center [23, 157] width 24 height 26
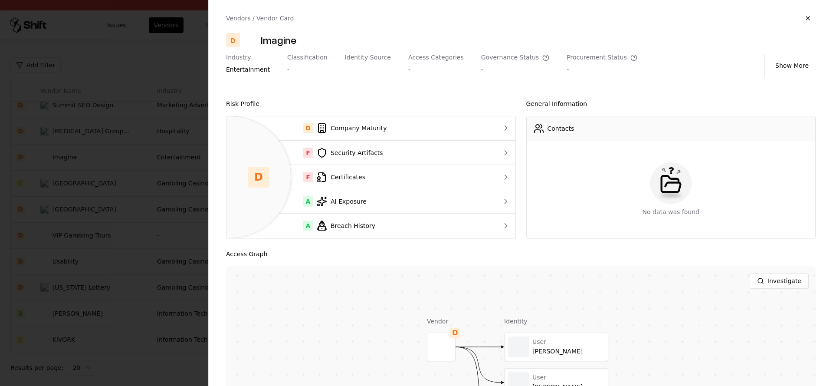
scroll to position [107, 0]
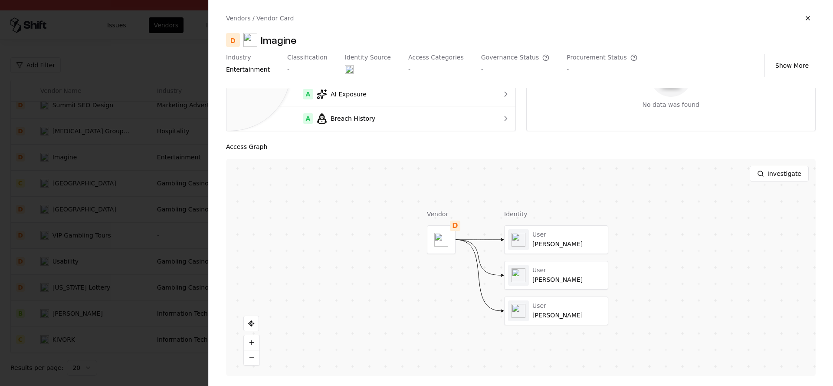
click at [503, 237] on div "Vendor D Identity User [PERSON_NAME] User [PERSON_NAME] User [PERSON_NAME]" at bounding box center [517, 267] width 181 height 115
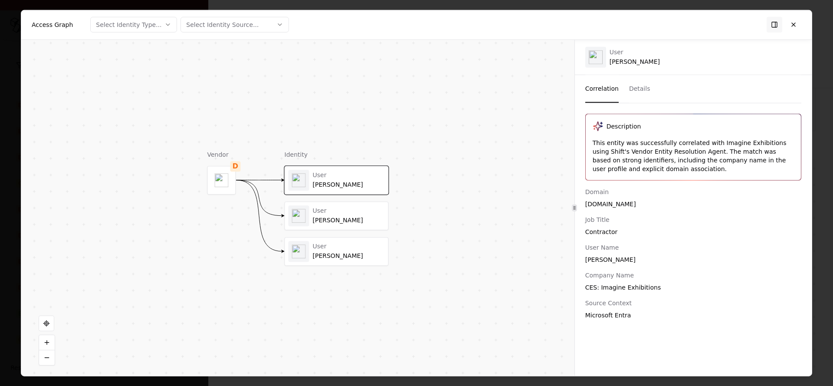
click at [342, 214] on div "User" at bounding box center [349, 211] width 72 height 8
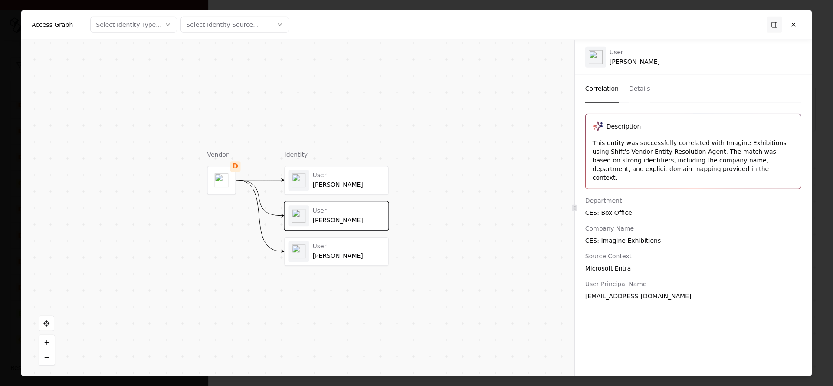
click at [337, 245] on div "User" at bounding box center [349, 247] width 72 height 8
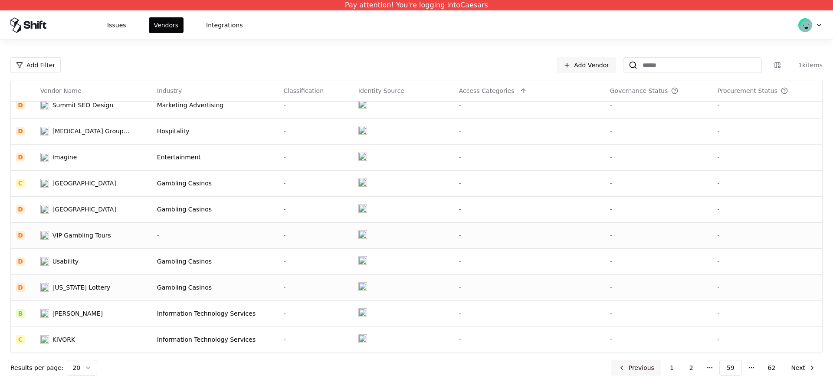
click at [646, 367] on button "Previous" at bounding box center [637, 368] width 50 height 16
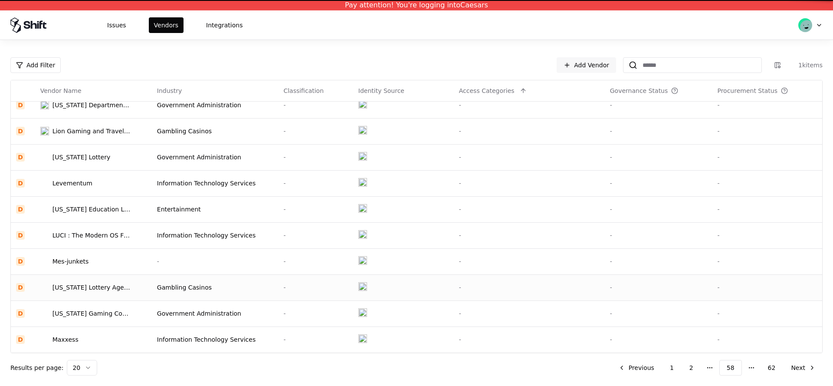
scroll to position [270, 0]
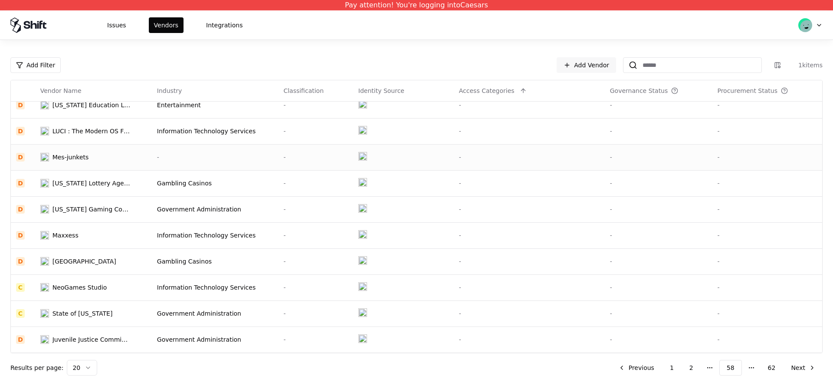
click at [129, 158] on div "Mes-junkets" at bounding box center [85, 157] width 90 height 9
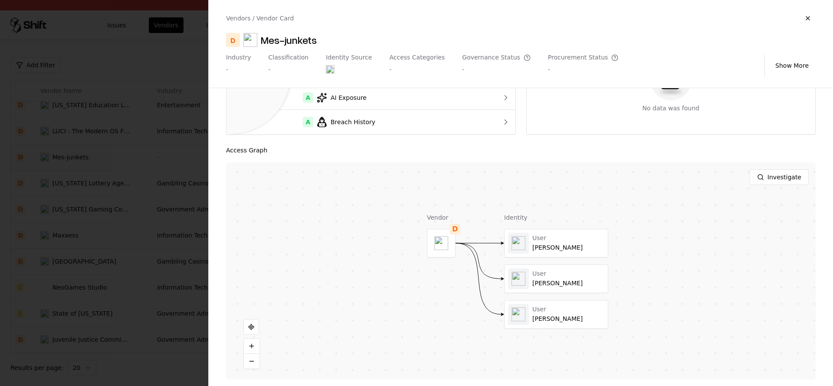
scroll to position [107, 0]
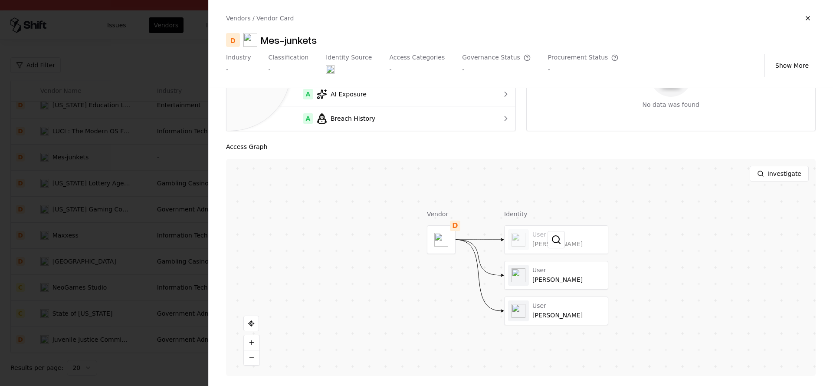
click at [562, 251] on div at bounding box center [556, 240] width 103 height 28
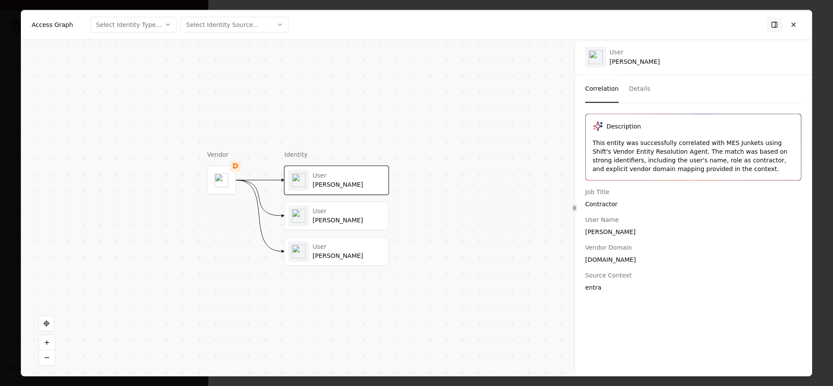
click at [363, 233] on div "User [PERSON_NAME] User [PERSON_NAME] User [PERSON_NAME]" at bounding box center [337, 216] width 104 height 100
click at [343, 229] on div "User [PERSON_NAME]" at bounding box center [337, 215] width 104 height 29
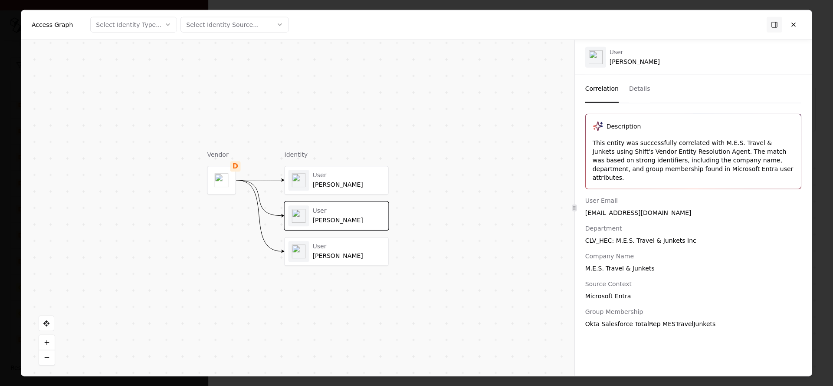
click at [339, 251] on div "User [PERSON_NAME]" at bounding box center [349, 251] width 72 height 17
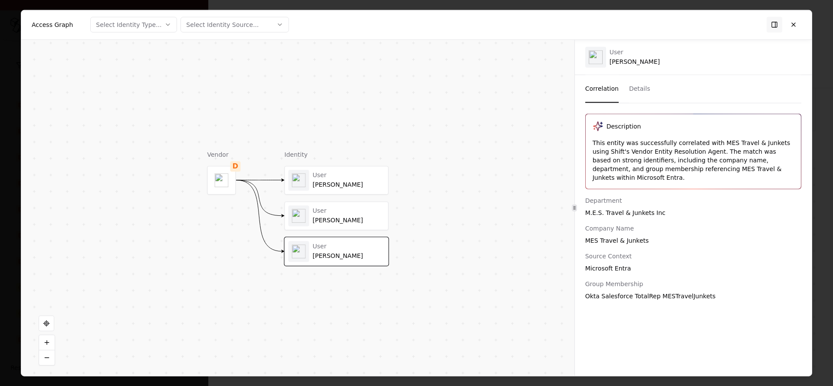
click at [516, 234] on div "Vendor D Identity User [PERSON_NAME] User [PERSON_NAME] User [PERSON_NAME]" at bounding box center [297, 208] width 553 height 336
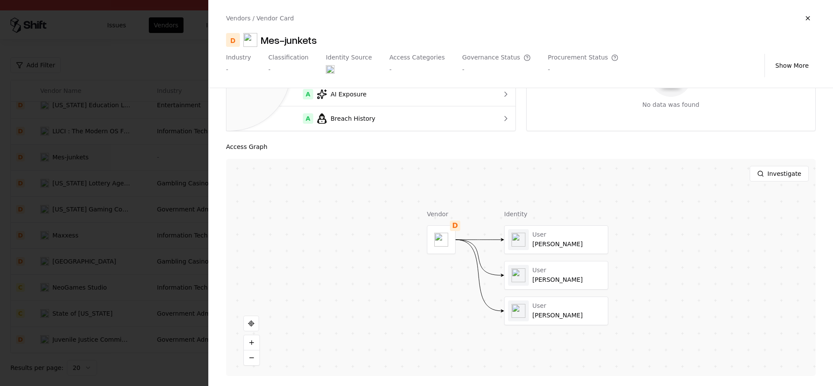
click at [86, 197] on div at bounding box center [416, 193] width 833 height 386
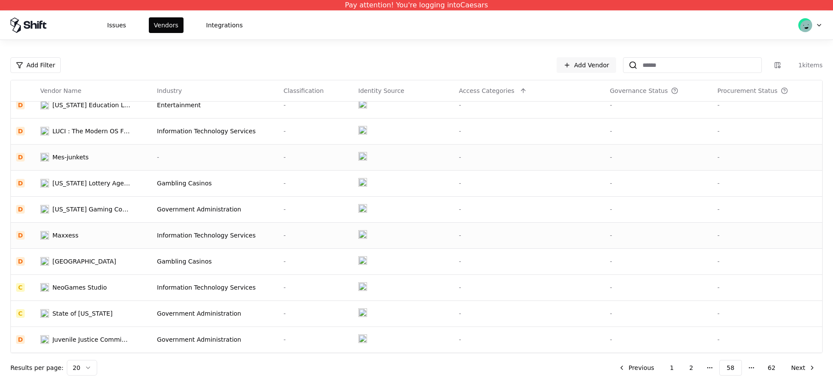
click at [129, 234] on div "Maxxess" at bounding box center [85, 235] width 90 height 9
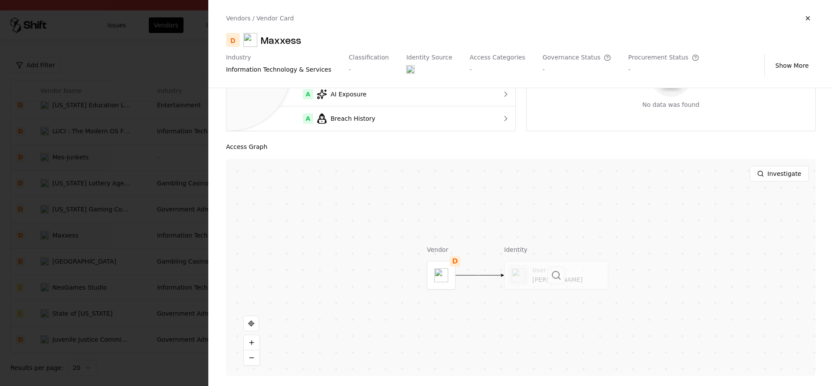
click at [526, 273] on div at bounding box center [556, 275] width 103 height 28
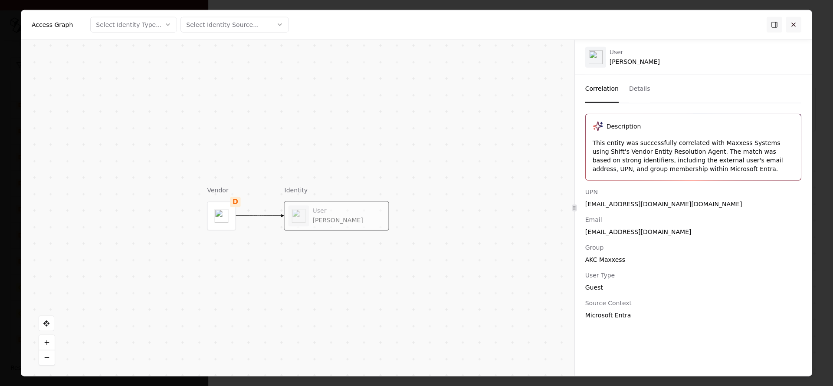
click at [797, 26] on button at bounding box center [794, 25] width 16 height 16
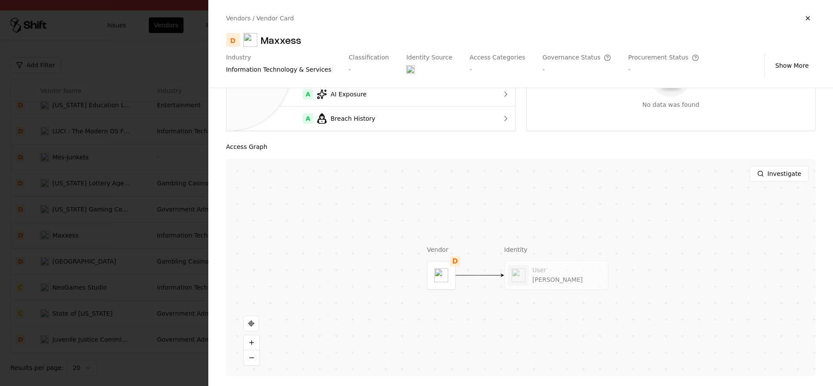
click at [21, 216] on div at bounding box center [416, 193] width 833 height 386
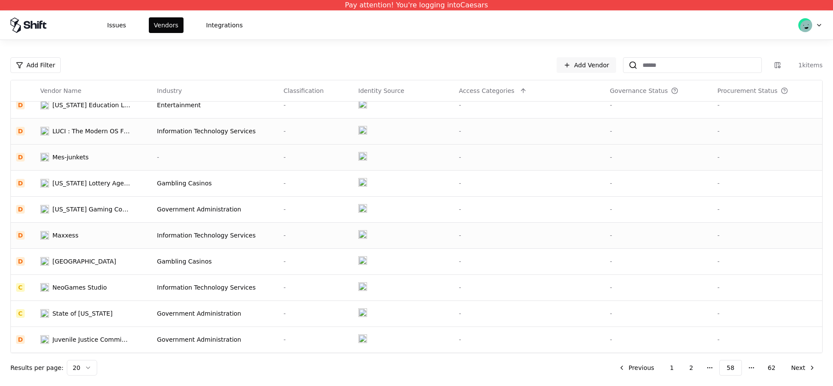
click at [89, 124] on td "LUCI : The Modern OS For Multimedia Systems" at bounding box center [93, 131] width 117 height 26
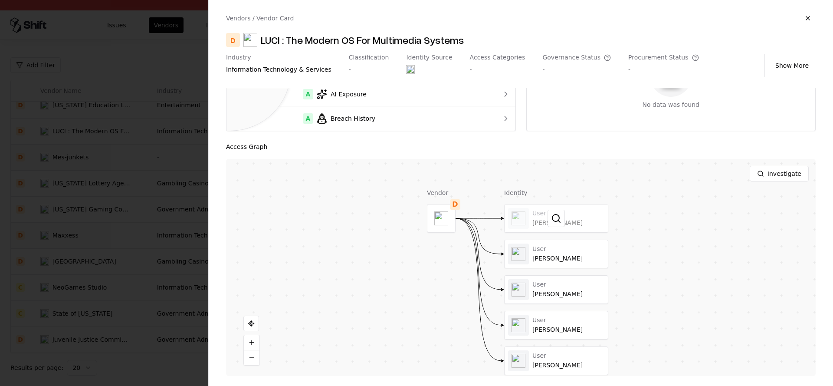
click at [544, 219] on div at bounding box center [556, 218] width 103 height 28
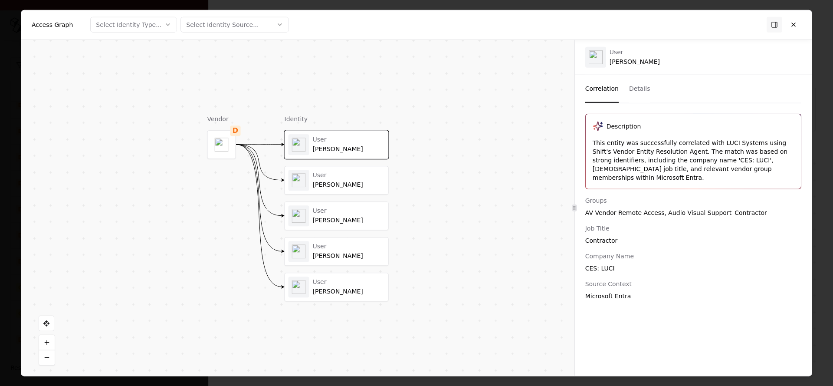
click at [314, 187] on div "[PERSON_NAME]" at bounding box center [349, 185] width 72 height 8
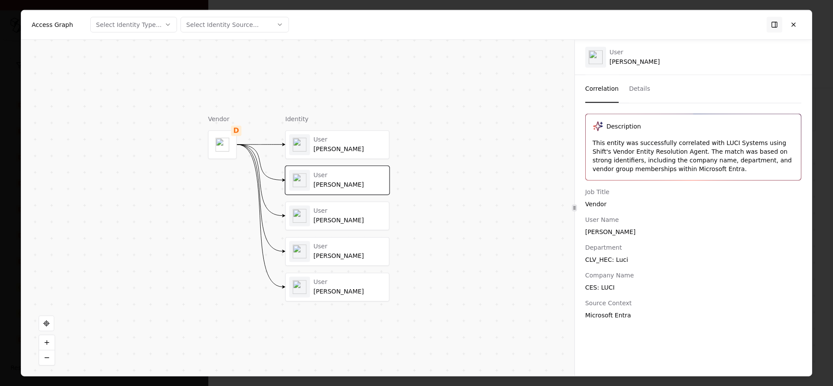
click at [339, 260] on div "User [PERSON_NAME]" at bounding box center [338, 251] width 96 height 21
click at [20, 232] on div at bounding box center [416, 193] width 833 height 386
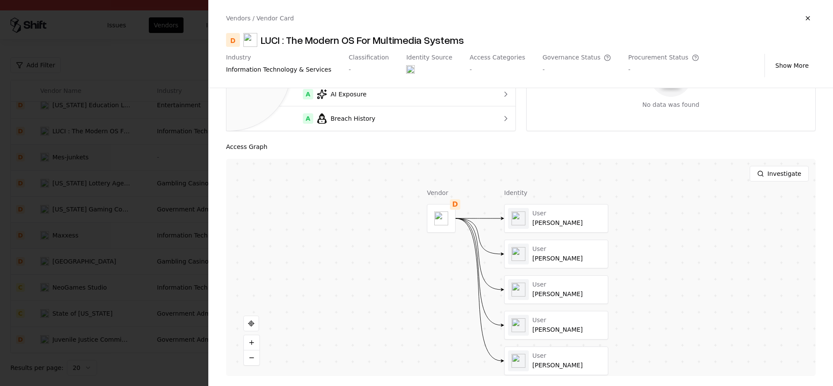
click at [196, 260] on div at bounding box center [416, 193] width 833 height 386
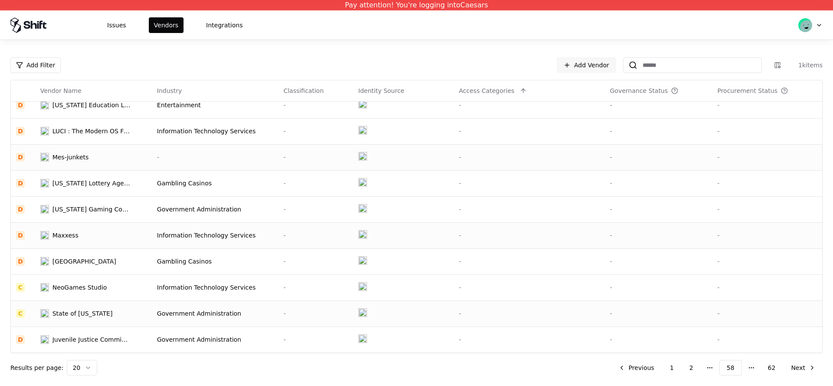
click at [86, 305] on td "State of [US_STATE]" at bounding box center [93, 313] width 117 height 26
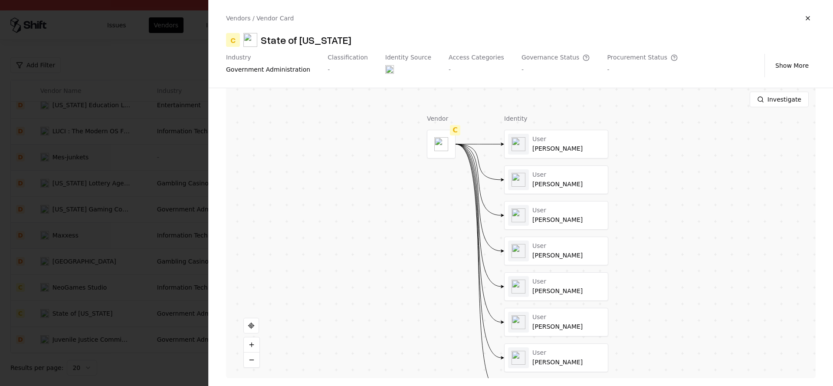
scroll to position [184, 0]
click at [527, 142] on div at bounding box center [556, 142] width 103 height 28
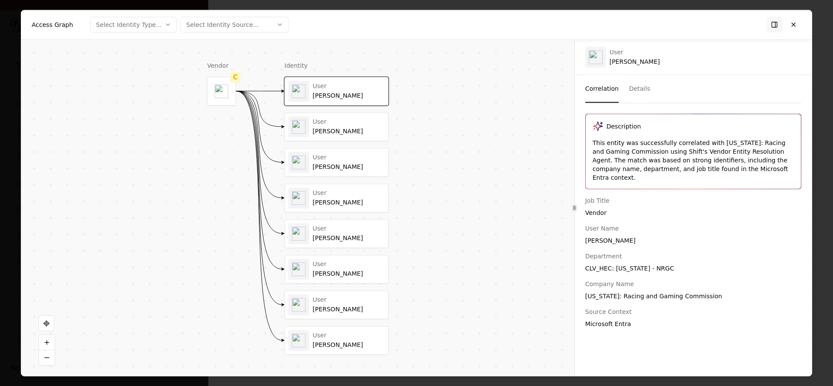
click at [352, 127] on div "User [PERSON_NAME]" at bounding box center [349, 126] width 72 height 17
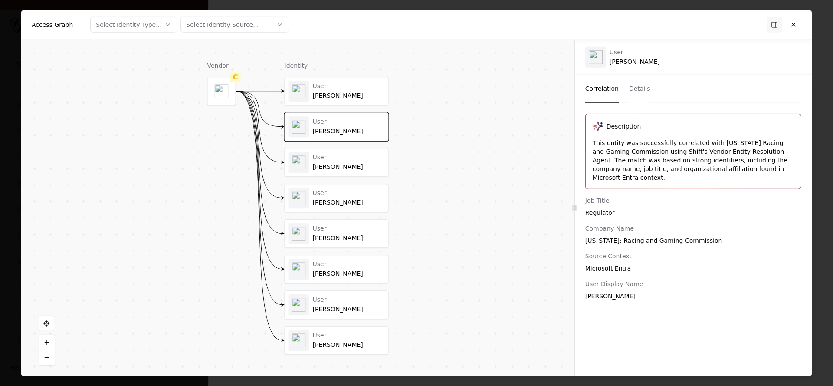
click at [340, 166] on div "[PERSON_NAME]" at bounding box center [349, 167] width 72 height 8
click at [329, 217] on div "User [PERSON_NAME] User [PERSON_NAME] User [PERSON_NAME] User [PERSON_NAME] Use…" at bounding box center [337, 216] width 104 height 278
click at [336, 209] on div "User [PERSON_NAME]" at bounding box center [336, 198] width 103 height 28
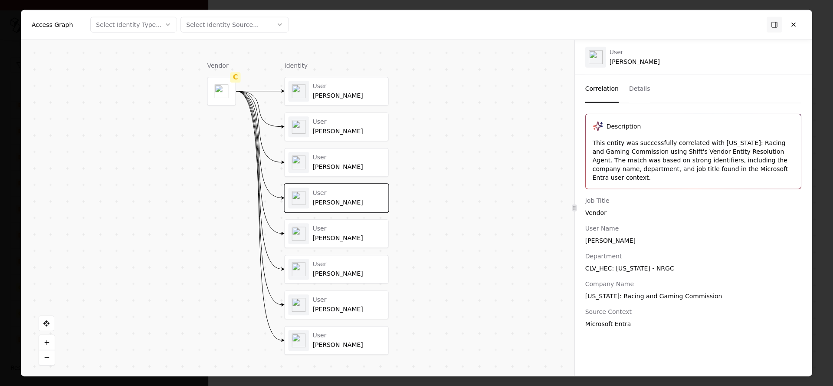
click at [336, 237] on div "[PERSON_NAME]" at bounding box center [349, 238] width 72 height 8
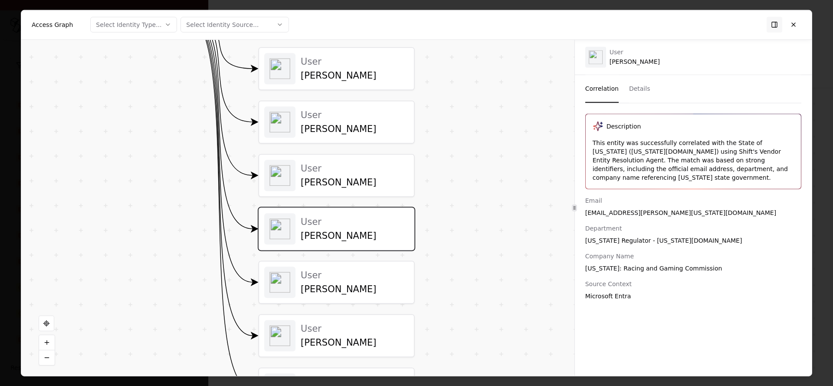
click at [338, 288] on div "[PERSON_NAME]" at bounding box center [355, 288] width 108 height 11
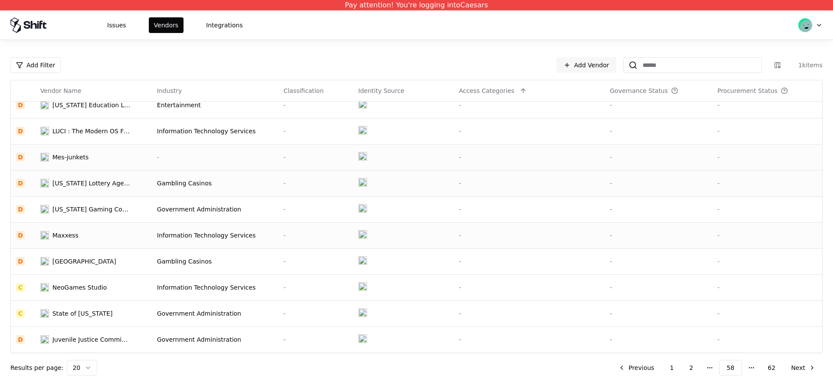
click at [119, 192] on td "[US_STATE] Lottery Agency" at bounding box center [93, 183] width 117 height 26
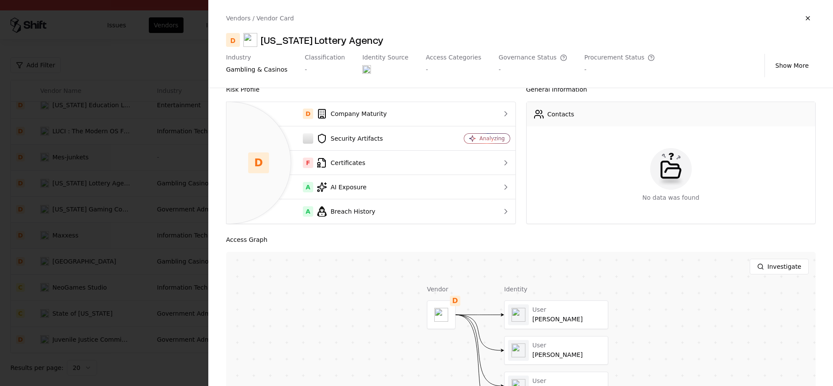
scroll to position [107, 0]
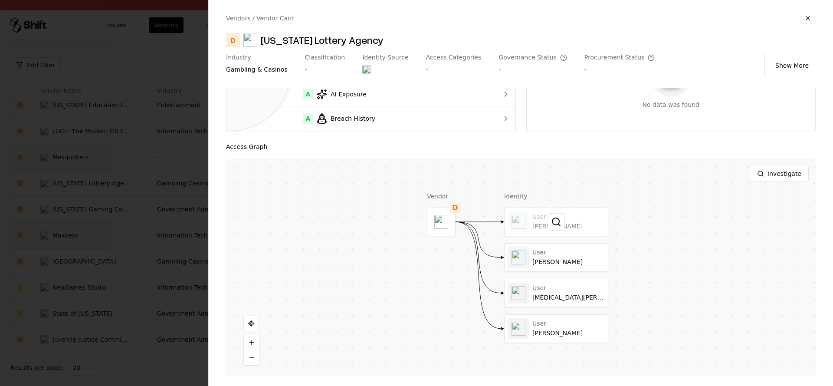
click at [579, 232] on div at bounding box center [556, 222] width 103 height 28
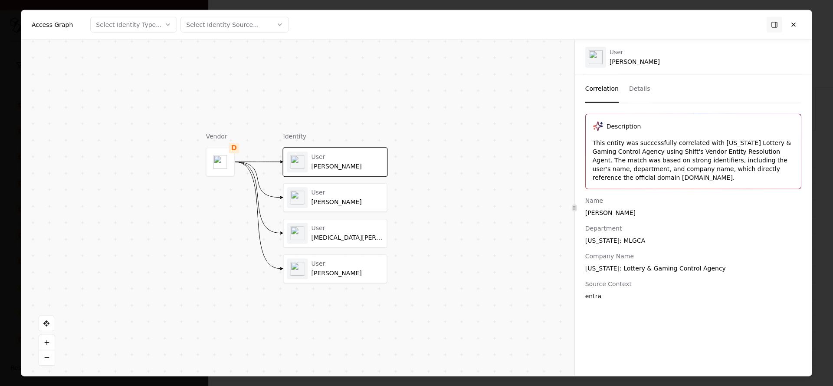
click at [326, 231] on div "User" at bounding box center [348, 228] width 72 height 8
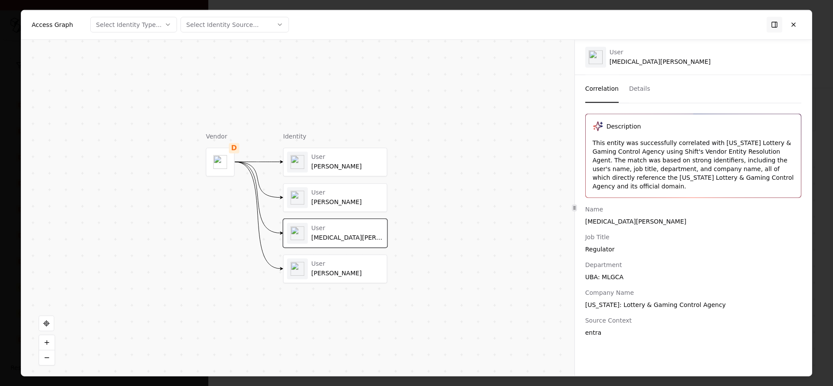
click at [323, 201] on div "[PERSON_NAME]" at bounding box center [348, 202] width 72 height 8
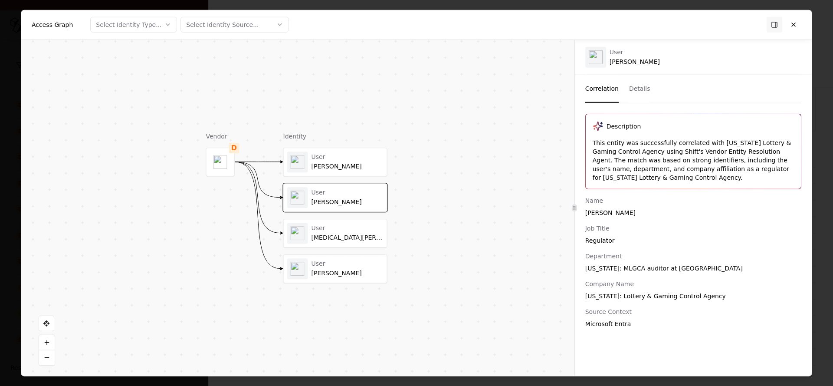
click at [313, 283] on div "User [PERSON_NAME]" at bounding box center [335, 268] width 104 height 29
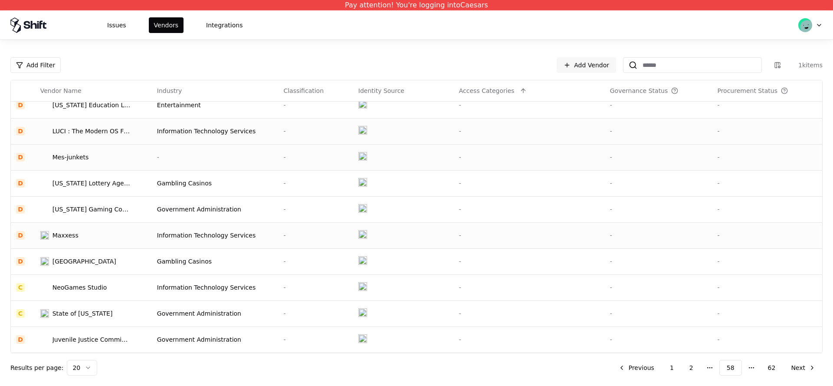
click at [100, 139] on td "LUCI : The Modern OS For Multimedia Systems" at bounding box center [93, 131] width 117 height 26
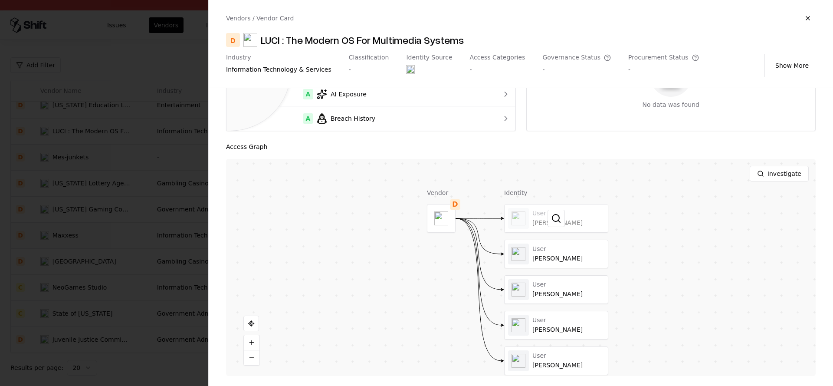
click at [550, 207] on div at bounding box center [556, 218] width 103 height 28
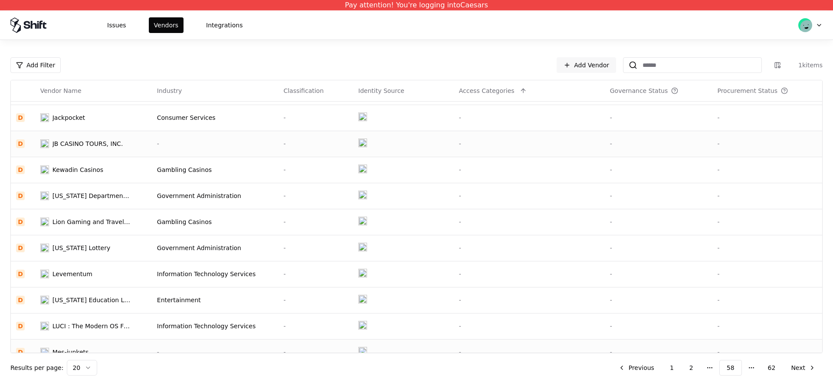
scroll to position [0, 0]
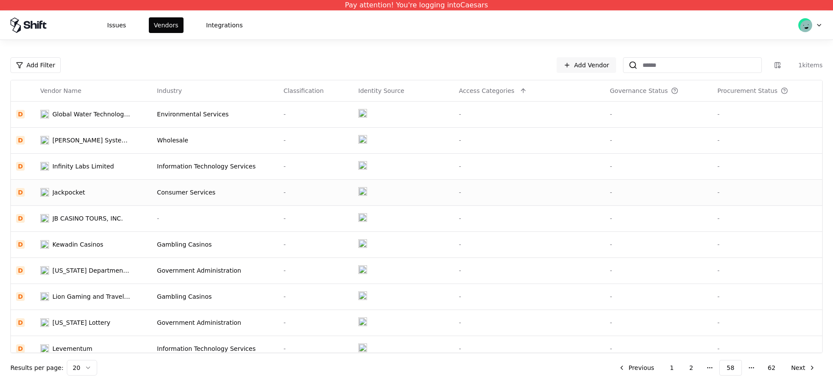
click at [91, 194] on div "Jackpocket" at bounding box center [85, 192] width 90 height 9
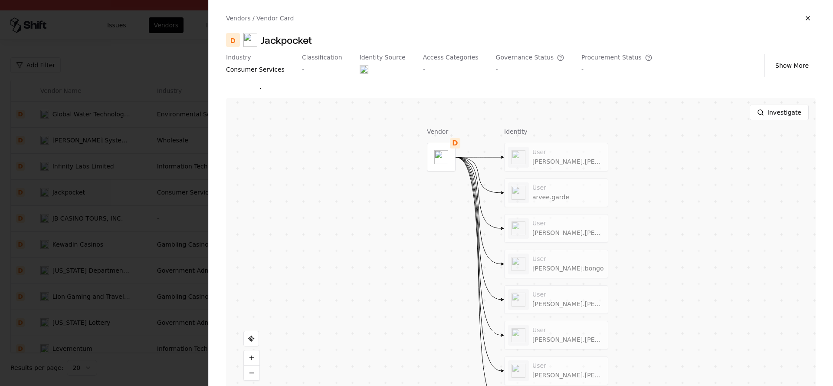
scroll to position [184, 0]
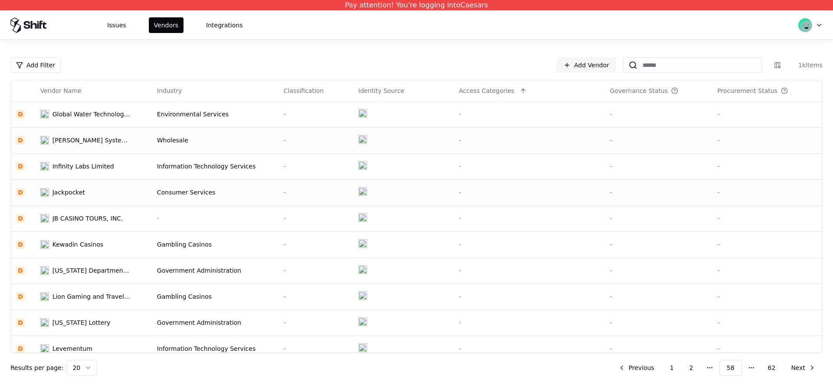
click at [108, 139] on div "[PERSON_NAME] Systems & Supply" at bounding box center [92, 140] width 78 height 9
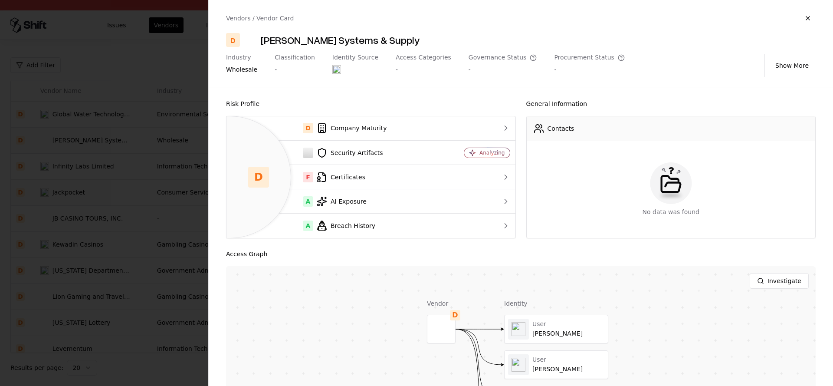
scroll to position [107, 0]
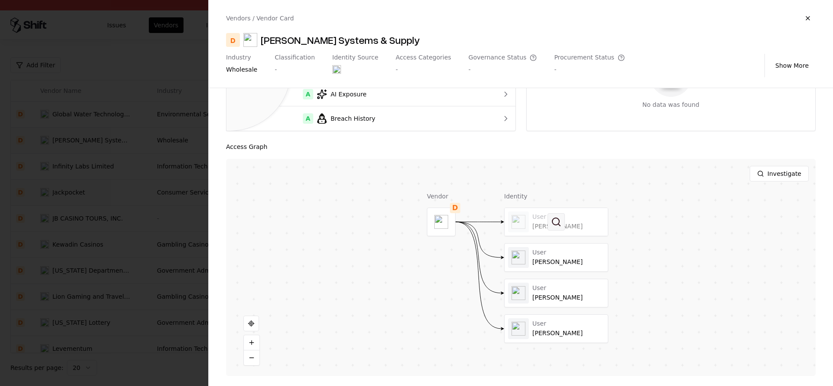
click at [557, 226] on button at bounding box center [556, 221] width 17 height 17
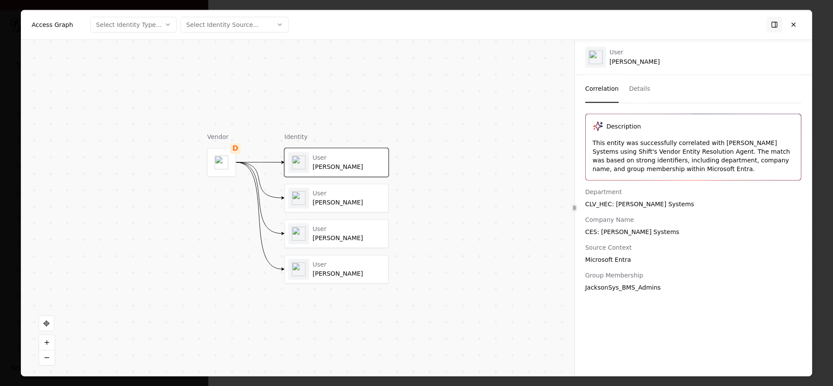
click at [333, 250] on div "User [PERSON_NAME] User [PERSON_NAME] User [PERSON_NAME] User [PERSON_NAME]" at bounding box center [337, 215] width 104 height 135
click at [335, 246] on div "User [PERSON_NAME]" at bounding box center [336, 234] width 103 height 28
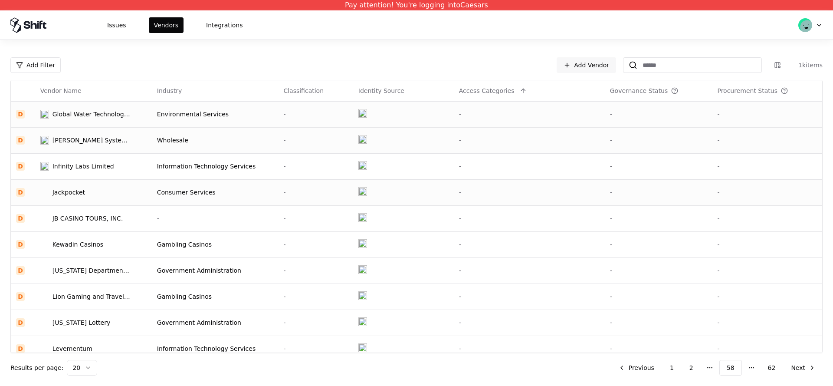
click at [122, 122] on td "Global Water Technology, Inc." at bounding box center [93, 114] width 117 height 26
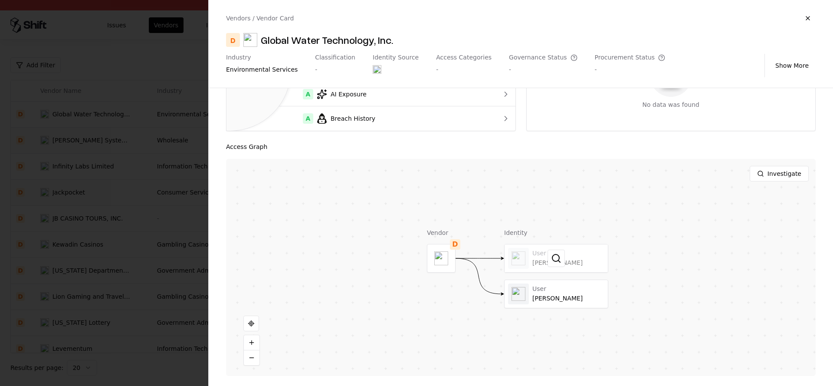
click at [527, 269] on div at bounding box center [556, 258] width 103 height 28
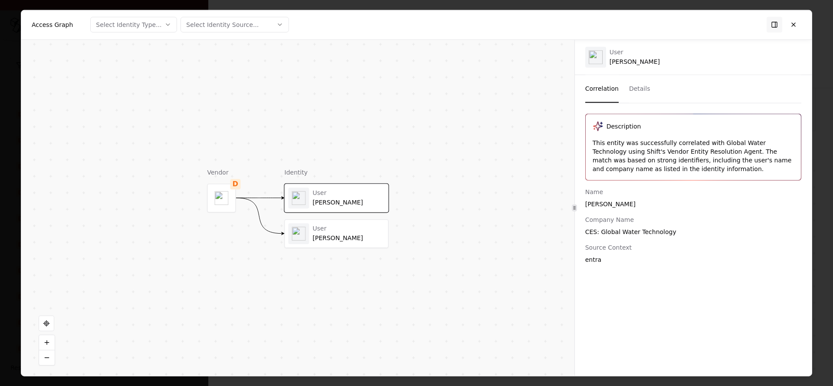
click at [378, 243] on div "User [PERSON_NAME]" at bounding box center [337, 233] width 96 height 21
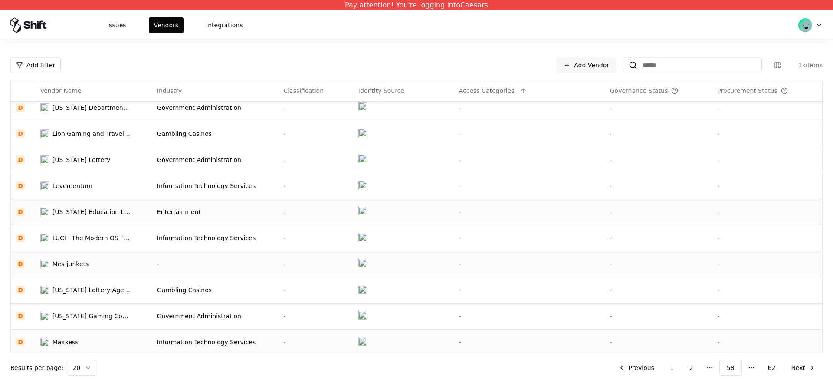
scroll to position [270, 0]
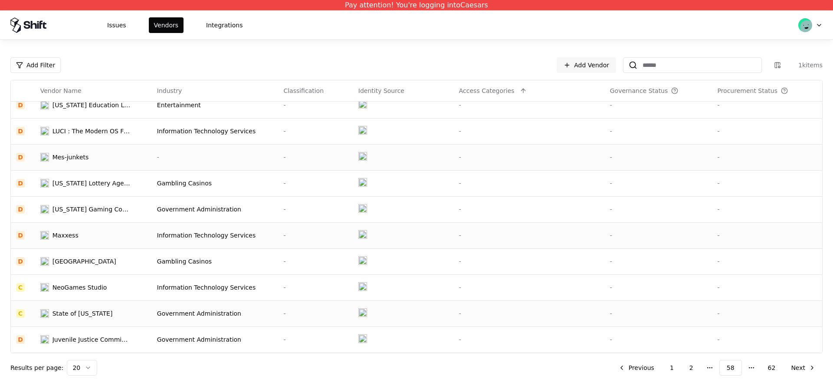
click at [123, 306] on td "State of [US_STATE]" at bounding box center [93, 313] width 117 height 26
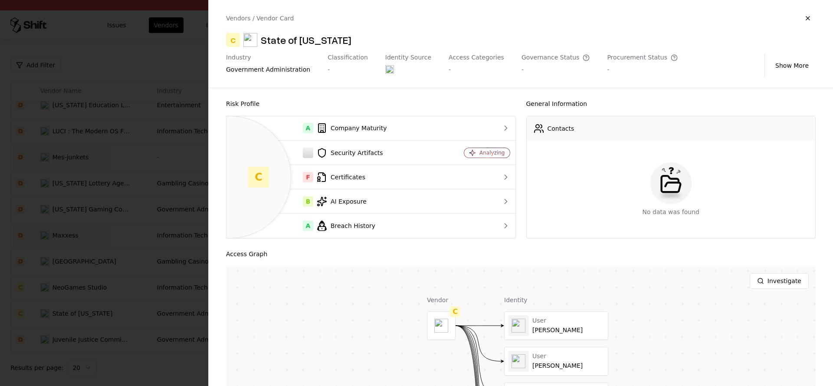
scroll to position [184, 0]
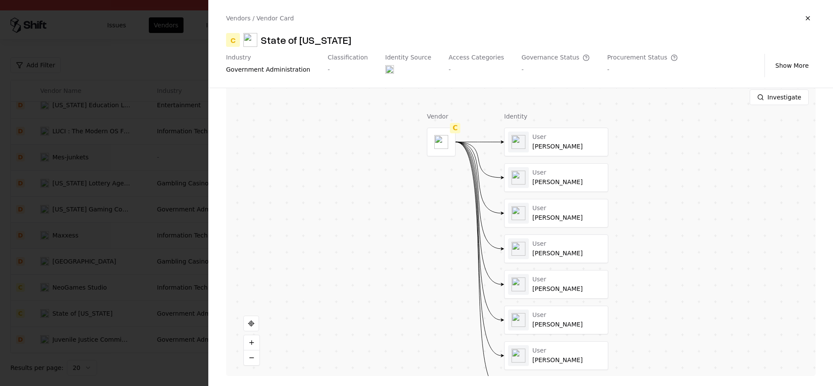
click at [527, 300] on div "User [PERSON_NAME] User [PERSON_NAME] User [PERSON_NAME] User [PERSON_NAME] Use…" at bounding box center [556, 267] width 104 height 278
click at [0, 0] on div at bounding box center [0, 0] width 0 height 0
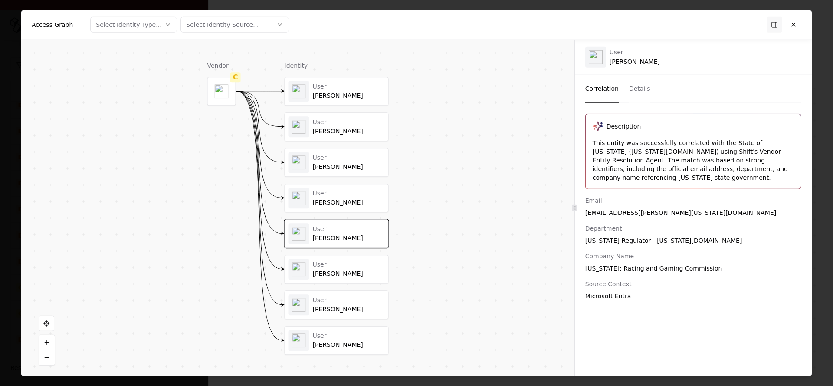
click at [359, 198] on div "User [PERSON_NAME]" at bounding box center [349, 197] width 72 height 17
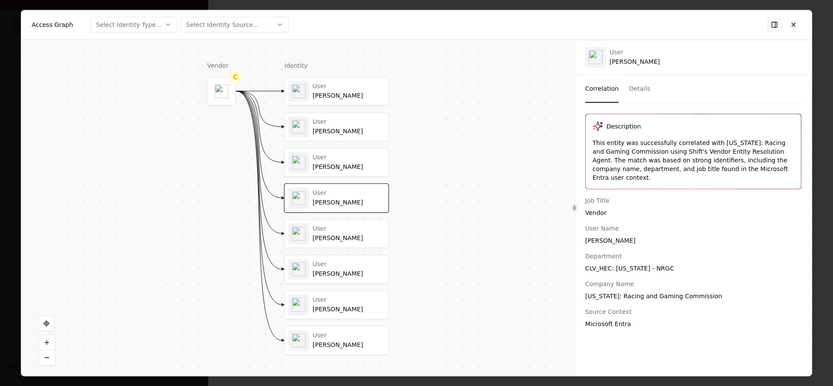
click at [349, 158] on div "User" at bounding box center [349, 158] width 72 height 8
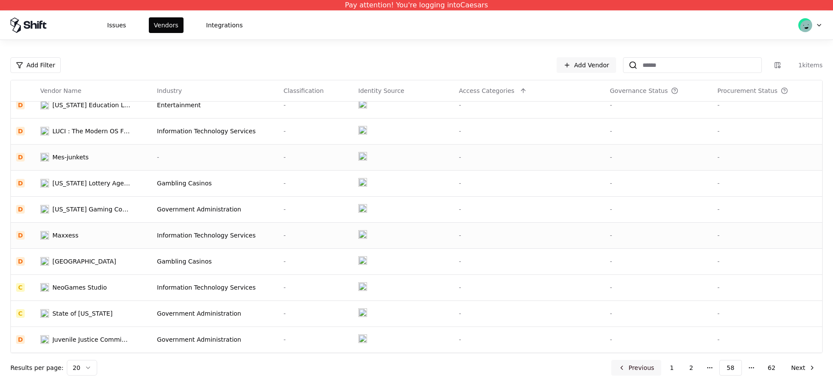
click at [645, 367] on button "Previous" at bounding box center [637, 368] width 50 height 16
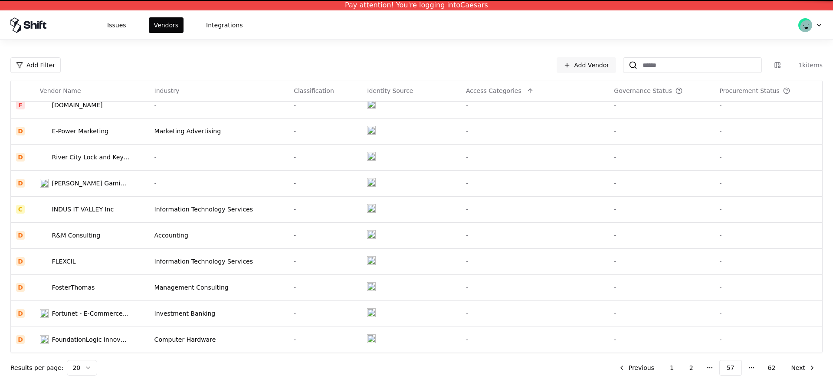
scroll to position [270, 0]
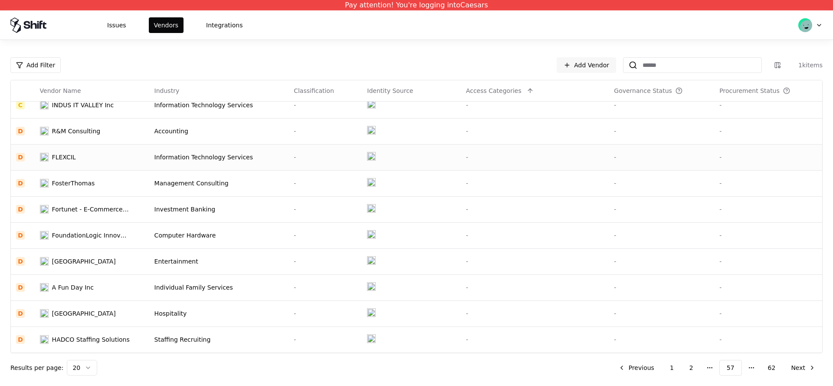
click at [96, 157] on div "FLEXCIL" at bounding box center [85, 157] width 90 height 9
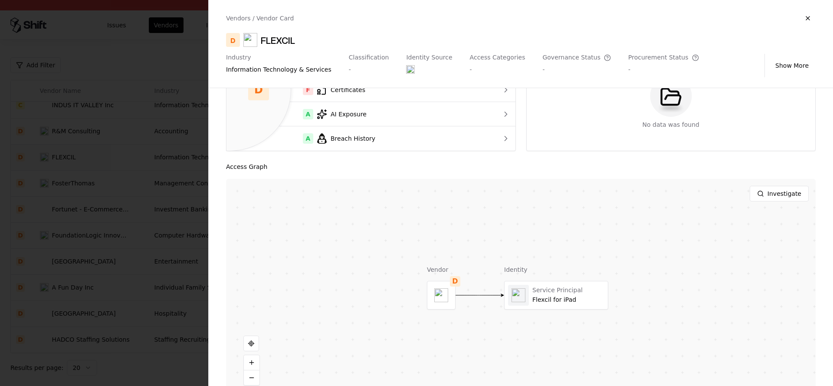
scroll to position [107, 0]
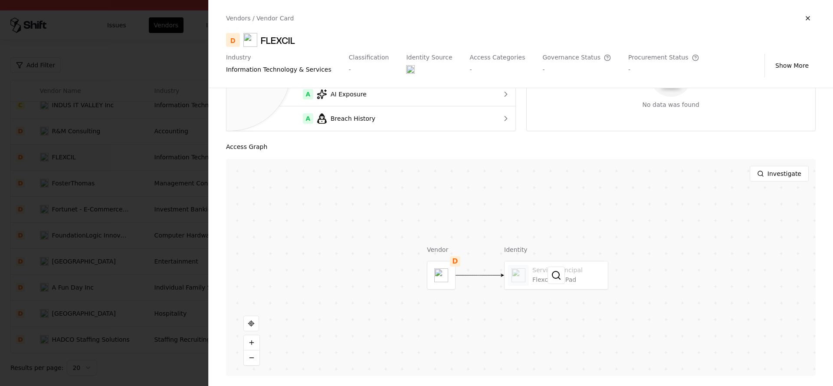
click at [537, 267] on div at bounding box center [556, 275] width 103 height 28
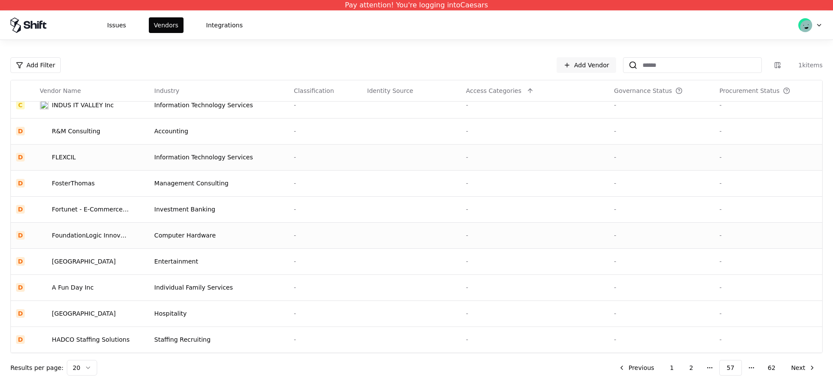
click at [105, 240] on td "FoundationLogic Innovation Corp" at bounding box center [92, 235] width 115 height 26
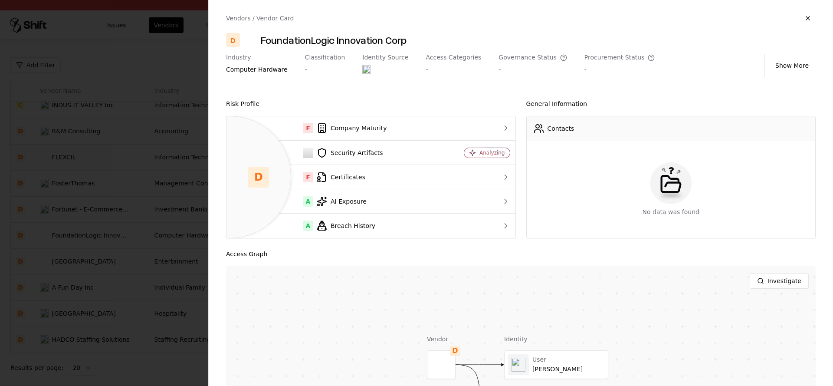
click at [553, 349] on div "Identity User [PERSON_NAME] User [PERSON_NAME]" at bounding box center [556, 375] width 104 height 80
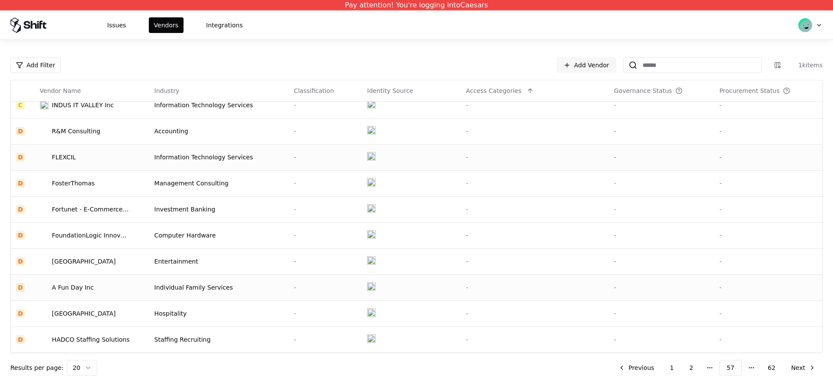
click at [72, 276] on td "A Fun Day Inc" at bounding box center [92, 287] width 115 height 26
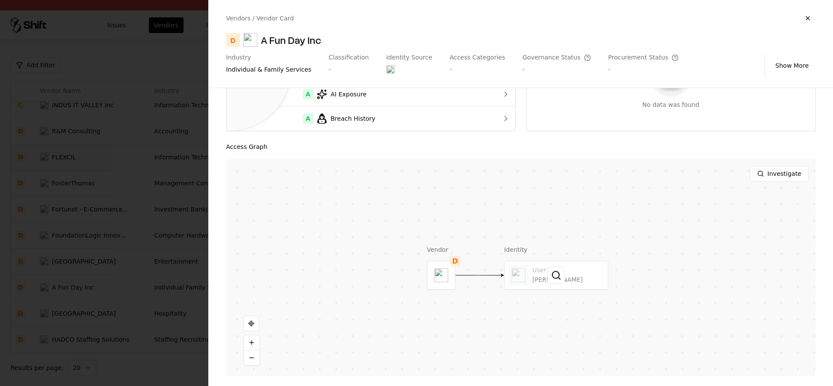
click at [547, 289] on div "User [PERSON_NAME]" at bounding box center [556, 275] width 104 height 29
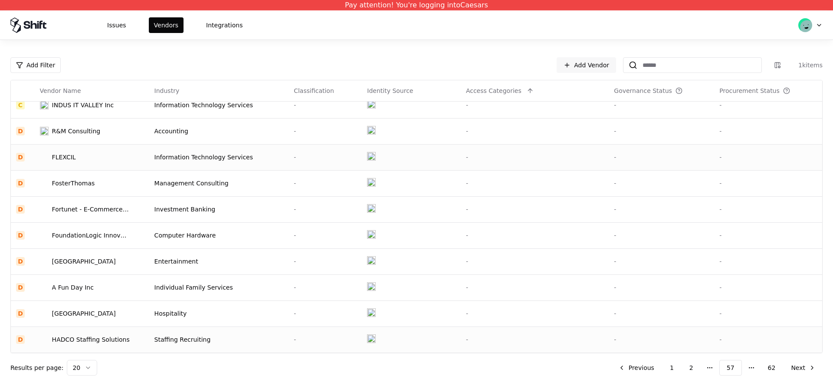
click at [92, 341] on div "HADCO Staffing Solutions" at bounding box center [91, 339] width 78 height 9
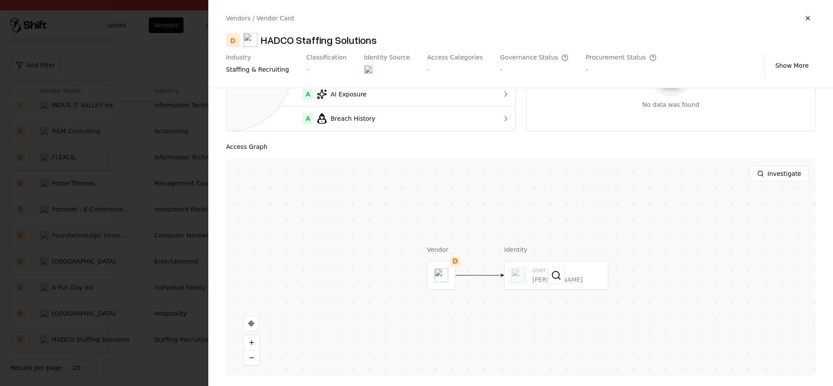
click at [562, 285] on div at bounding box center [556, 275] width 103 height 28
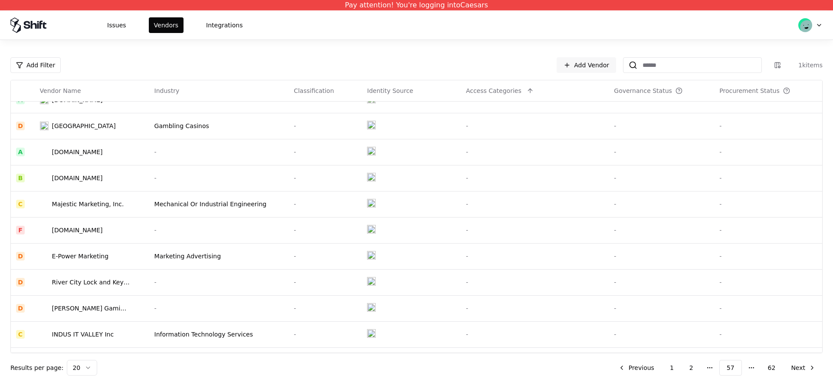
scroll to position [0, 0]
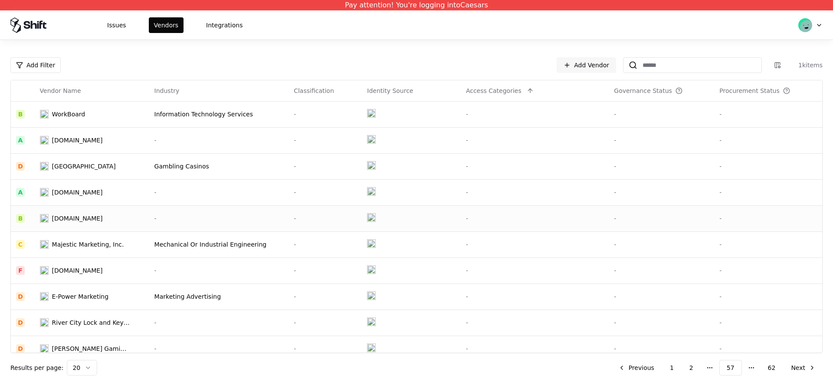
click at [76, 226] on td "[DOMAIN_NAME]" at bounding box center [92, 218] width 115 height 26
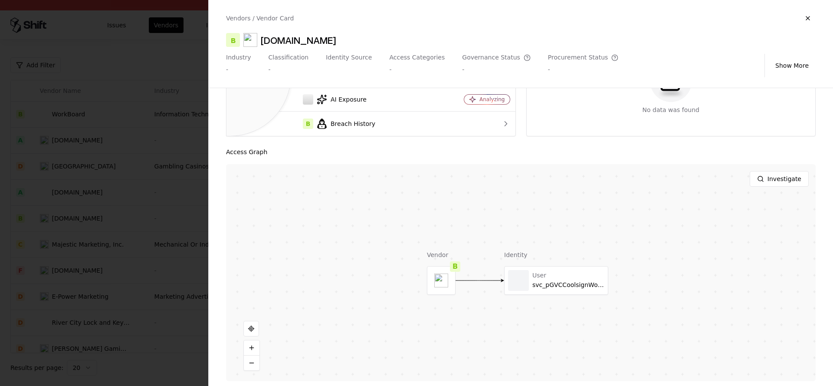
scroll to position [107, 0]
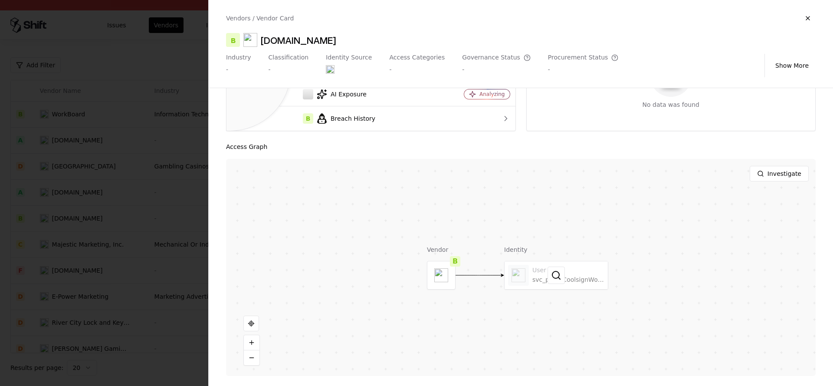
click at [546, 275] on div at bounding box center [556, 275] width 103 height 28
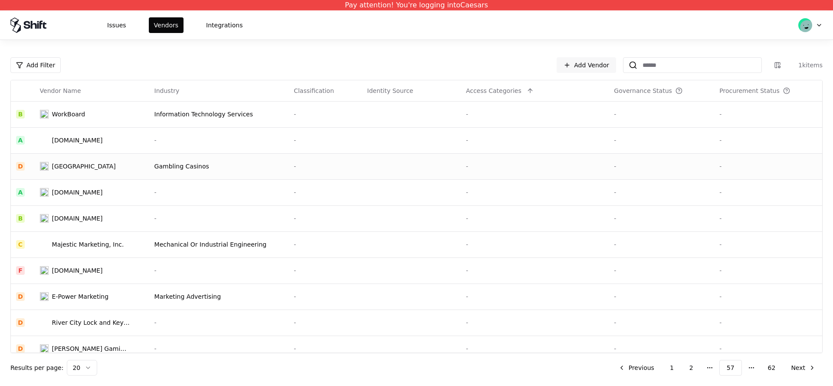
click at [114, 164] on div "[GEOGRAPHIC_DATA]" at bounding box center [84, 166] width 64 height 9
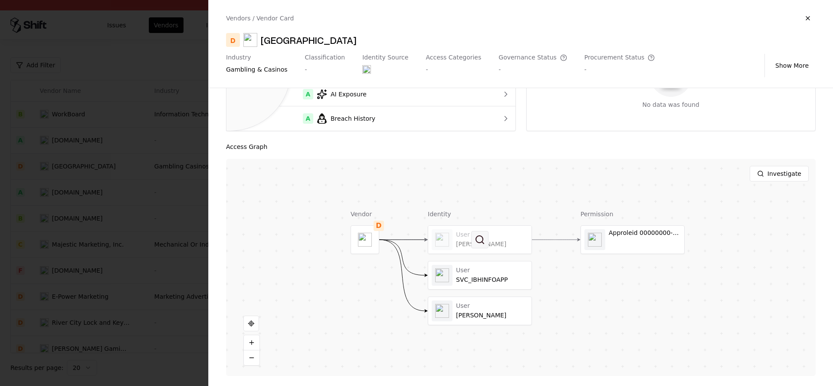
click at [482, 240] on button at bounding box center [479, 239] width 17 height 17
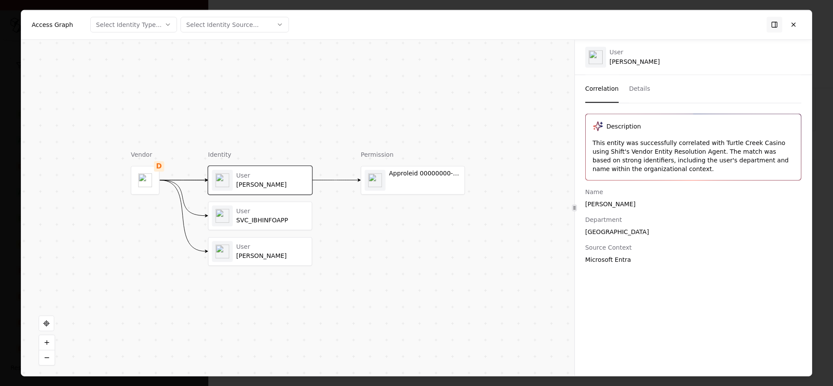
click at [255, 214] on div "User" at bounding box center [273, 211] width 72 height 8
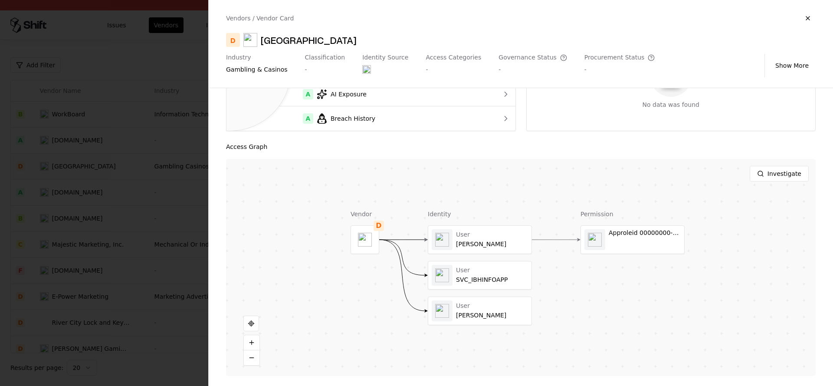
click at [108, 208] on div at bounding box center [416, 193] width 833 height 386
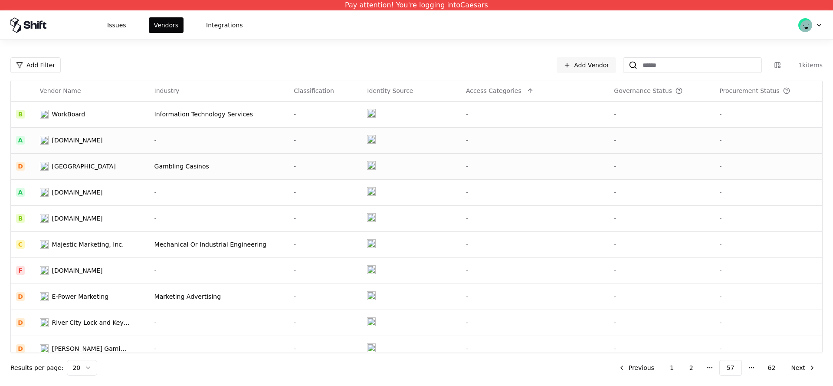
click at [80, 146] on td "[DOMAIN_NAME]" at bounding box center [92, 140] width 115 height 26
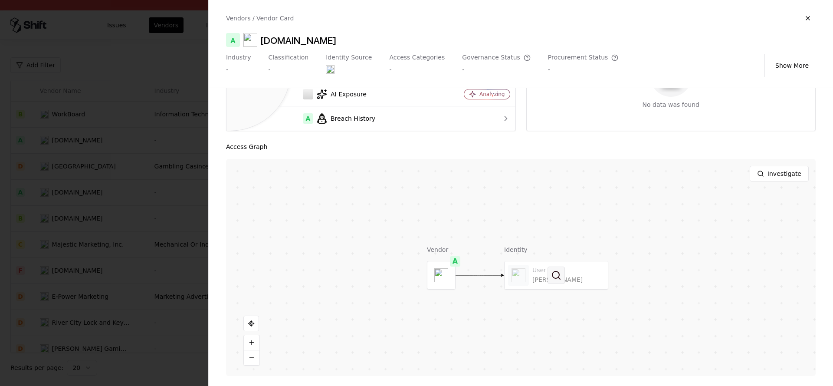
click at [549, 280] on button at bounding box center [556, 275] width 17 height 17
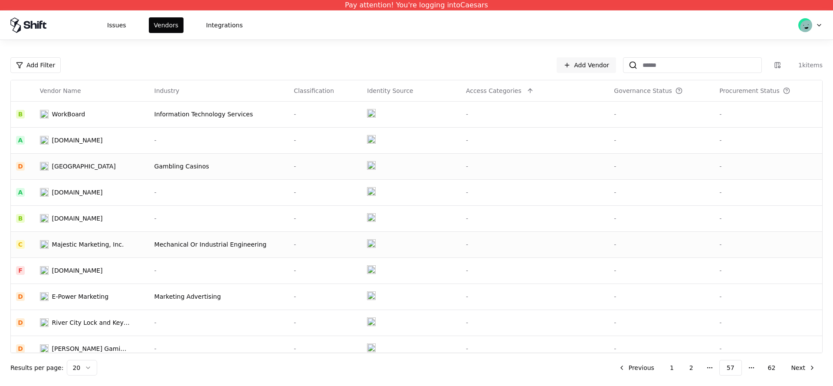
click at [88, 239] on td "Majestic Marketing, Inc." at bounding box center [92, 244] width 115 height 26
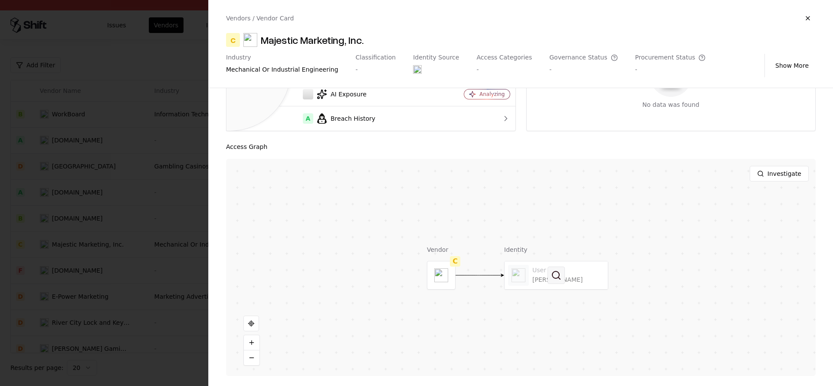
click at [553, 272] on button at bounding box center [556, 275] width 17 height 17
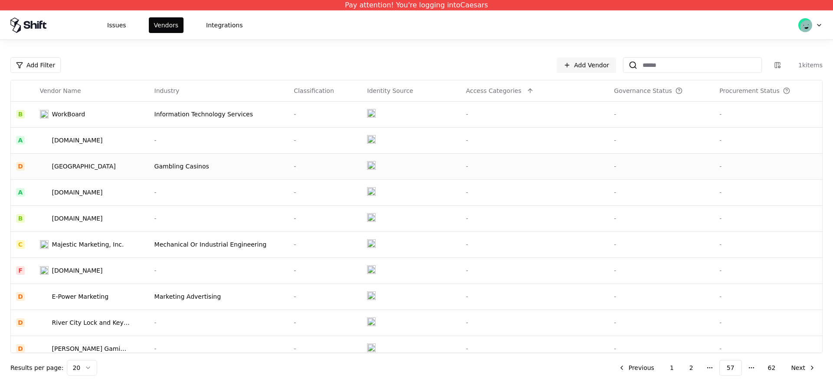
scroll to position [270, 0]
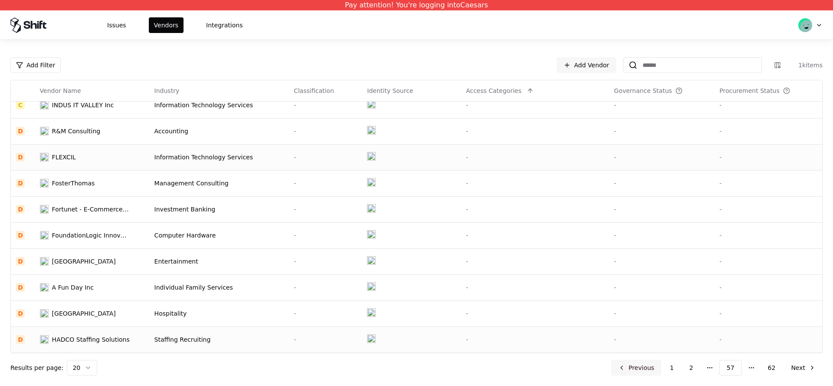
click at [645, 367] on button "Previous" at bounding box center [637, 368] width 50 height 16
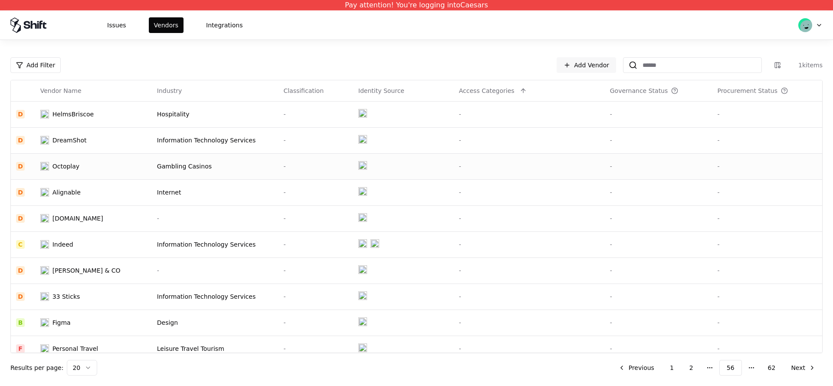
click at [77, 169] on div "Octoplay" at bounding box center [66, 166] width 27 height 9
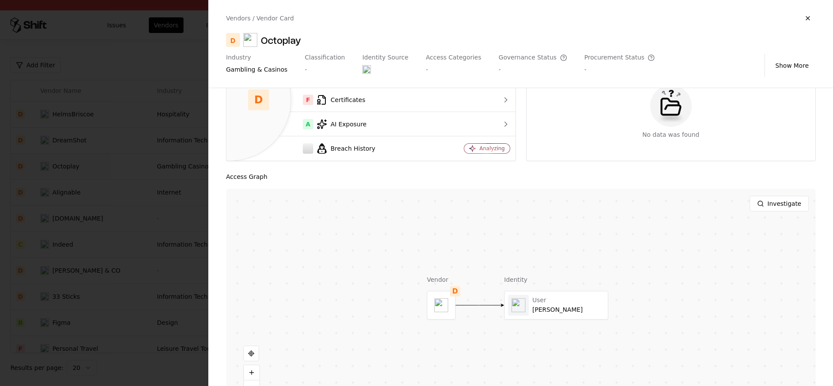
scroll to position [107, 0]
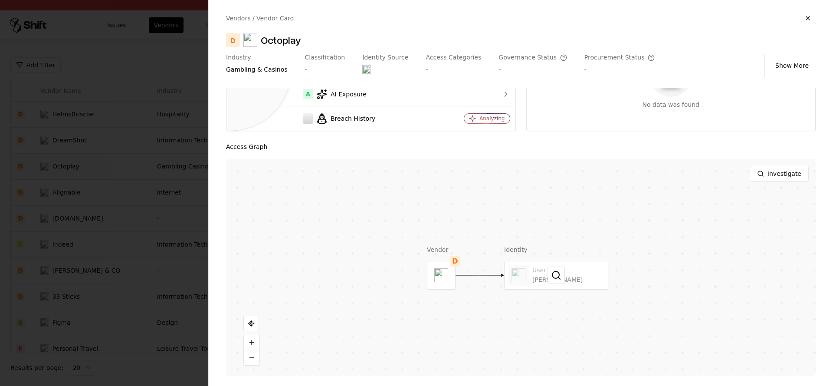
click at [568, 263] on div at bounding box center [556, 275] width 103 height 28
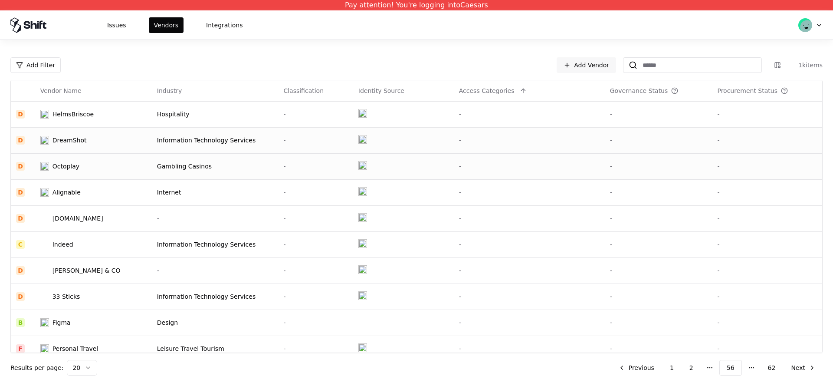
click at [97, 135] on td "DreamShot" at bounding box center [93, 140] width 117 height 26
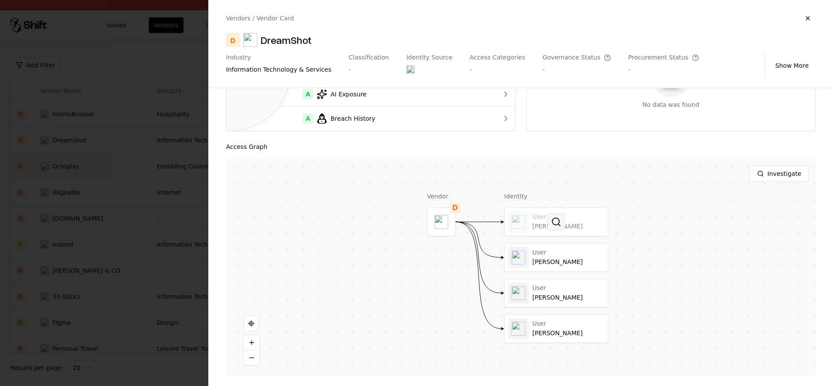
click at [552, 215] on button at bounding box center [556, 221] width 17 height 17
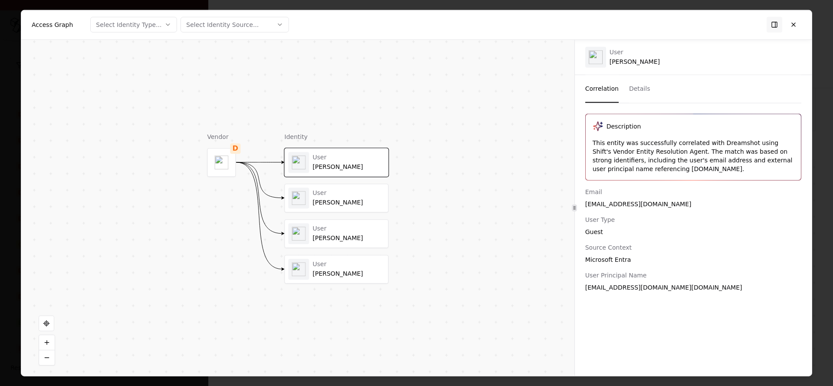
click at [339, 207] on div "User [PERSON_NAME]" at bounding box center [337, 198] width 96 height 21
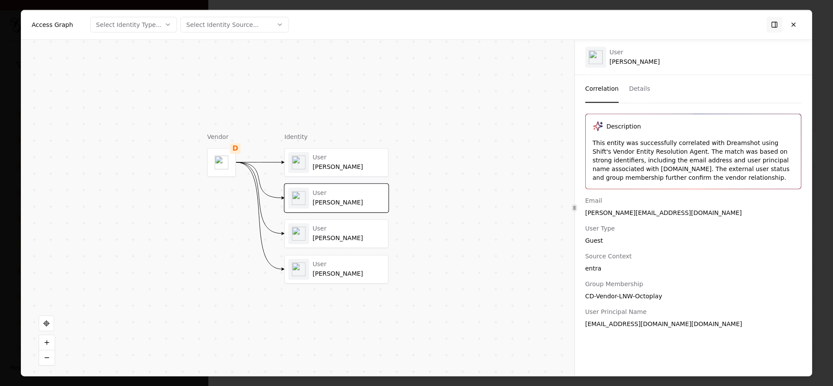
click at [337, 233] on div "User [PERSON_NAME]" at bounding box center [349, 233] width 72 height 17
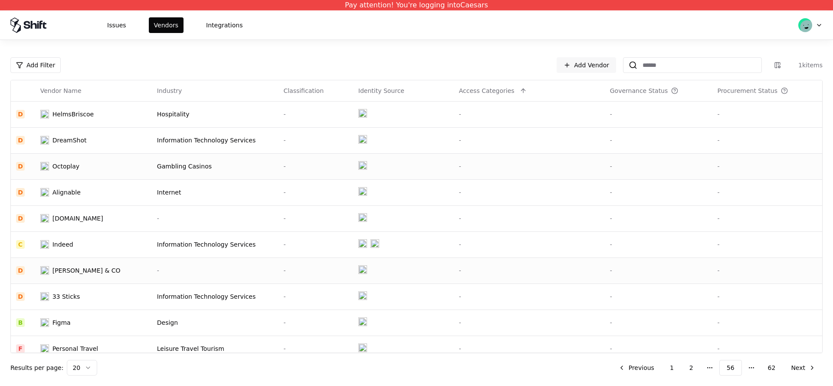
click at [64, 277] on td "[PERSON_NAME] & CO" at bounding box center [93, 270] width 117 height 26
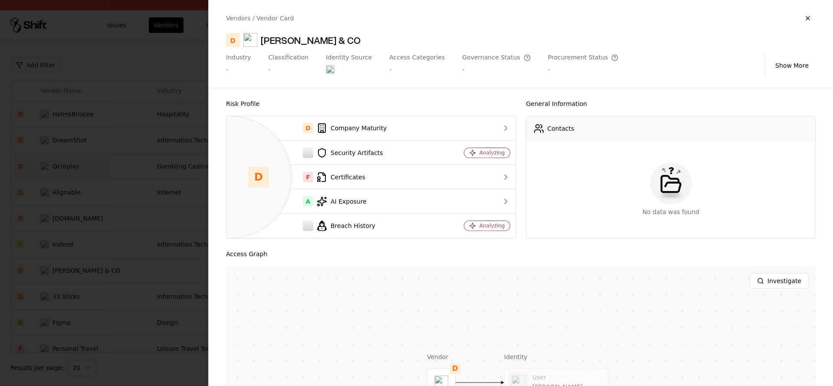
click at [74, 201] on div at bounding box center [416, 193] width 833 height 386
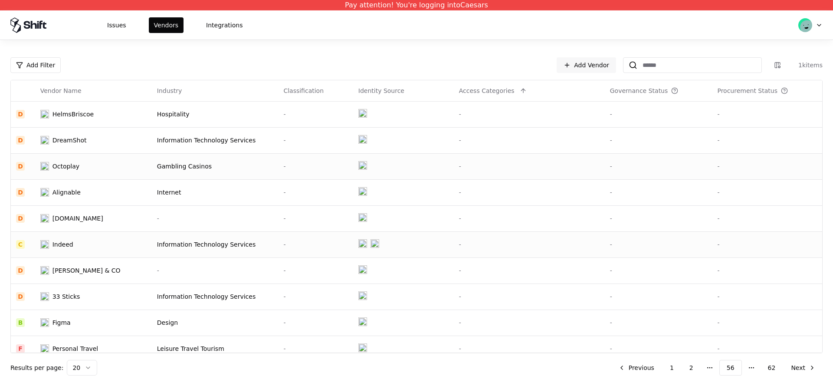
click at [102, 235] on td "Indeed" at bounding box center [93, 244] width 117 height 26
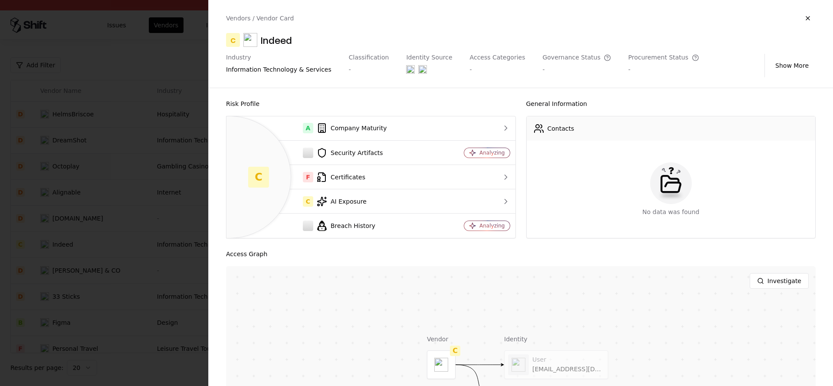
click at [93, 173] on div at bounding box center [416, 193] width 833 height 386
click at [92, 155] on td "Octoplay" at bounding box center [93, 166] width 117 height 26
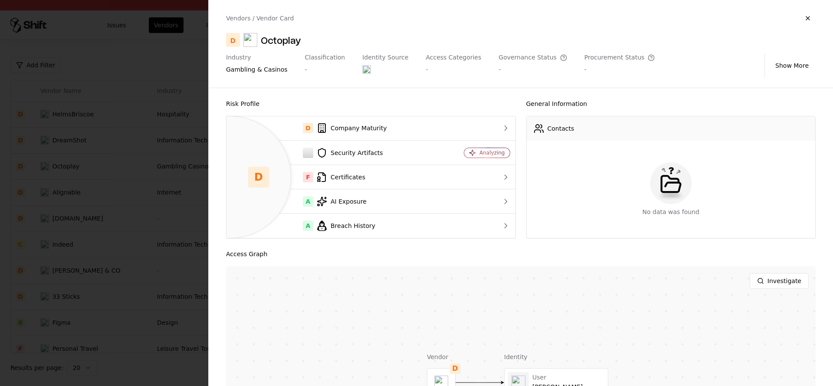
click at [92, 155] on div at bounding box center [416, 193] width 833 height 386
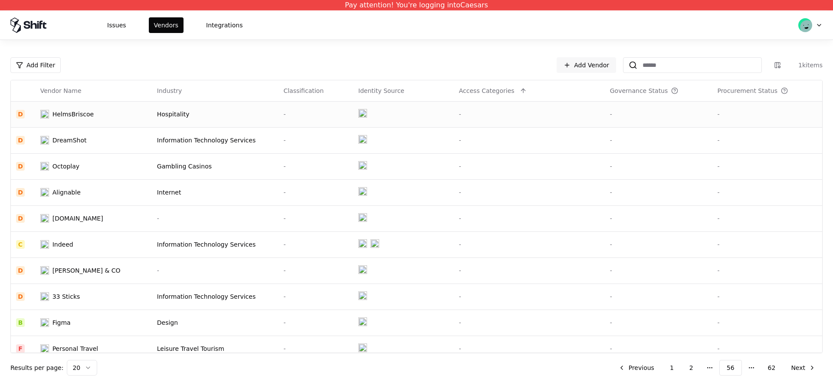
click at [87, 113] on div "HelmsBriscoe" at bounding box center [73, 114] width 41 height 9
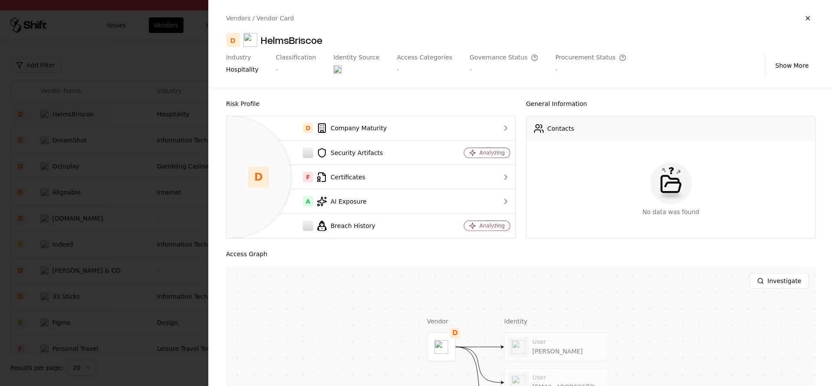
click at [92, 223] on div at bounding box center [416, 193] width 833 height 386
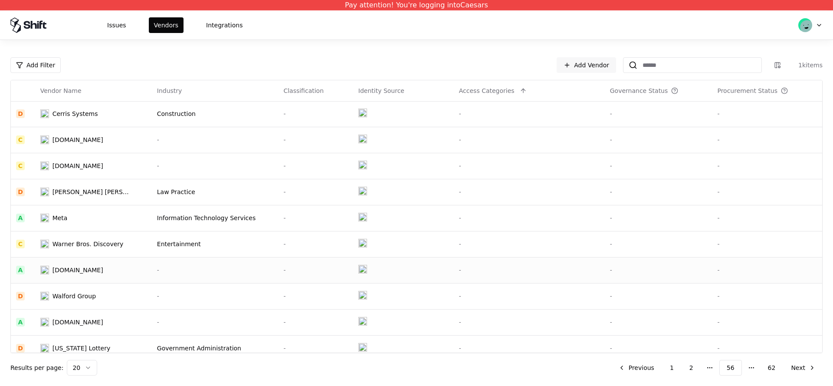
scroll to position [270, 0]
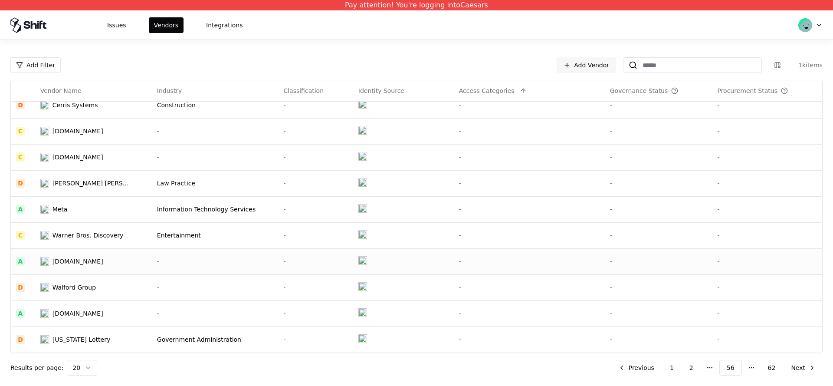
click at [103, 265] on div "[DOMAIN_NAME]" at bounding box center [78, 261] width 51 height 9
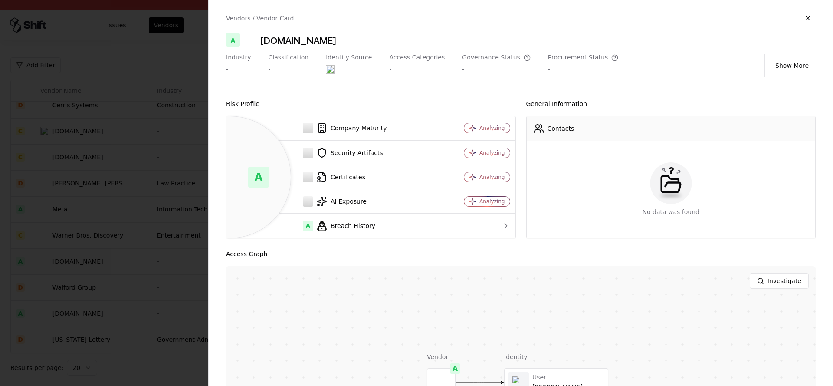
click at [109, 265] on div at bounding box center [416, 193] width 833 height 386
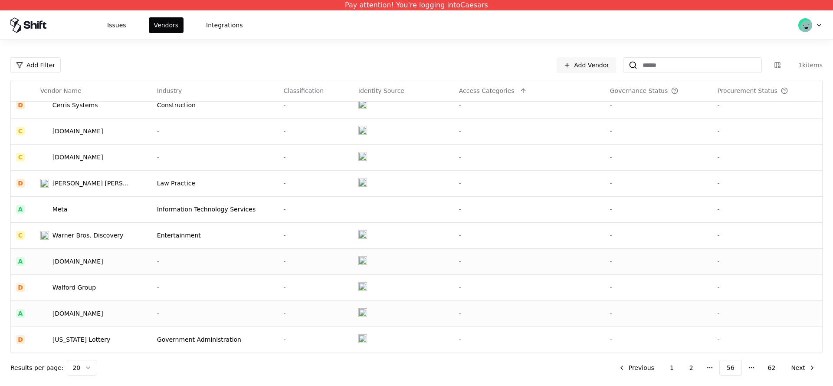
click at [82, 305] on td "[DOMAIN_NAME]" at bounding box center [93, 313] width 117 height 26
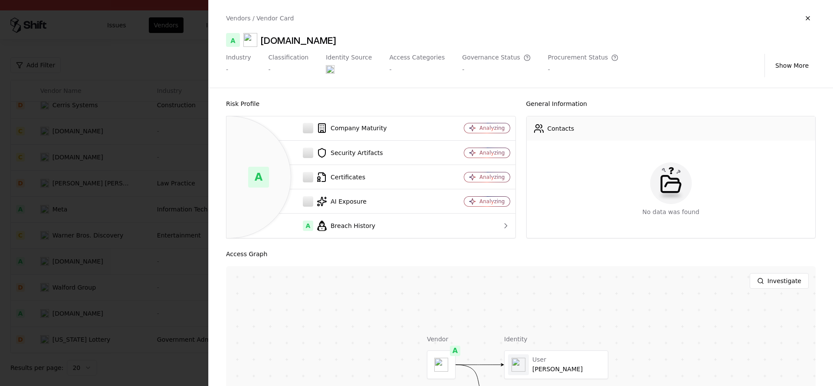
click at [82, 301] on div at bounding box center [416, 193] width 833 height 386
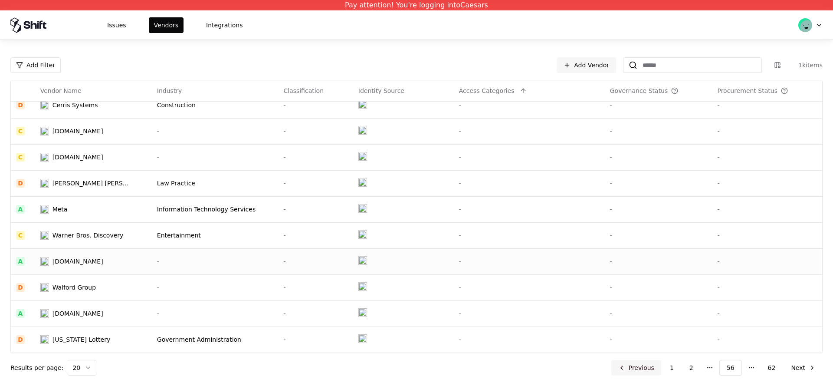
click at [650, 373] on button "Previous" at bounding box center [637, 368] width 50 height 16
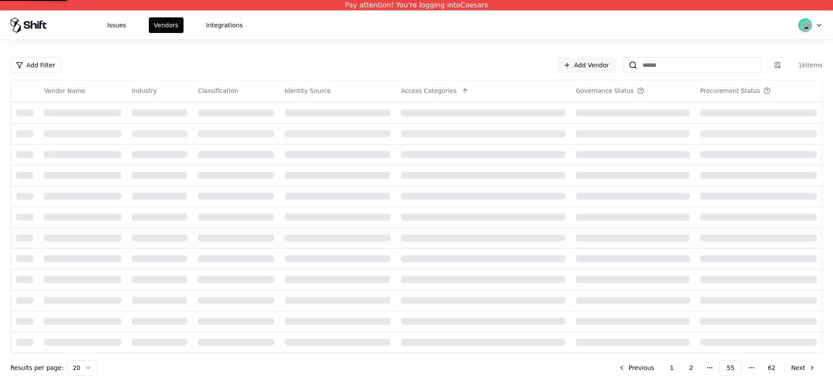
scroll to position [270, 0]
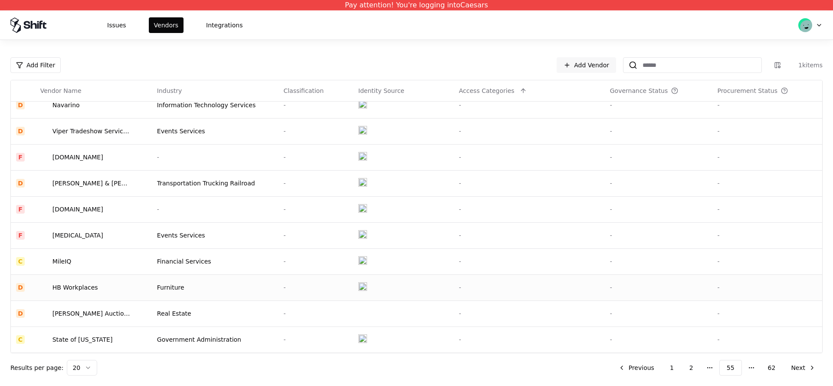
click at [78, 297] on td "HB Workplaces" at bounding box center [93, 287] width 117 height 26
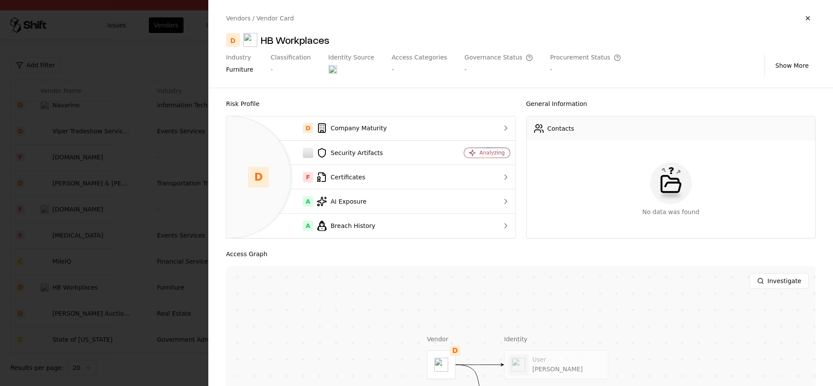
click at [90, 209] on div at bounding box center [416, 193] width 833 height 386
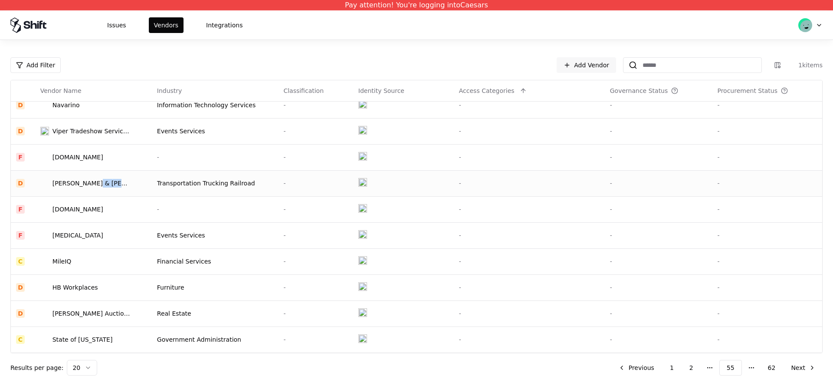
click at [89, 187] on td "[PERSON_NAME] & [PERSON_NAME]’s Casino Tours LLC" at bounding box center [93, 183] width 117 height 26
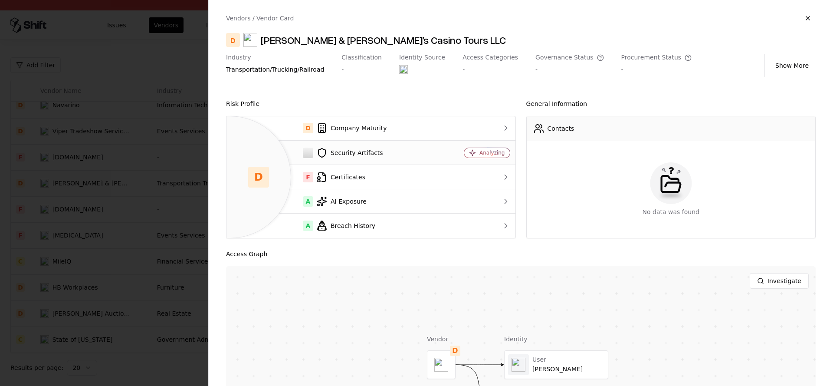
click at [359, 152] on div "Security Artifacts" at bounding box center [335, 153] width 202 height 10
click at [91, 149] on div at bounding box center [416, 193] width 833 height 386
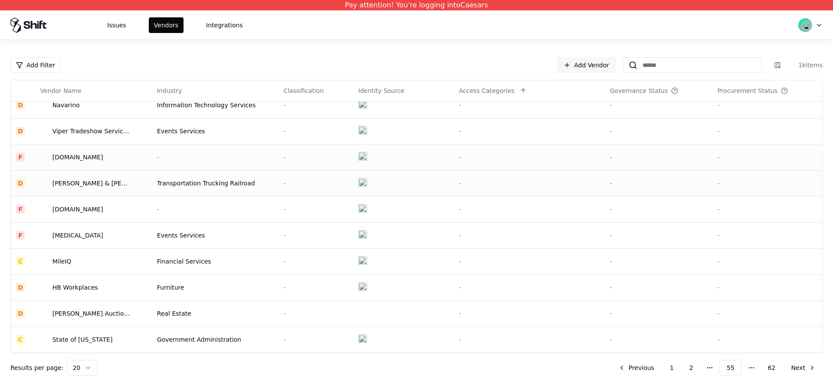
scroll to position [0, 0]
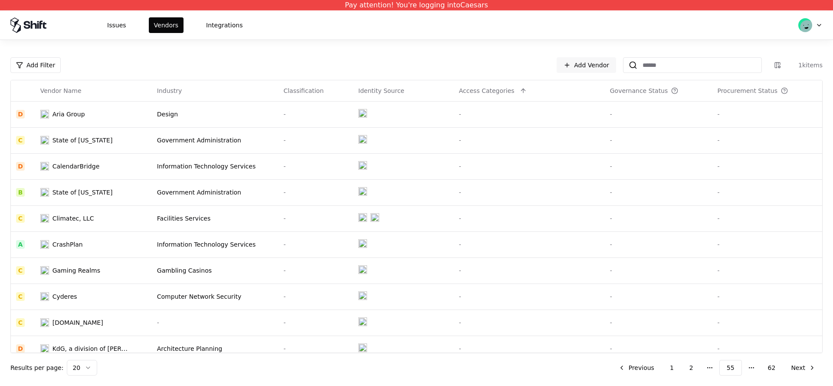
click at [80, 168] on div "CalendarBridge" at bounding box center [76, 166] width 47 height 9
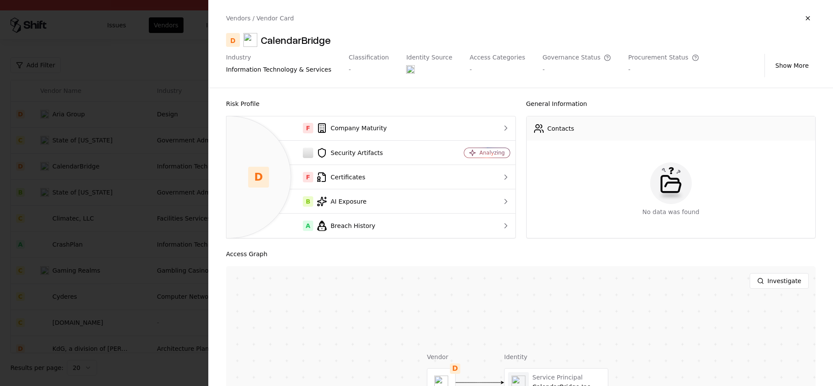
click at [91, 203] on div at bounding box center [416, 193] width 833 height 386
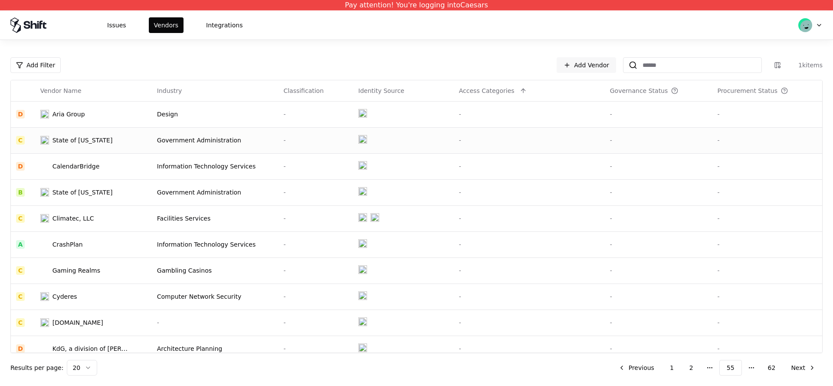
click at [148, 145] on td "State of [US_STATE]" at bounding box center [93, 140] width 117 height 26
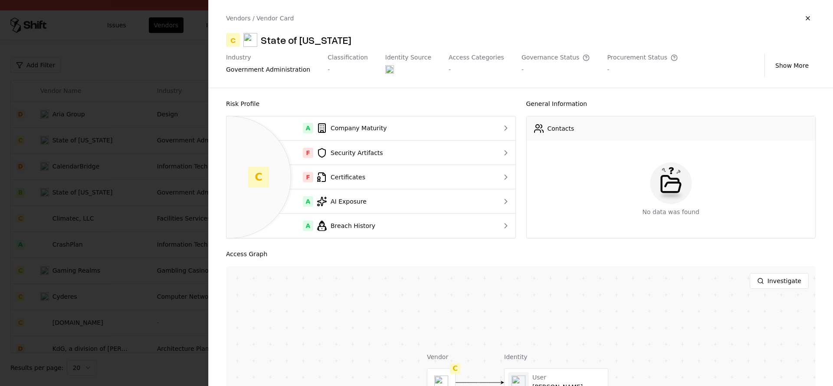
scroll to position [107, 0]
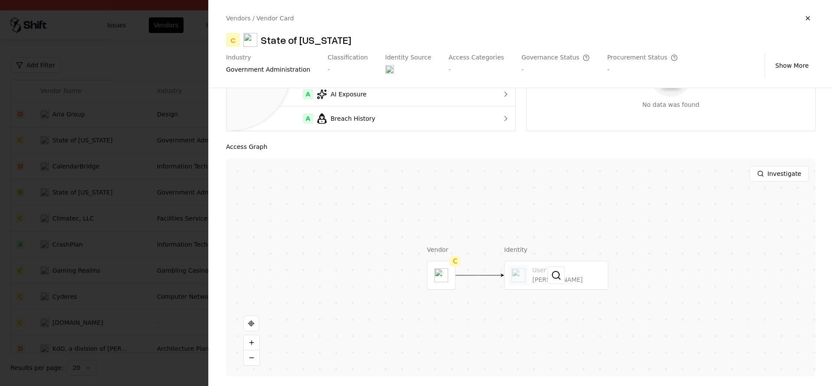
click at [541, 287] on div at bounding box center [556, 275] width 103 height 28
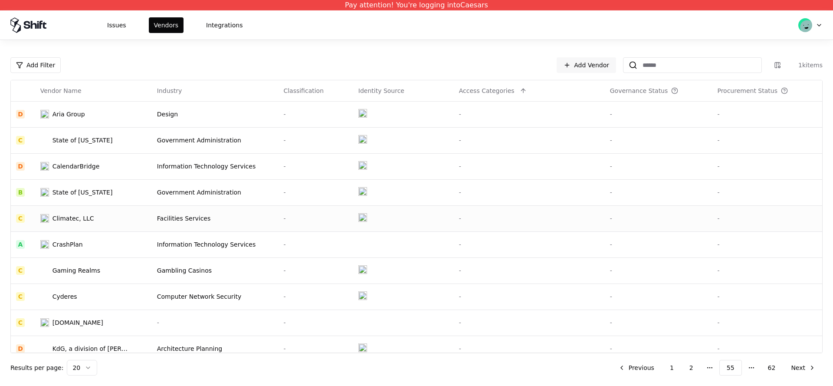
scroll to position [270, 0]
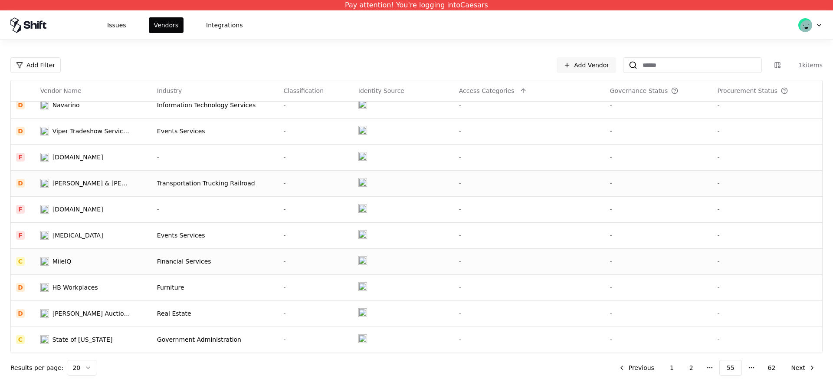
click at [122, 265] on div "MileIQ" at bounding box center [85, 261] width 90 height 9
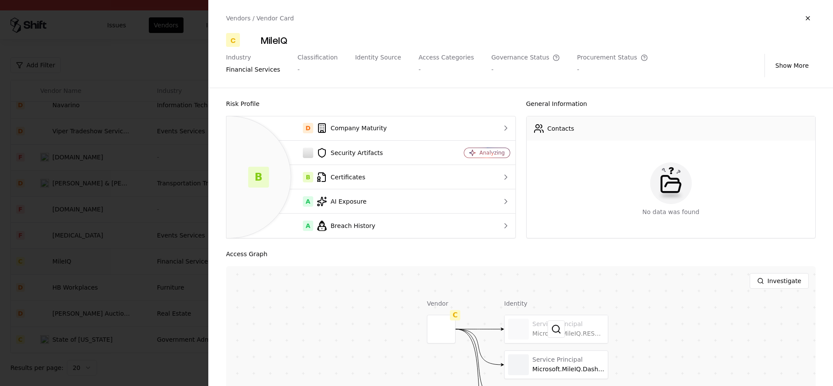
click at [529, 327] on div at bounding box center [556, 329] width 103 height 28
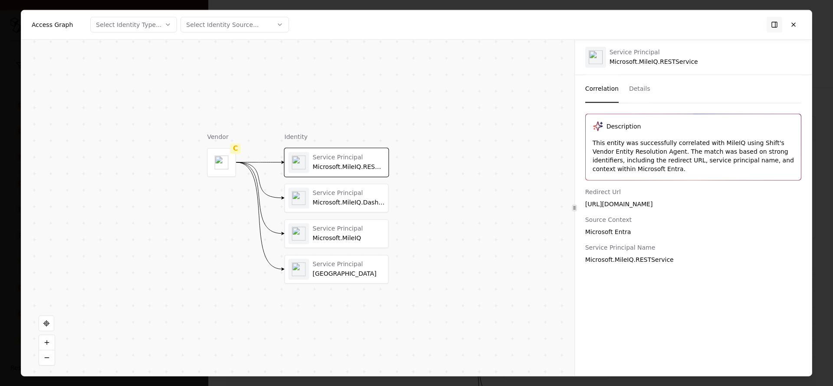
click at [325, 203] on div "Microsoft.MileIQ.Dashboard" at bounding box center [349, 203] width 72 height 8
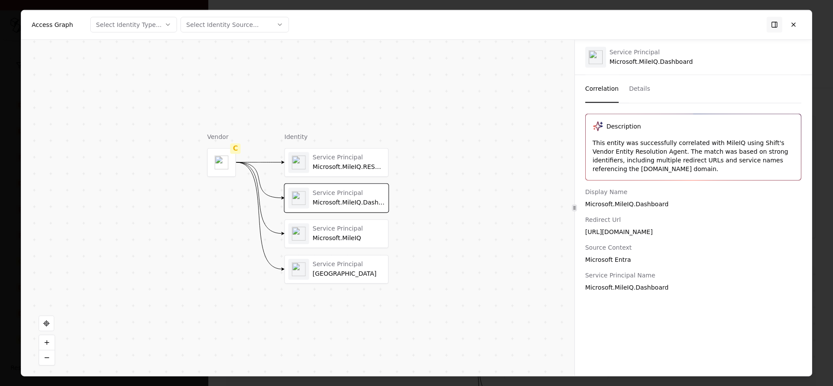
click at [326, 230] on div "Service Principal" at bounding box center [349, 229] width 72 height 8
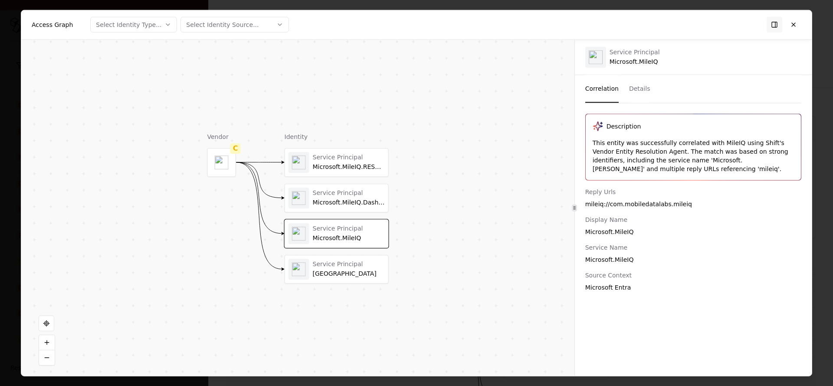
click at [330, 275] on div "[GEOGRAPHIC_DATA]" at bounding box center [349, 274] width 72 height 8
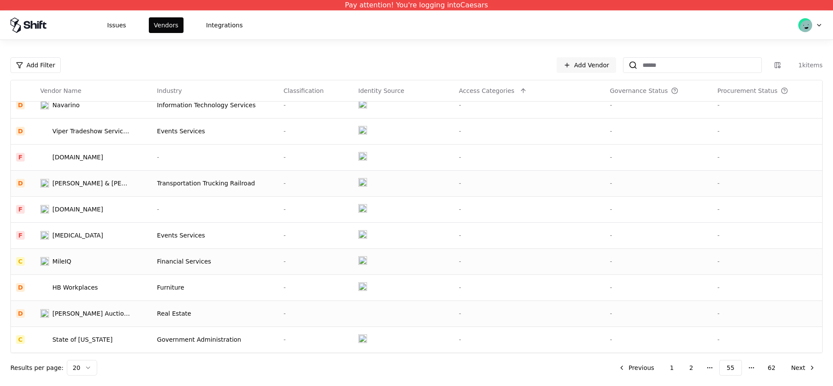
click at [168, 304] on td "Real Estate" at bounding box center [215, 313] width 127 height 26
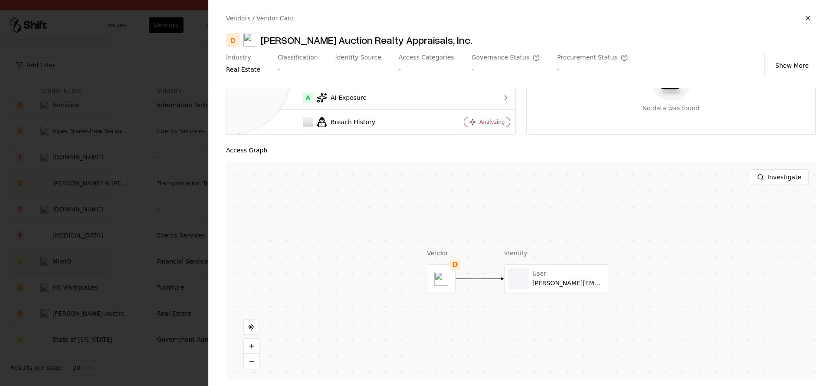
scroll to position [107, 0]
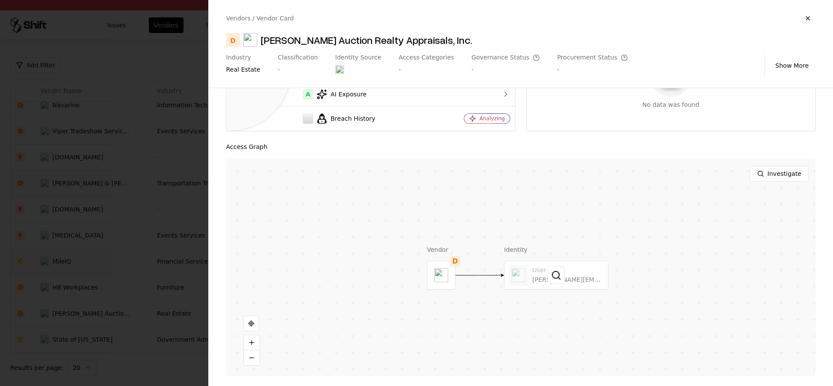
click at [542, 267] on div at bounding box center [556, 275] width 103 height 28
click at [0, 0] on div at bounding box center [0, 0] width 0 height 0
click at [0, 0] on button at bounding box center [0, 0] width 0 height 0
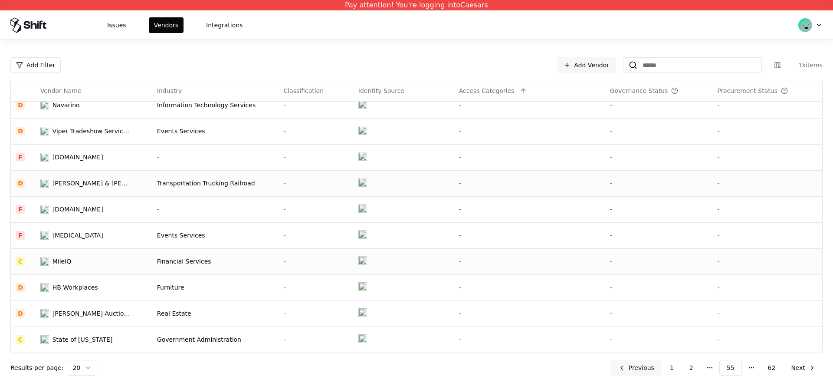
click at [635, 364] on button "Previous" at bounding box center [637, 368] width 50 height 16
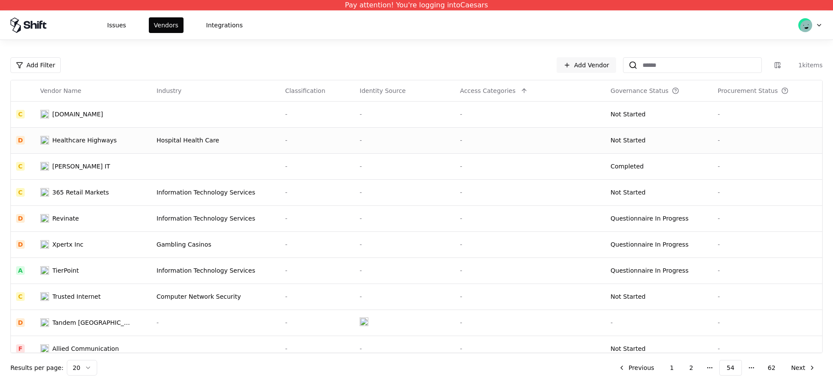
click at [210, 144] on div "Hospital Health Care" at bounding box center [216, 140] width 118 height 9
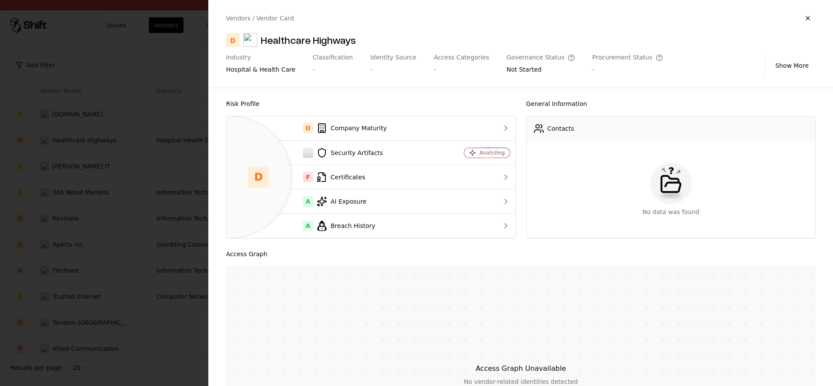
click at [168, 199] on div at bounding box center [416, 193] width 833 height 386
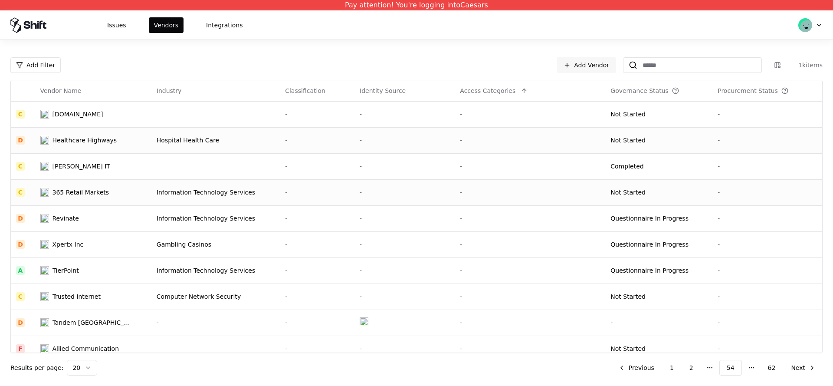
click at [181, 190] on div "Information Technology Services" at bounding box center [216, 192] width 118 height 9
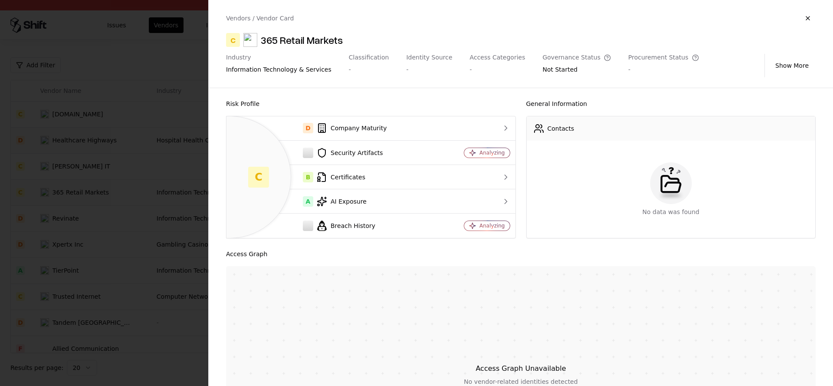
click at [147, 233] on div at bounding box center [416, 193] width 833 height 386
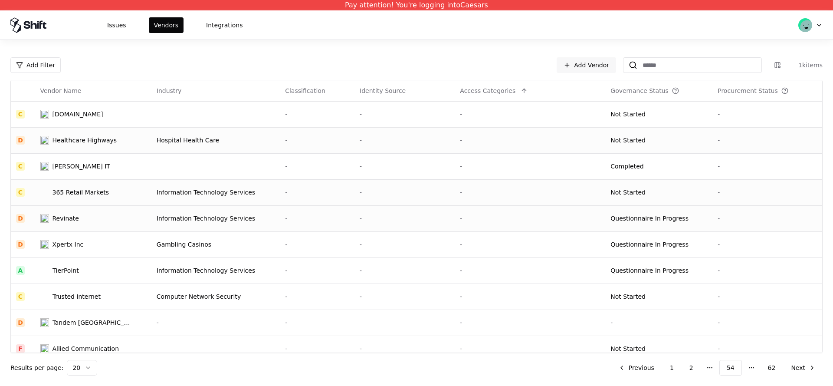
click at [191, 222] on div "Information Technology Services" at bounding box center [216, 218] width 118 height 9
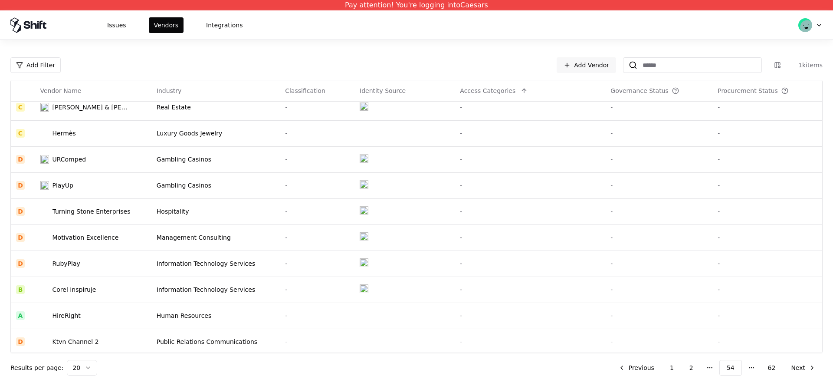
scroll to position [270, 0]
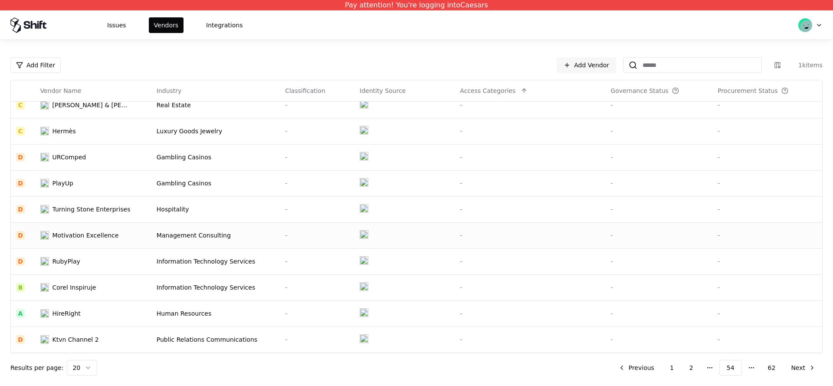
click at [163, 225] on td "Management Consulting" at bounding box center [215, 235] width 128 height 26
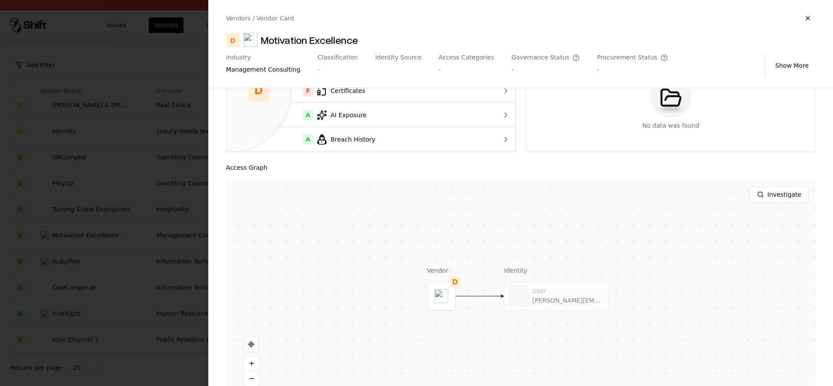
scroll to position [107, 0]
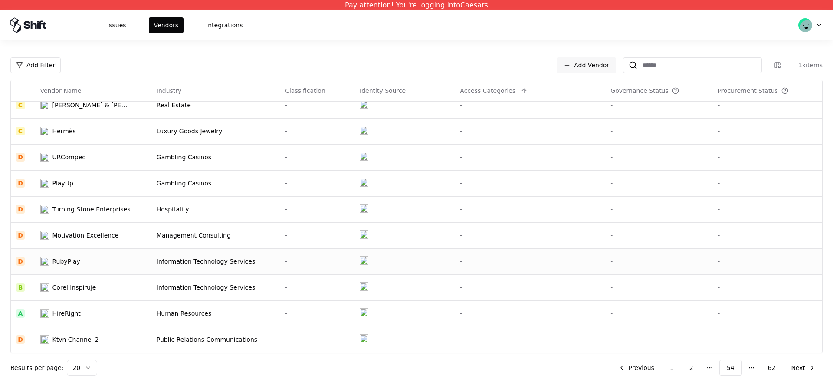
click at [125, 262] on div "RubyPlay" at bounding box center [85, 261] width 90 height 9
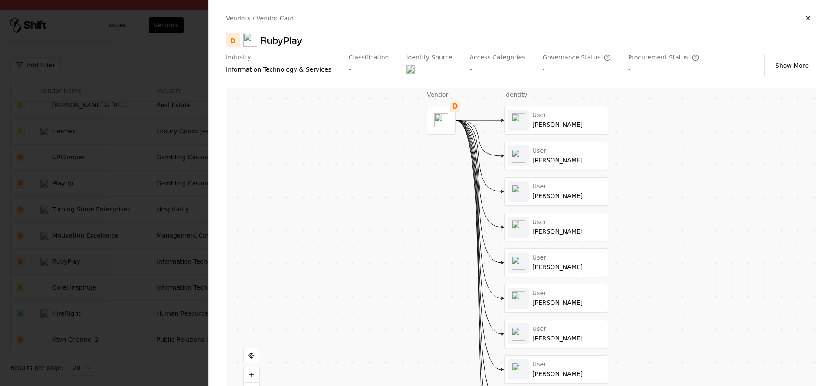
scroll to position [237, 0]
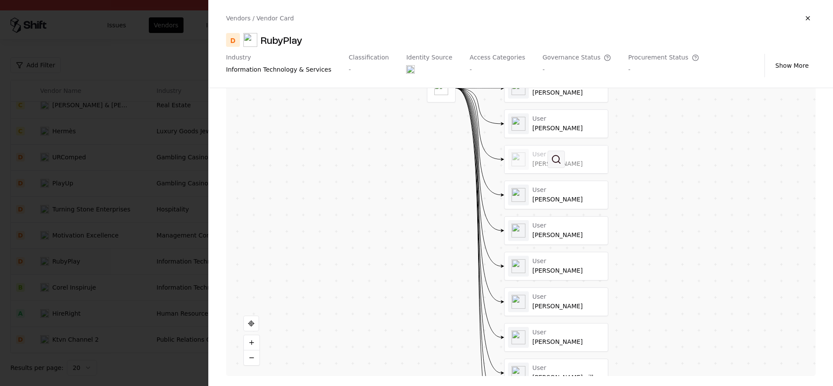
click at [556, 162] on button at bounding box center [556, 159] width 17 height 17
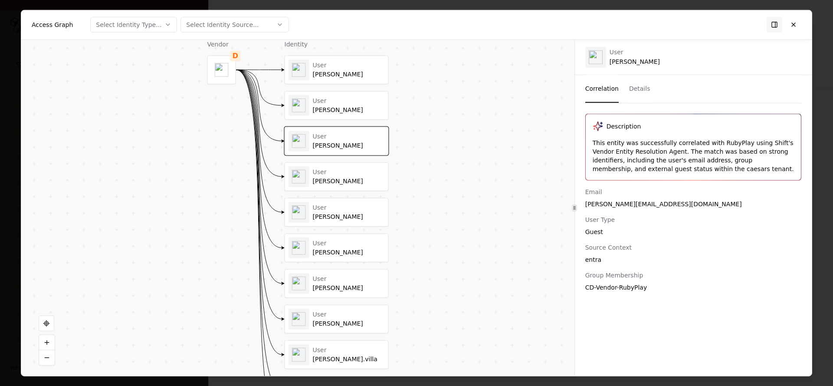
click at [338, 306] on div "User [PERSON_NAME]" at bounding box center [336, 319] width 103 height 28
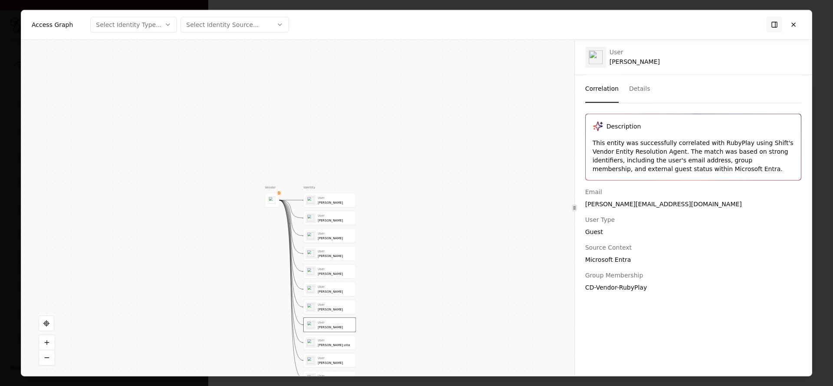
click at [321, 352] on div "User [PERSON_NAME] User [PERSON_NAME] User [PERSON_NAME] User [PERSON_NAME] Use…" at bounding box center [330, 289] width 52 height 192
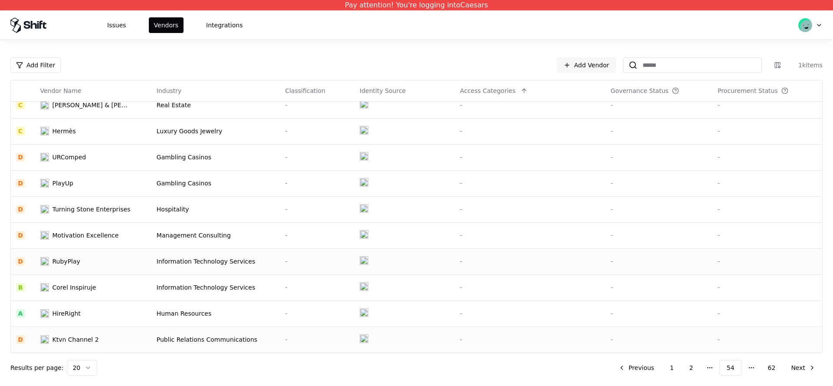
click at [191, 340] on div "Public Relations Communications" at bounding box center [216, 339] width 118 height 9
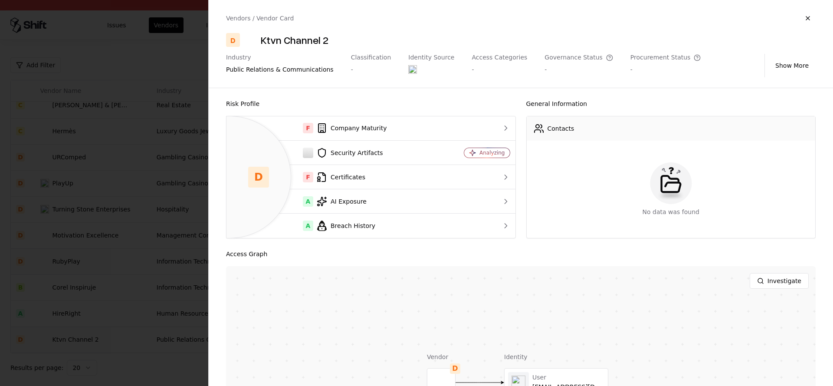
scroll to position [107, 0]
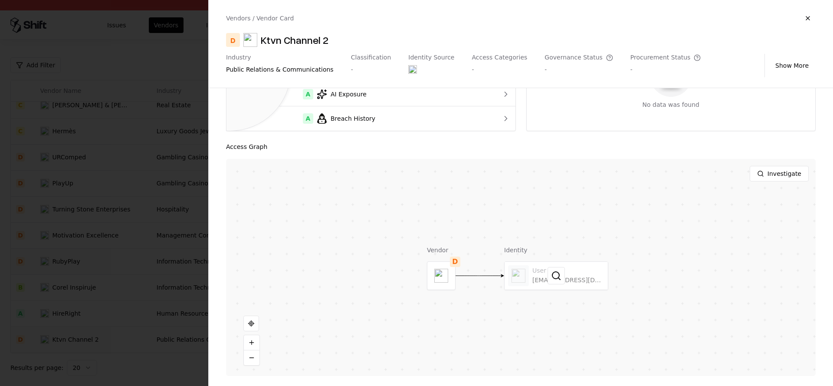
click at [585, 285] on div at bounding box center [556, 276] width 103 height 28
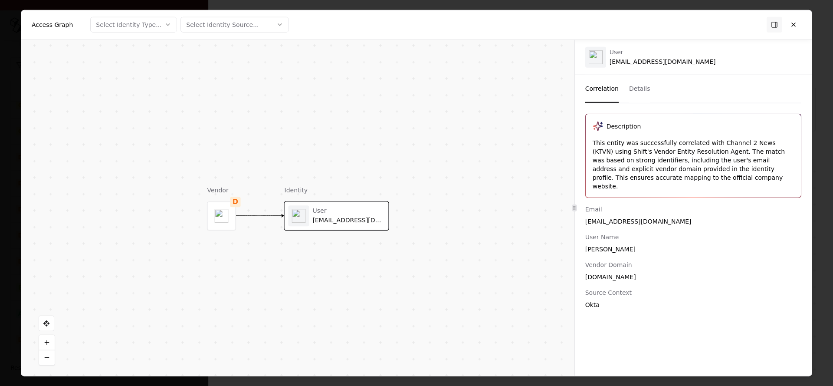
click at [626, 89] on div "Correlation Details" at bounding box center [694, 89] width 216 height 28
click at [629, 88] on button "Details" at bounding box center [639, 89] width 21 height 28
click at [595, 88] on button "Correlation" at bounding box center [602, 89] width 33 height 28
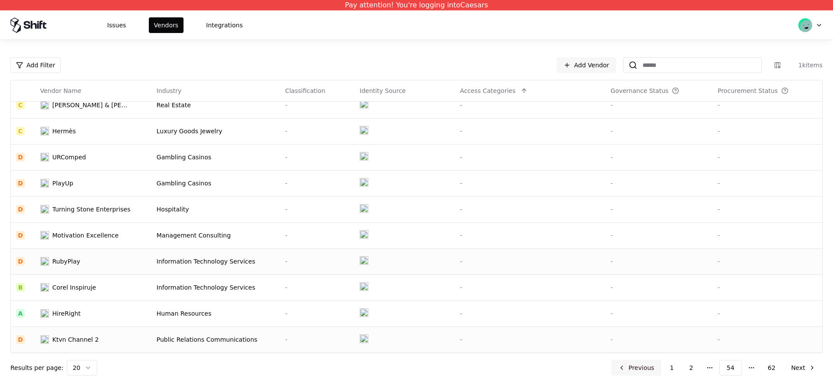
click at [638, 364] on button "Previous" at bounding box center [637, 368] width 50 height 16
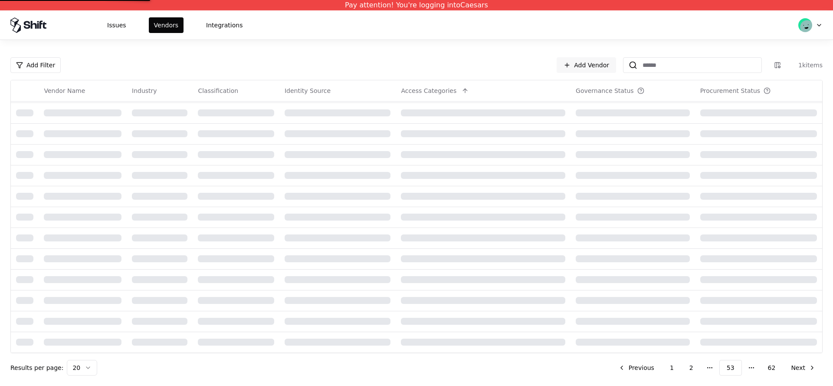
scroll to position [270, 0]
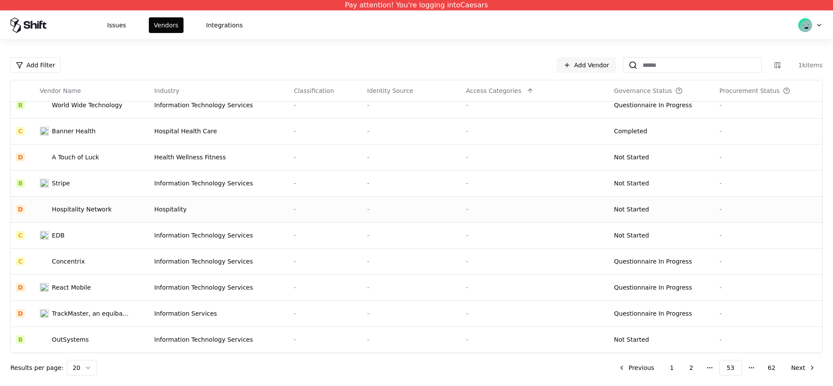
click at [62, 206] on div "Hospitality Network" at bounding box center [82, 209] width 60 height 9
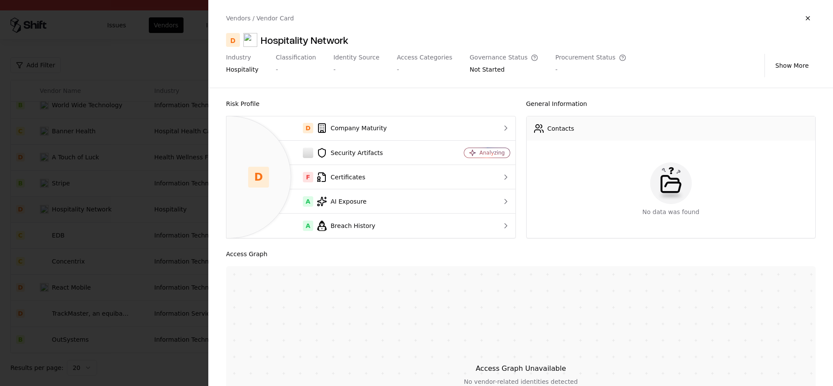
click at [159, 193] on div at bounding box center [416, 193] width 833 height 386
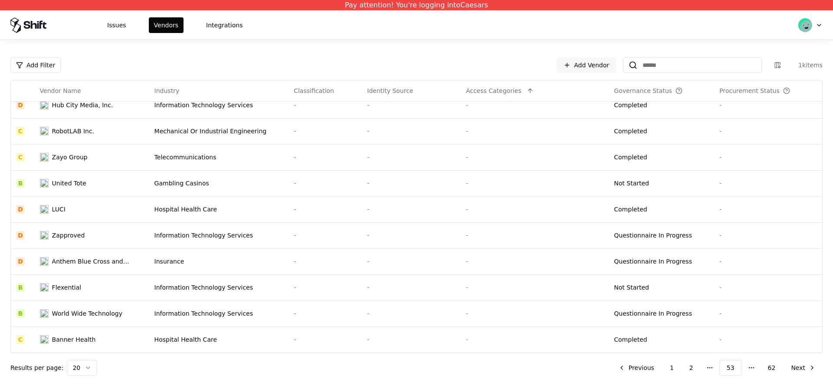
scroll to position [0, 0]
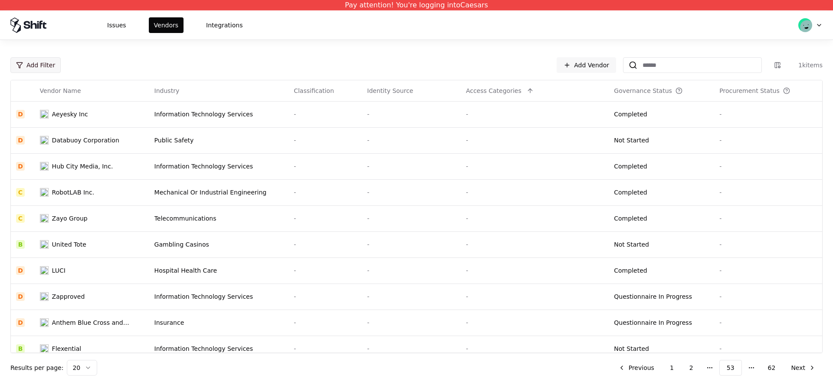
click at [46, 63] on html "Pay attention! You're logging into Caesars Issues Vendors Integrations Add Filt…" at bounding box center [416, 193] width 833 height 386
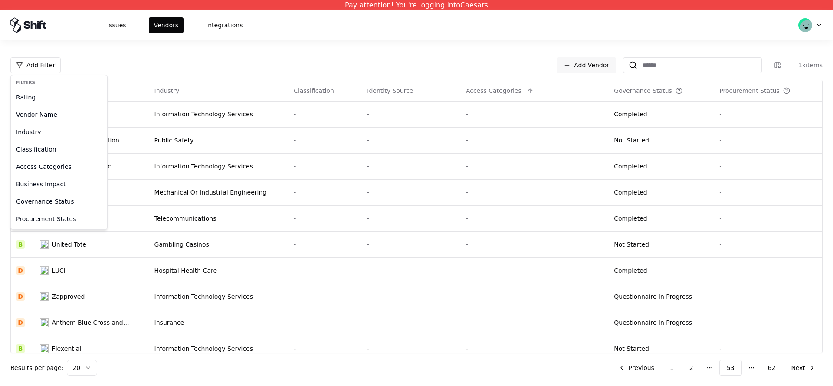
click at [549, 15] on html "Pay attention! You're logging into Caesars Issues Vendors Integrations Add Filt…" at bounding box center [416, 193] width 833 height 386
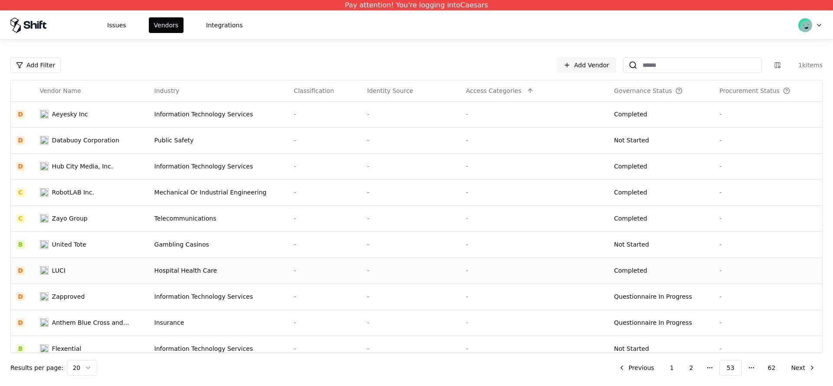
click at [232, 264] on td "Hospital Health Care" at bounding box center [219, 270] width 140 height 26
click at [48, 63] on html "Pay attention! You're logging into Caesars Issues Vendors Integrations Add Filt…" at bounding box center [416, 193] width 833 height 386
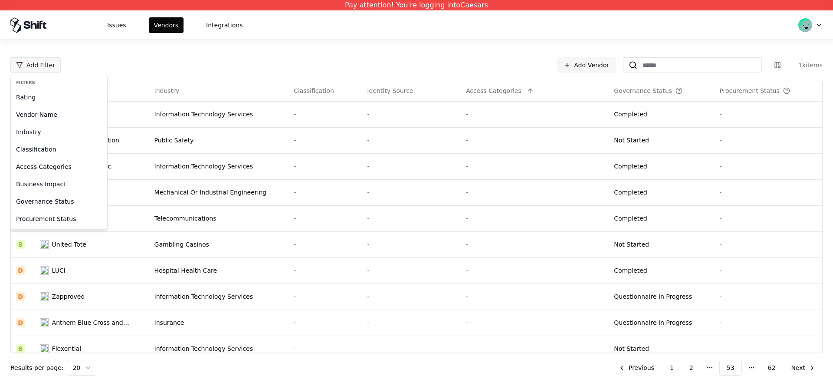
click at [48, 63] on html "Pay attention! You're logging into Caesars Issues Vendors Integrations Add Filt…" at bounding box center [416, 193] width 833 height 386
click at [156, 66] on html "Pay attention! You're logging into Caesars Issues Vendors Integrations Add Filt…" at bounding box center [416, 193] width 833 height 386
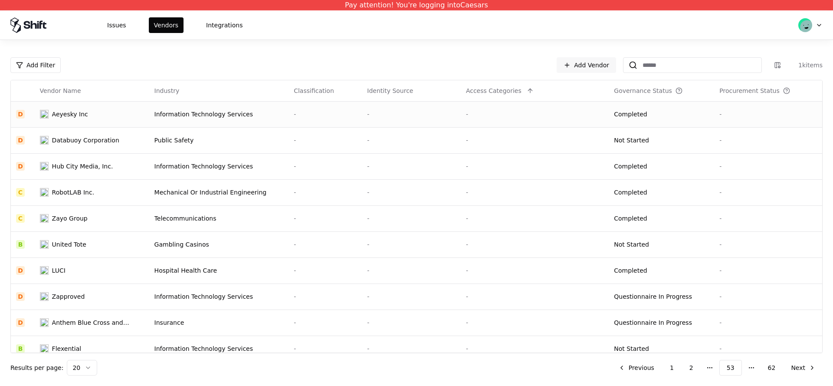
click at [110, 113] on div "Aeyesky Inc" at bounding box center [85, 114] width 90 height 9
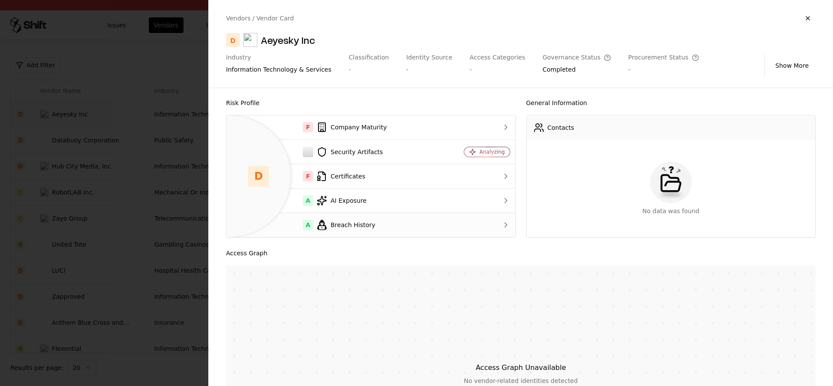
scroll to position [2, 0]
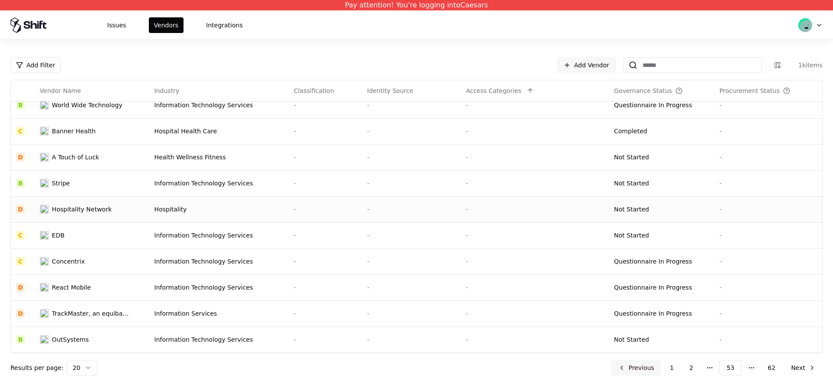
click at [650, 364] on button "Previous" at bounding box center [637, 368] width 50 height 16
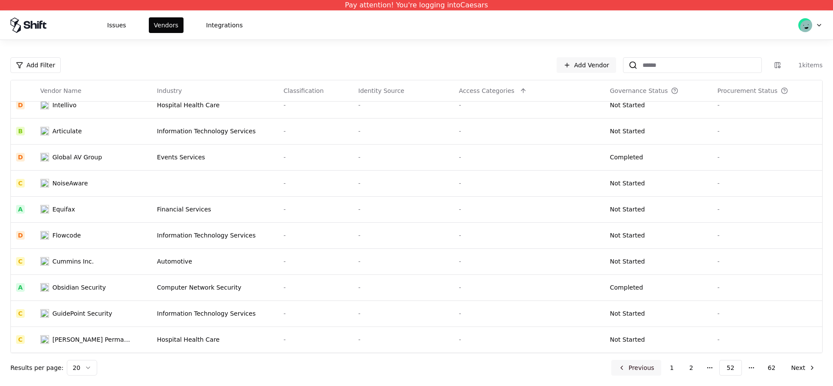
click at [636, 371] on button "Previous" at bounding box center [637, 368] width 50 height 16
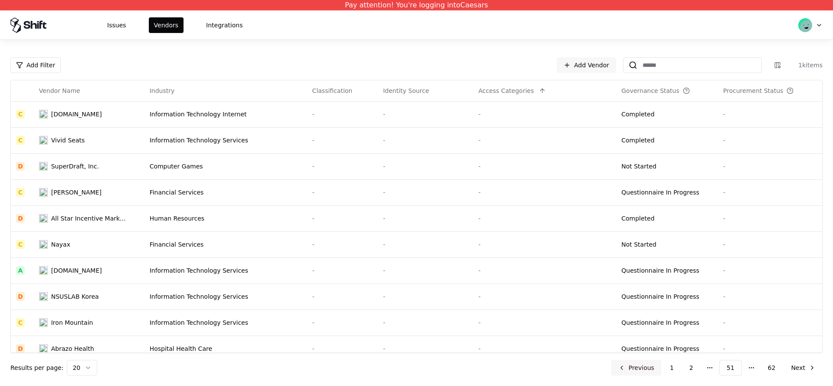
click at [635, 370] on button "Previous" at bounding box center [637, 368] width 50 height 16
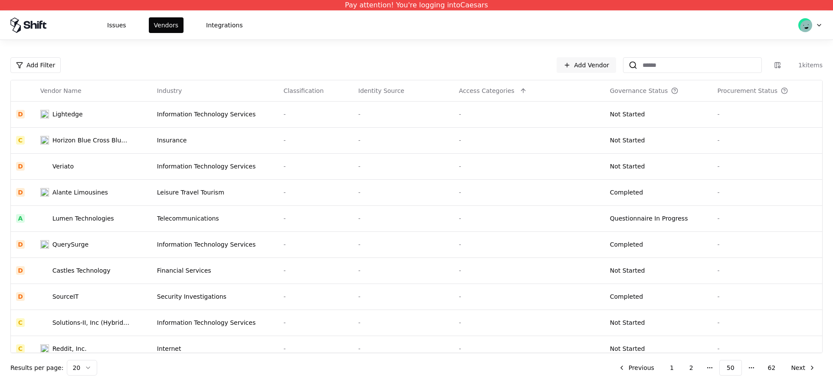
scroll to position [270, 0]
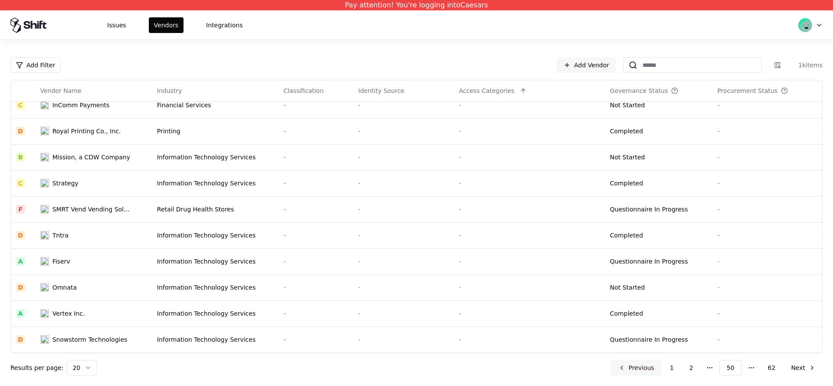
click at [645, 363] on button "Previous" at bounding box center [637, 368] width 50 height 16
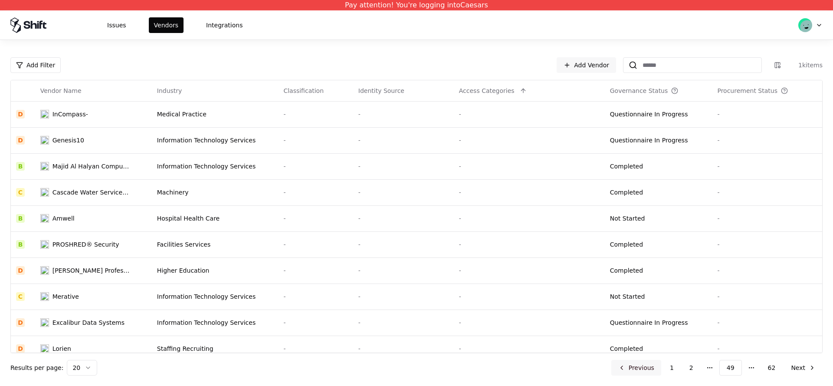
click at [627, 361] on button "Previous" at bounding box center [637, 368] width 50 height 16
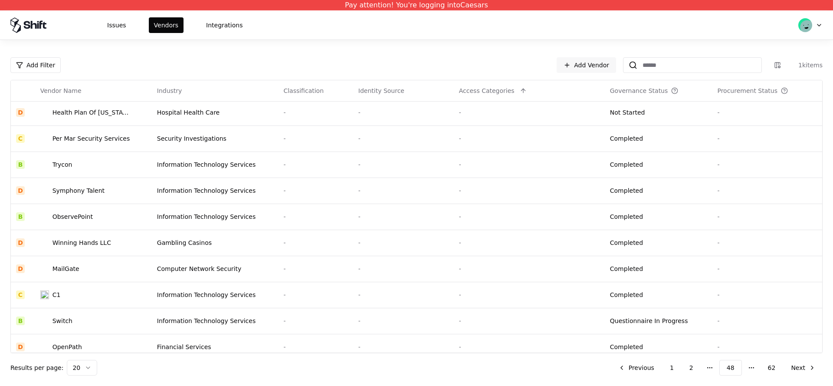
scroll to position [270, 0]
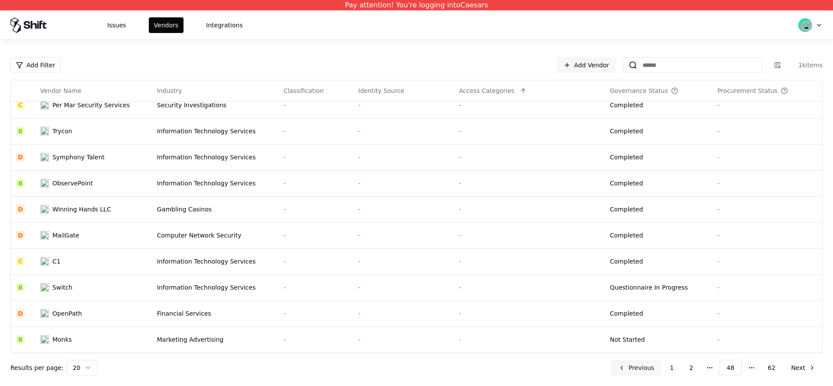
click at [635, 369] on button "Previous" at bounding box center [637, 368] width 50 height 16
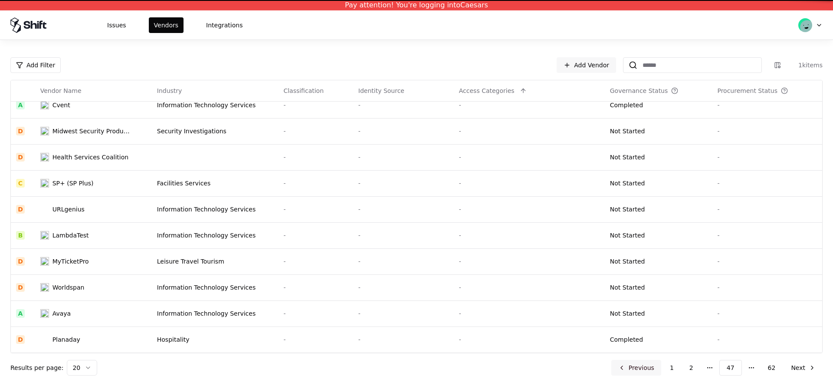
scroll to position [270, 0]
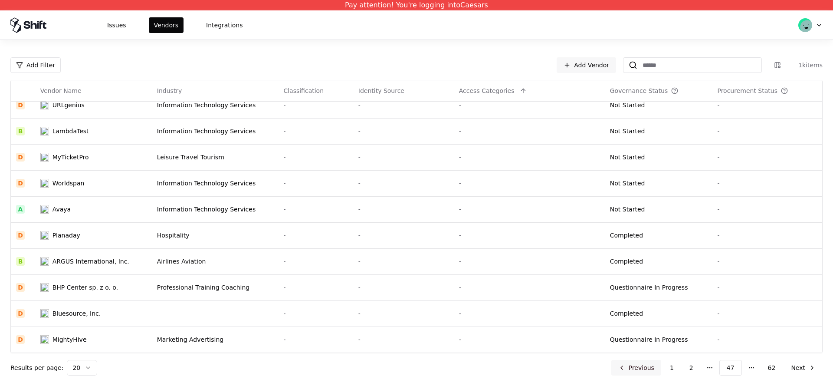
click at [632, 362] on button "Previous" at bounding box center [637, 368] width 50 height 16
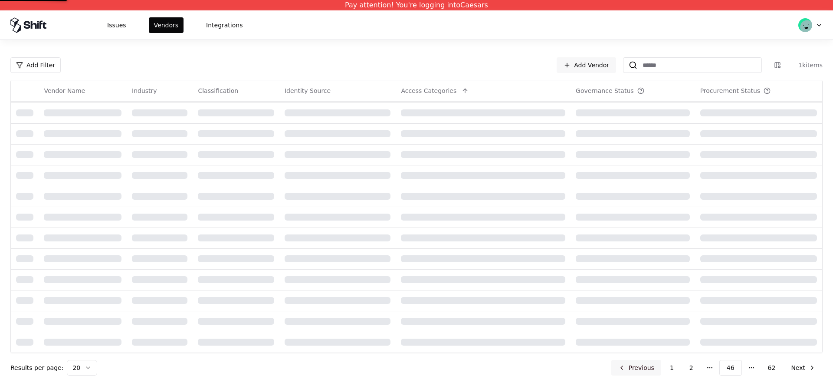
scroll to position [270, 0]
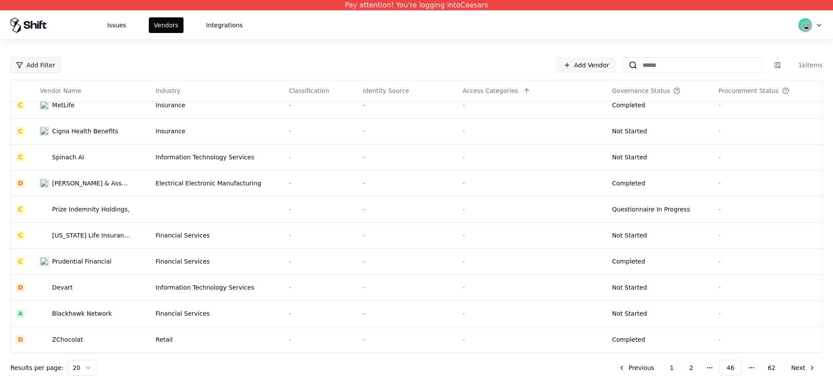
click at [30, 62] on html "Pay attention! You're logging into Caesars Issues Vendors Integrations Add Filt…" at bounding box center [416, 193] width 833 height 386
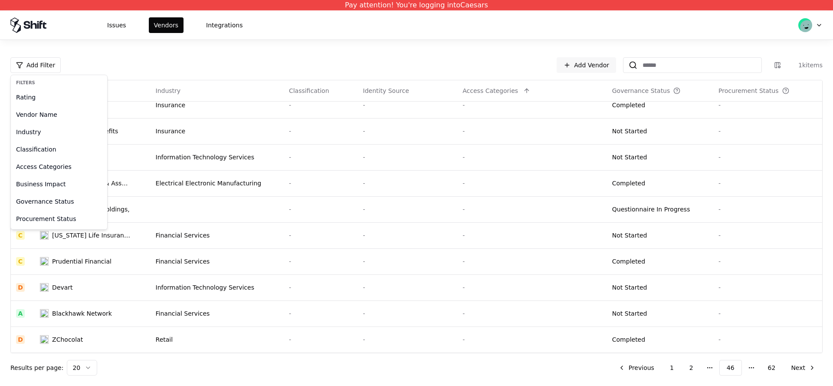
click at [279, 80] on html "Pay attention! You're logging into Caesars Issues Vendors Integrations Add Filt…" at bounding box center [416, 193] width 833 height 386
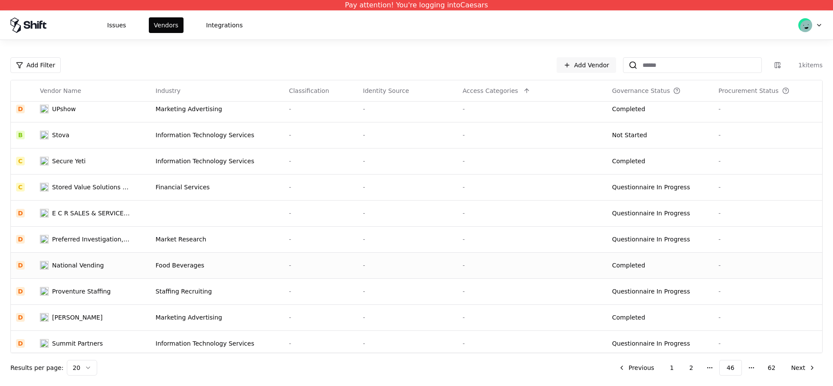
scroll to position [0, 0]
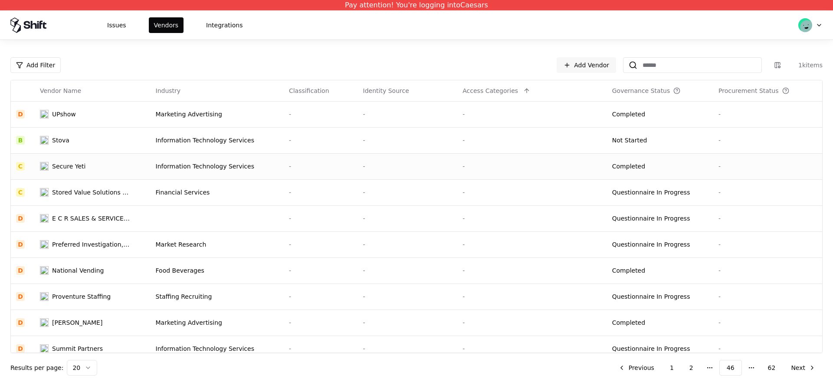
click at [130, 160] on td "Secure Yeti" at bounding box center [92, 166] width 115 height 26
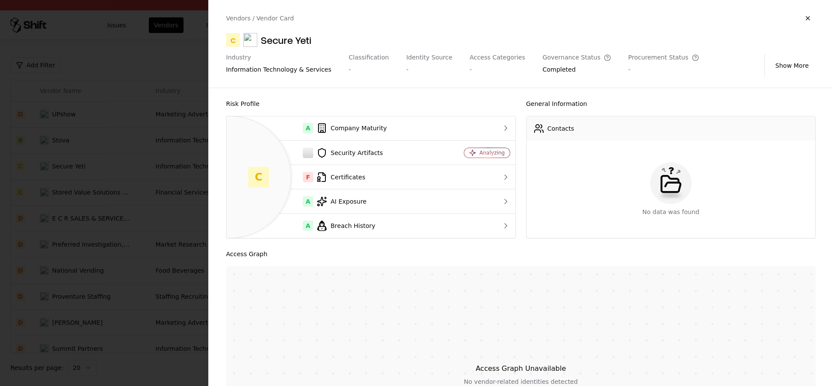
click at [161, 86] on div at bounding box center [416, 193] width 833 height 386
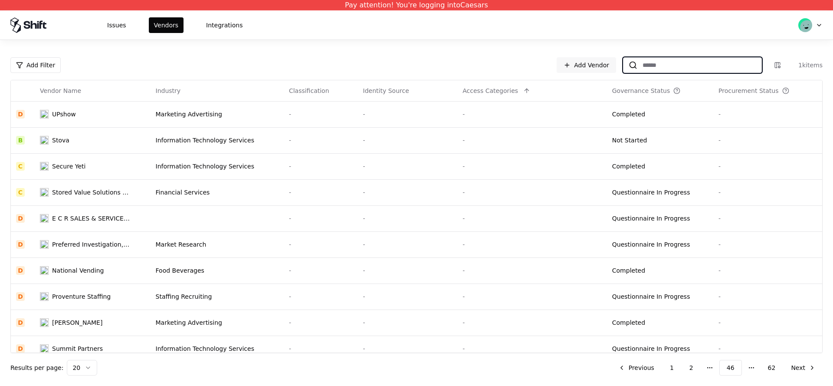
click at [691, 65] on input at bounding box center [700, 65] width 124 height 16
click at [691, 64] on input at bounding box center [700, 65] width 124 height 16
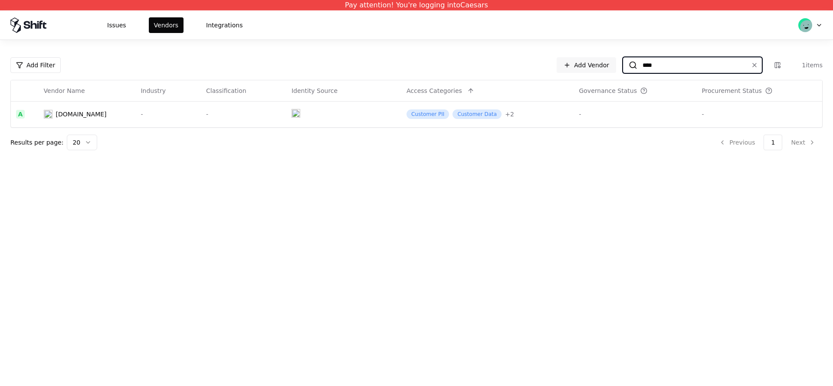
click at [664, 67] on input "****" at bounding box center [691, 65] width 107 height 16
type input "****"
click at [166, 110] on div "-" at bounding box center [168, 114] width 55 height 9
click at [685, 66] on input "****" at bounding box center [691, 65] width 107 height 16
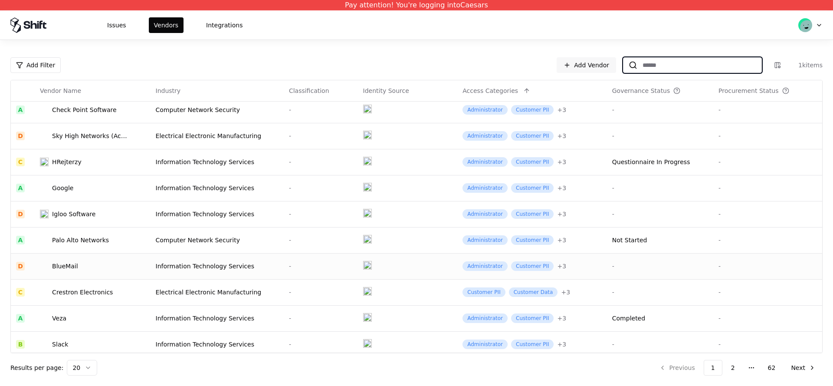
scroll to position [270, 0]
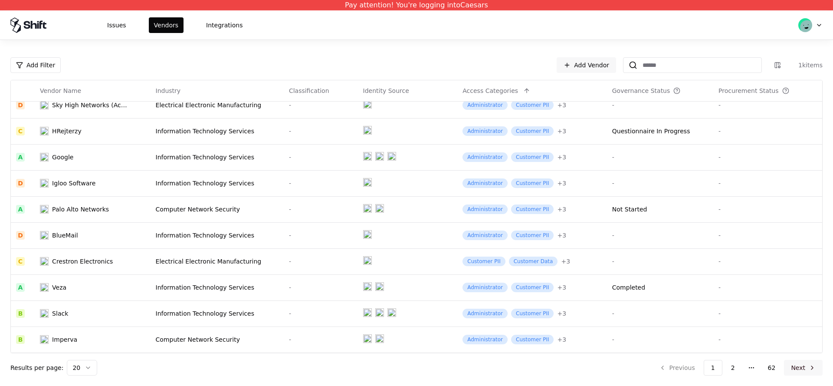
click at [802, 365] on button "Next" at bounding box center [803, 368] width 39 height 16
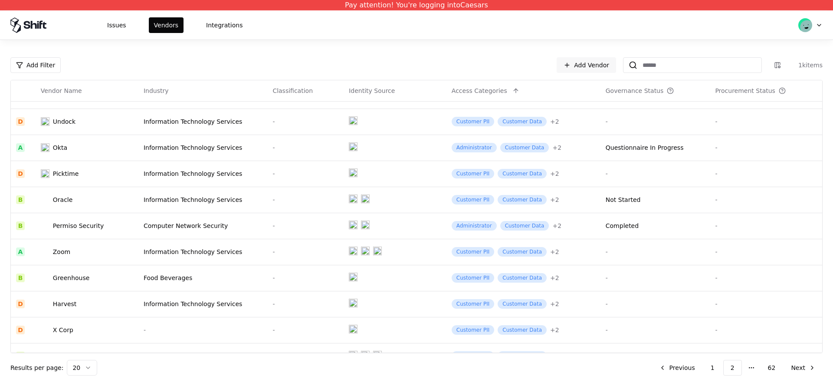
scroll to position [270, 0]
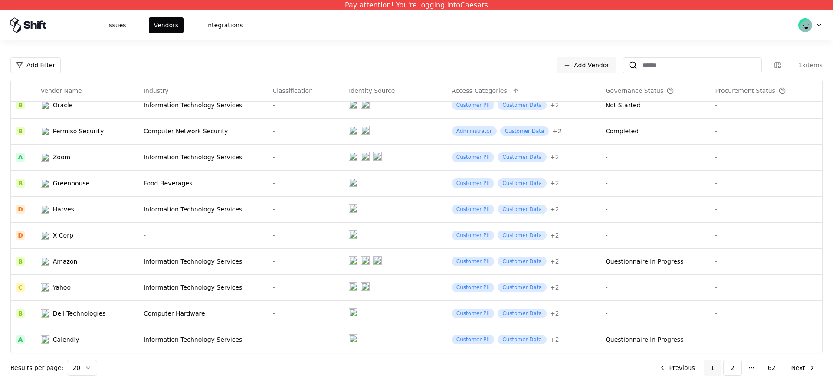
click at [711, 364] on button "1" at bounding box center [713, 368] width 18 height 16
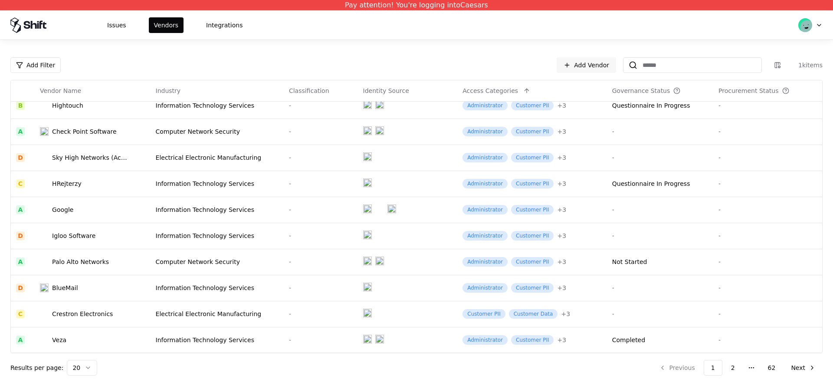
scroll to position [270, 0]
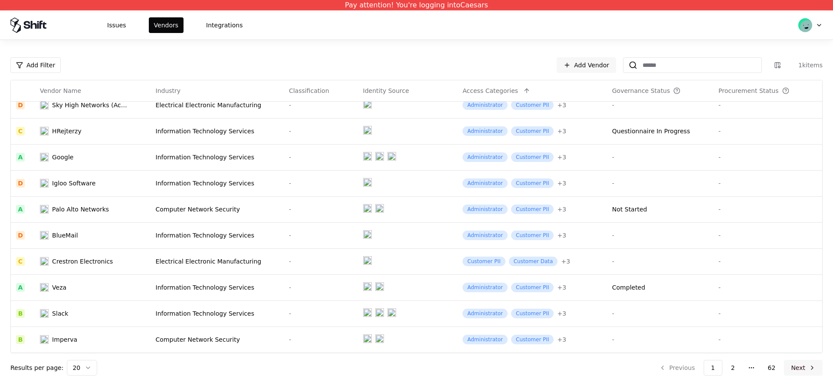
click at [800, 369] on button "Next" at bounding box center [803, 368] width 39 height 16
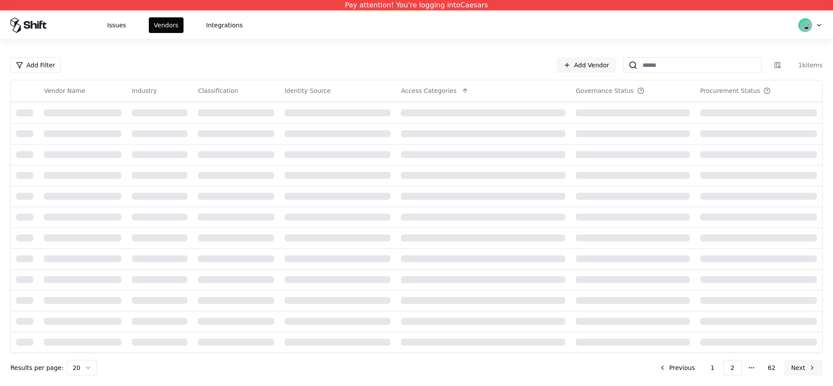
click at [800, 369] on button "Next" at bounding box center [803, 368] width 39 height 16
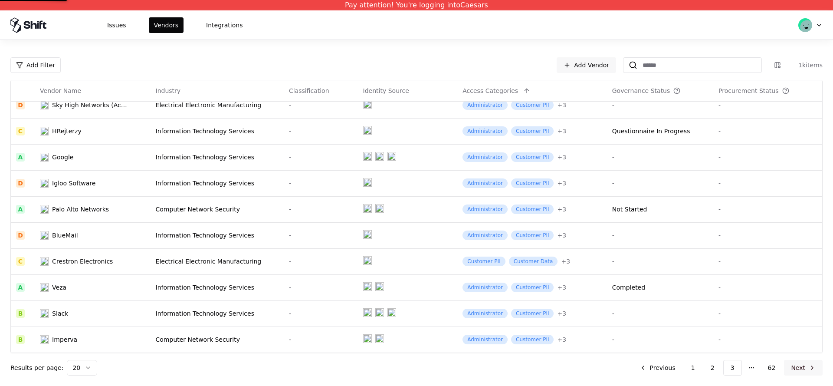
click at [800, 369] on button "Next" at bounding box center [803, 368] width 39 height 16
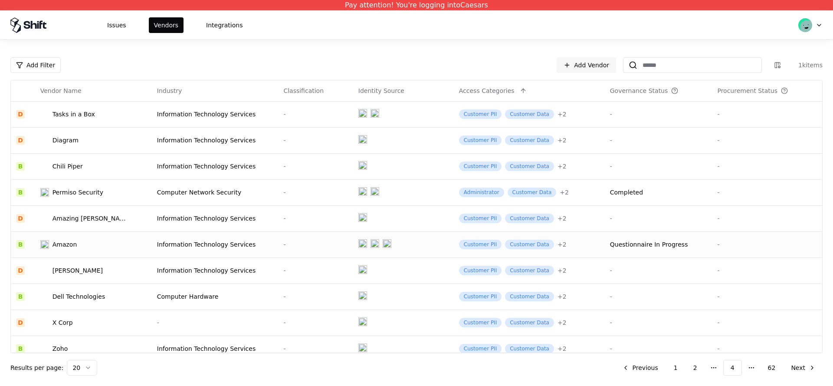
scroll to position [173, 0]
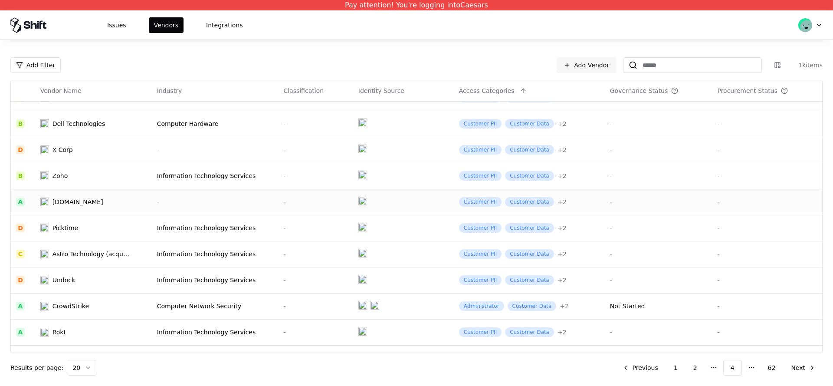
click at [97, 201] on div "[DOMAIN_NAME]" at bounding box center [78, 202] width 51 height 9
click at [810, 372] on button "Next" at bounding box center [803, 368] width 39 height 16
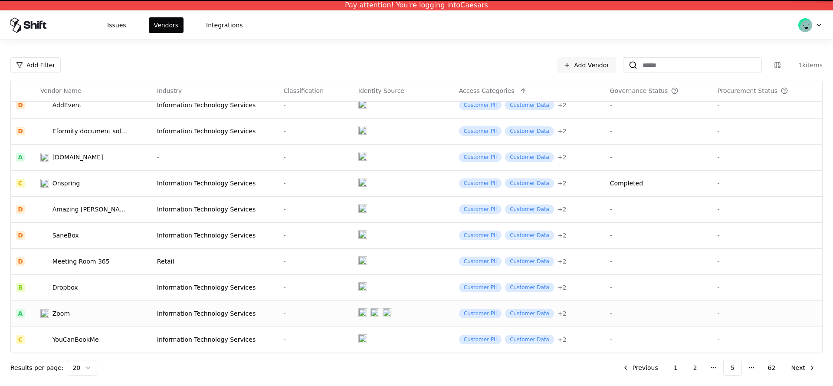
scroll to position [173, 0]
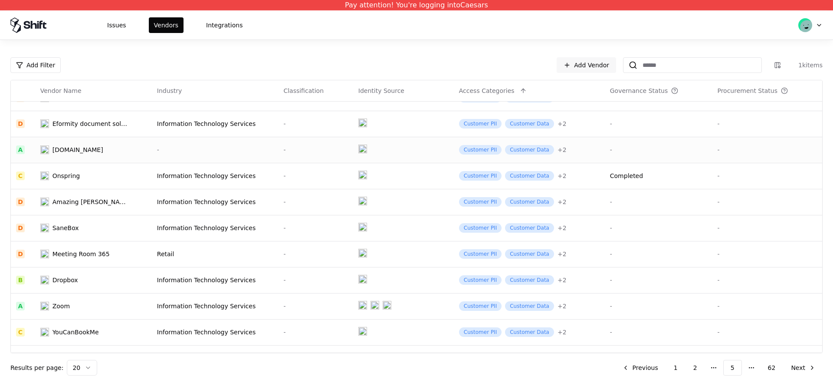
click at [103, 153] on div "[DOMAIN_NAME]" at bounding box center [78, 149] width 51 height 9
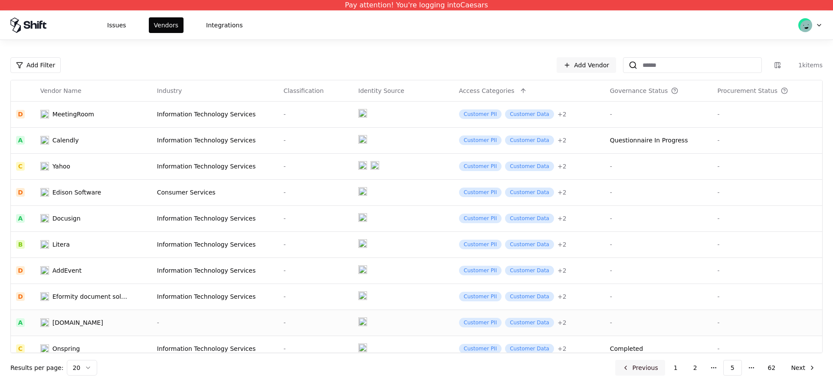
click at [647, 366] on button "Previous" at bounding box center [641, 368] width 50 height 16
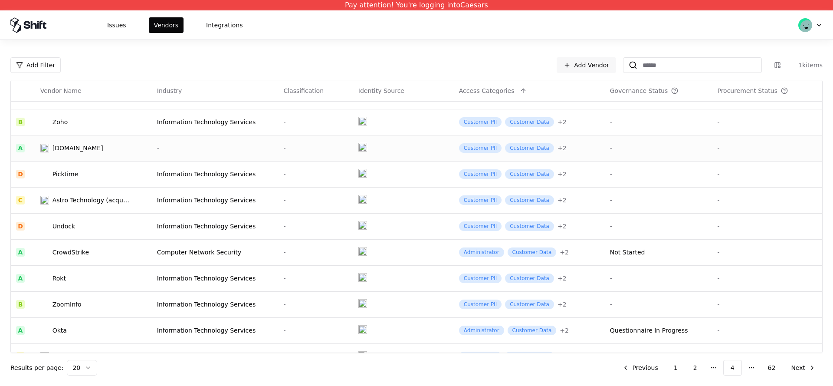
scroll to position [180, 0]
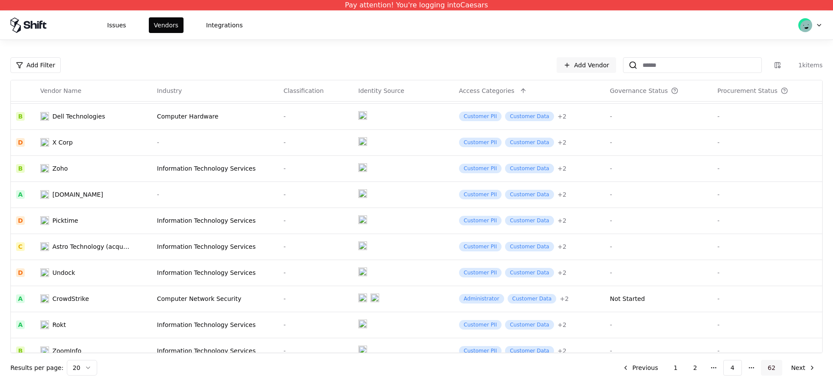
click at [769, 368] on button "62" at bounding box center [772, 368] width 22 height 16
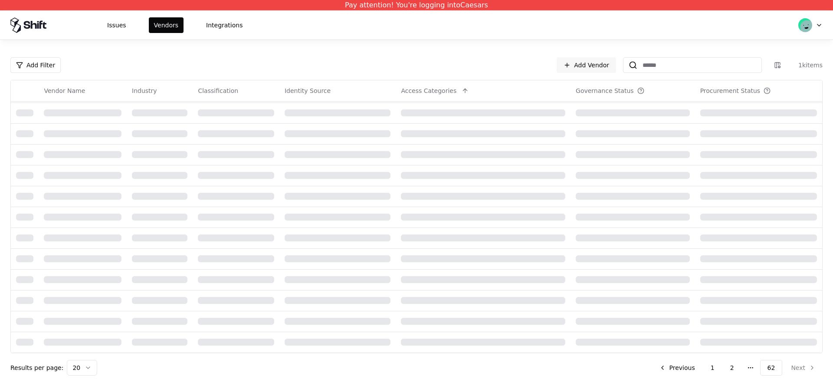
scroll to position [165, 0]
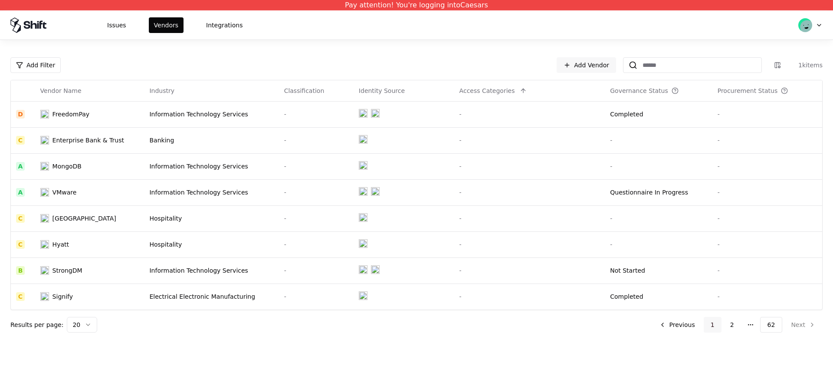
click at [718, 326] on button "1" at bounding box center [713, 325] width 18 height 16
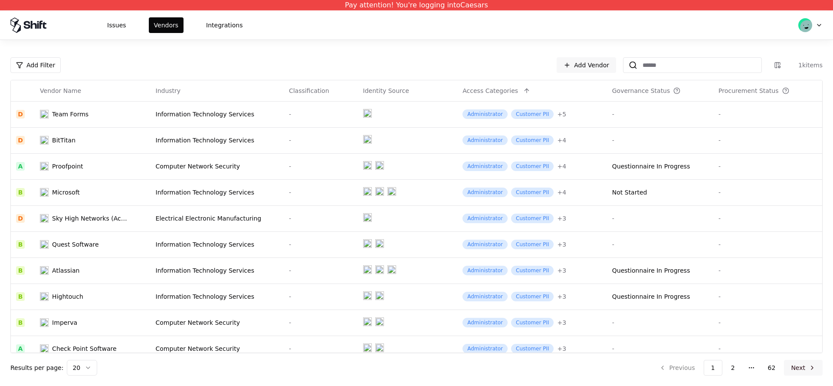
click at [797, 363] on button "Next" at bounding box center [803, 368] width 39 height 16
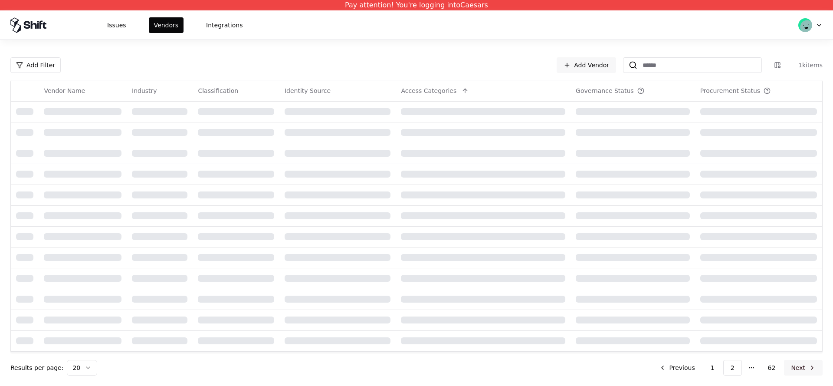
click at [797, 363] on button "Next" at bounding box center [803, 368] width 39 height 16
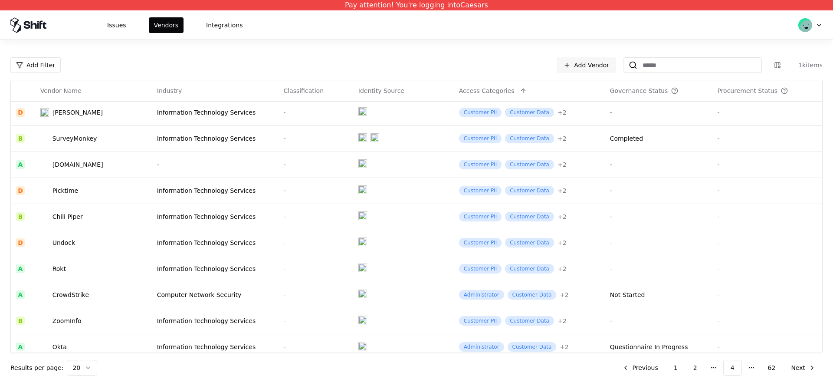
scroll to position [245, 0]
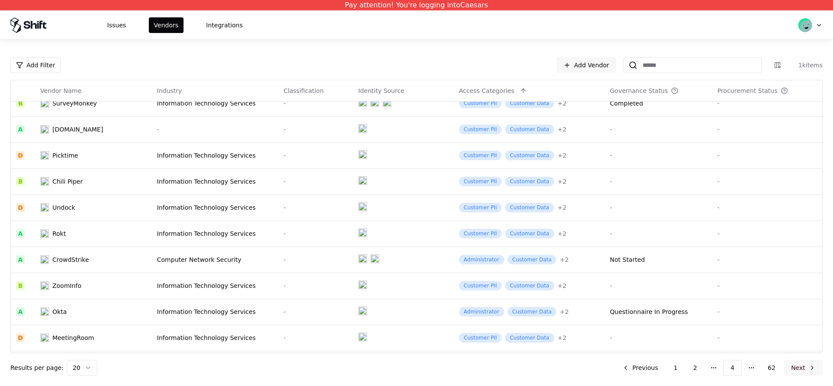
click at [800, 366] on button "Next" at bounding box center [803, 368] width 39 height 16
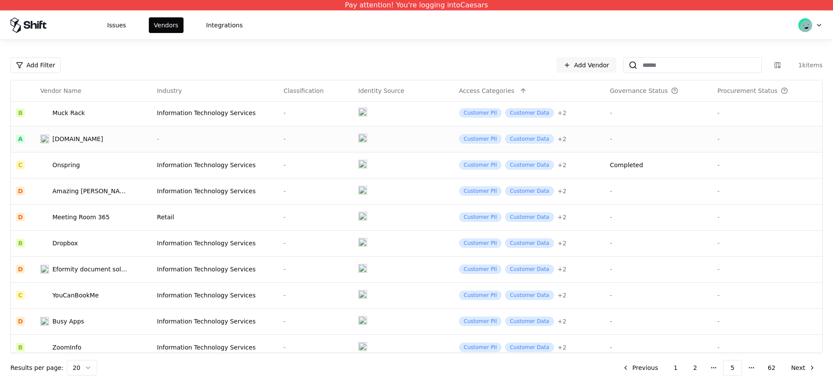
scroll to position [172, 0]
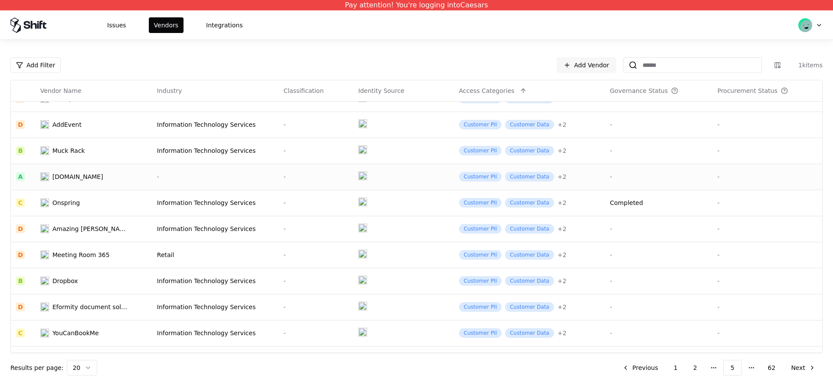
click at [81, 178] on div "[DOMAIN_NAME]" at bounding box center [78, 176] width 51 height 9
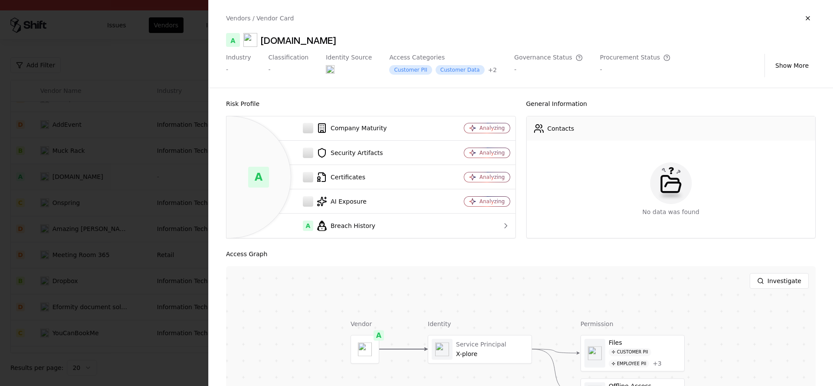
click at [314, 43] on div "[DOMAIN_NAME]" at bounding box center [298, 40] width 75 height 14
copy div "[DOMAIN_NAME]"
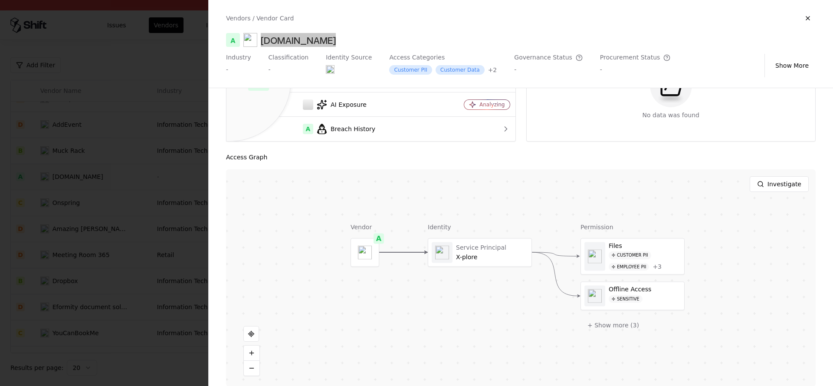
scroll to position [107, 0]
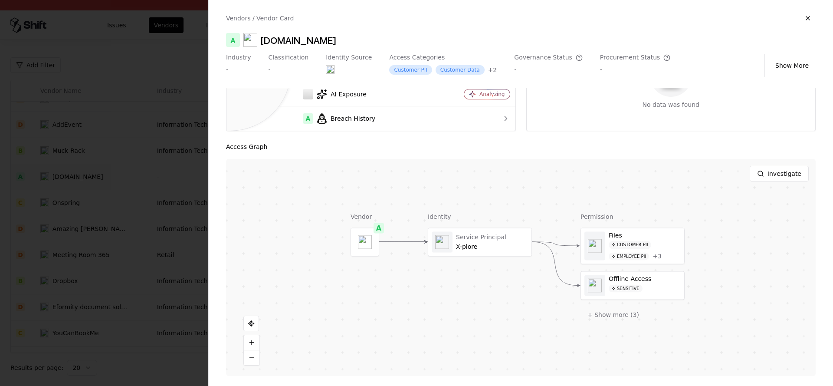
click at [161, 154] on div at bounding box center [416, 193] width 833 height 386
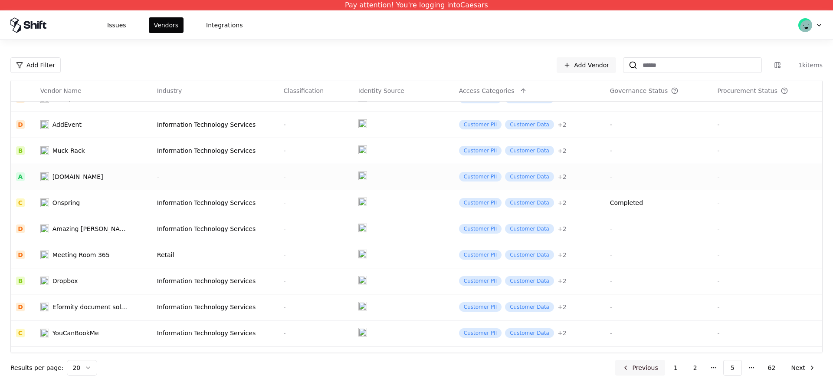
click at [631, 368] on button "Previous" at bounding box center [641, 368] width 50 height 16
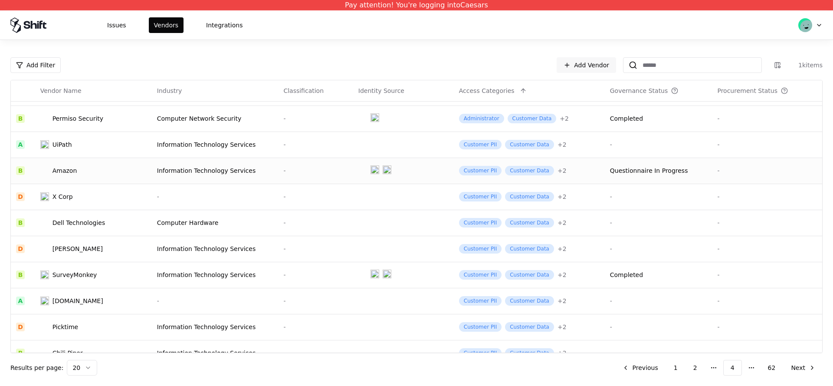
scroll to position [223, 0]
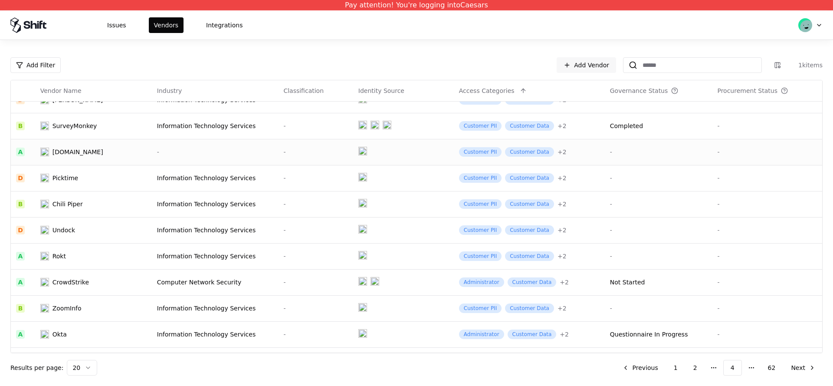
click at [161, 148] on div "-" at bounding box center [215, 152] width 116 height 9
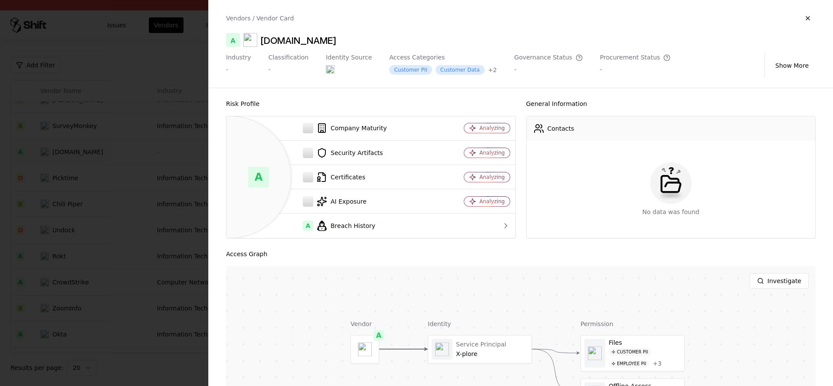
click at [114, 108] on div at bounding box center [416, 193] width 833 height 386
